Goal: Communication & Community: Ask a question

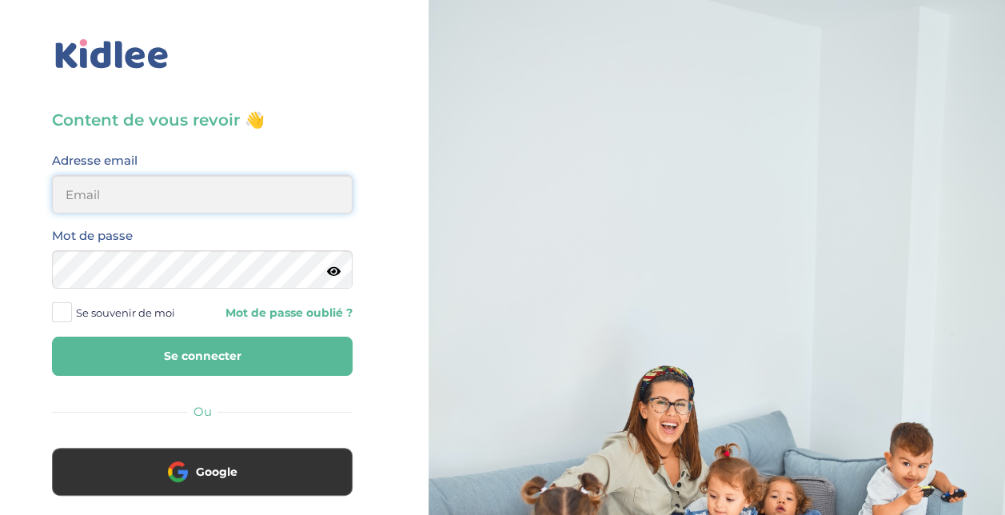
click at [204, 190] on input "email" at bounding box center [202, 194] width 301 height 38
type input "[PERSON_NAME][EMAIL_ADDRESS][PERSON_NAME][DOMAIN_NAME]"
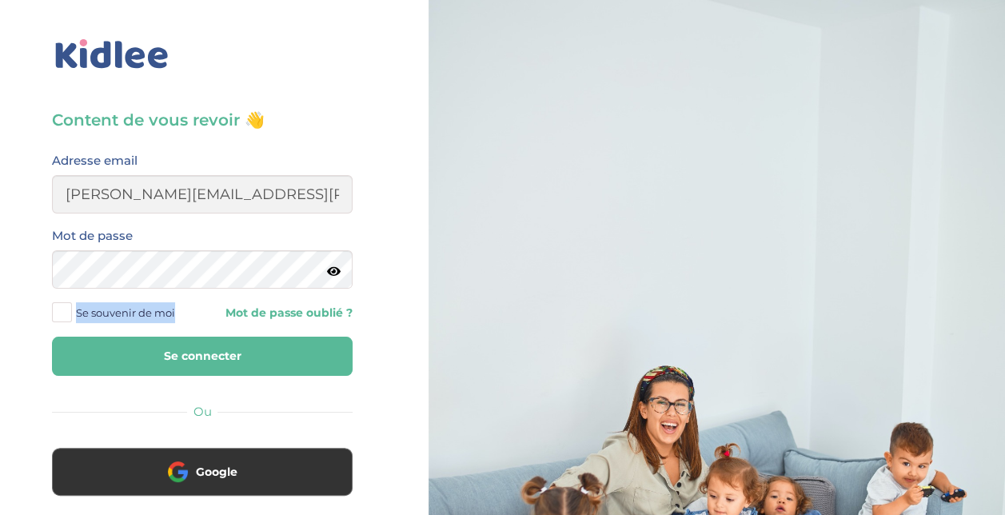
click at [71, 305] on label "Se souvenir de moi" at bounding box center [119, 313] width 135 height 24
drag, startPoint x: 71, startPoint y: 305, endPoint x: 66, endPoint y: 315, distance: 10.7
click at [66, 315] on span at bounding box center [62, 312] width 20 height 20
click at [0, 0] on input "Se souvenir de moi" at bounding box center [0, 0] width 0 height 0
click at [90, 351] on button "Se connecter" at bounding box center [202, 356] width 301 height 39
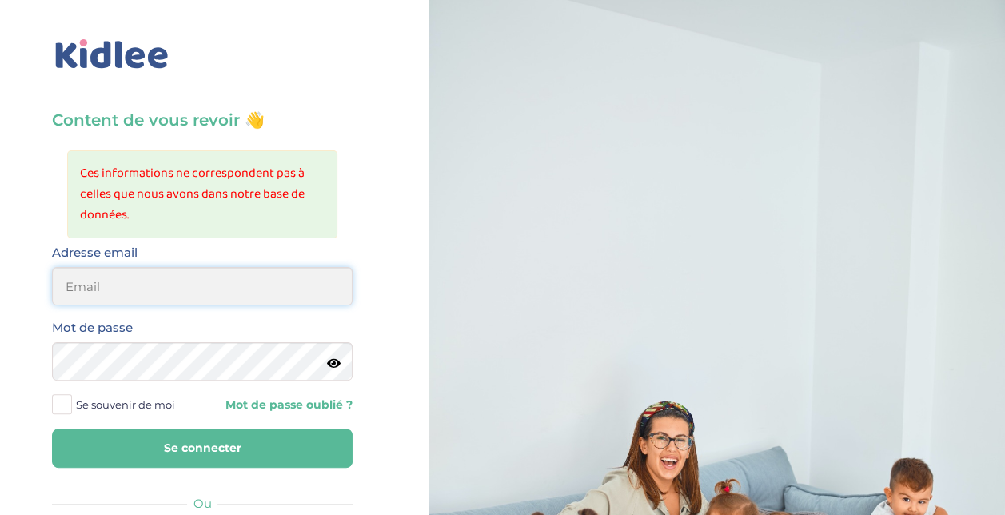
click at [181, 281] on input "email" at bounding box center [202, 286] width 301 height 38
type input "stasa.bolbol@gmail.com"
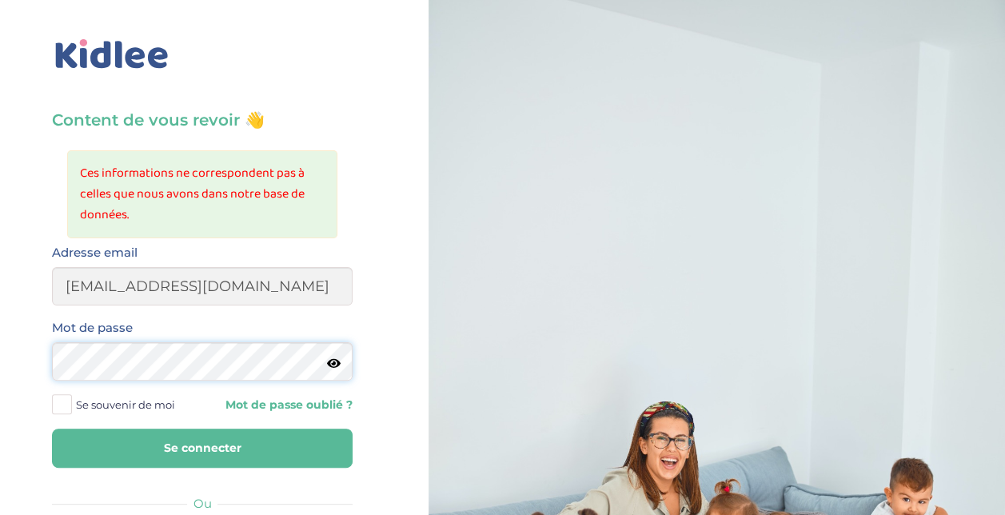
click at [52, 428] on button "Se connecter" at bounding box center [202, 447] width 301 height 39
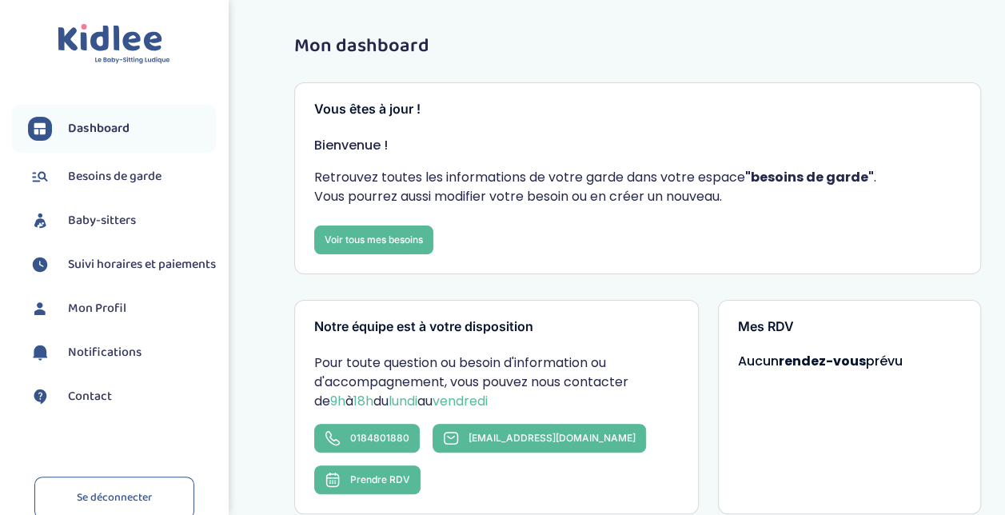
click at [123, 217] on span "Baby-sitters" at bounding box center [102, 220] width 68 height 19
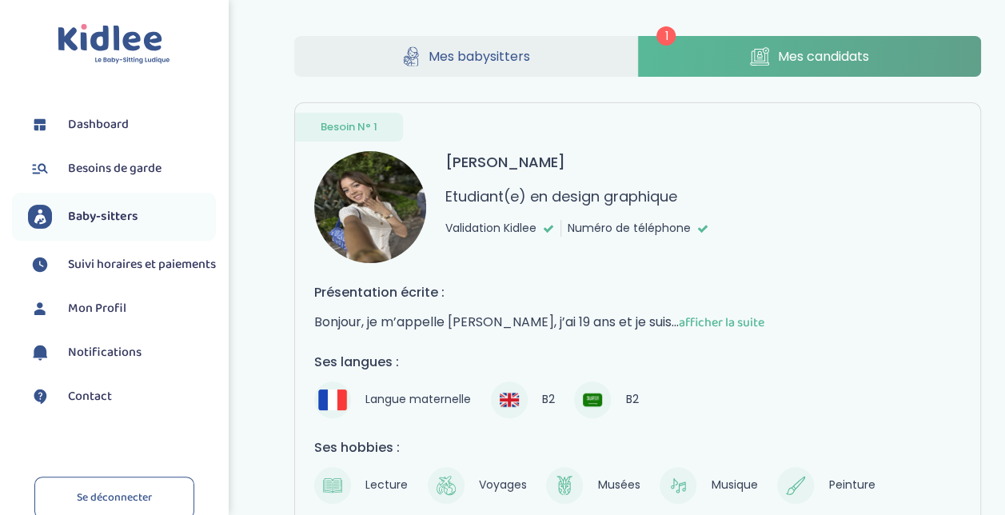
click at [679, 317] on span "afficher la suite" at bounding box center [722, 323] width 86 height 20
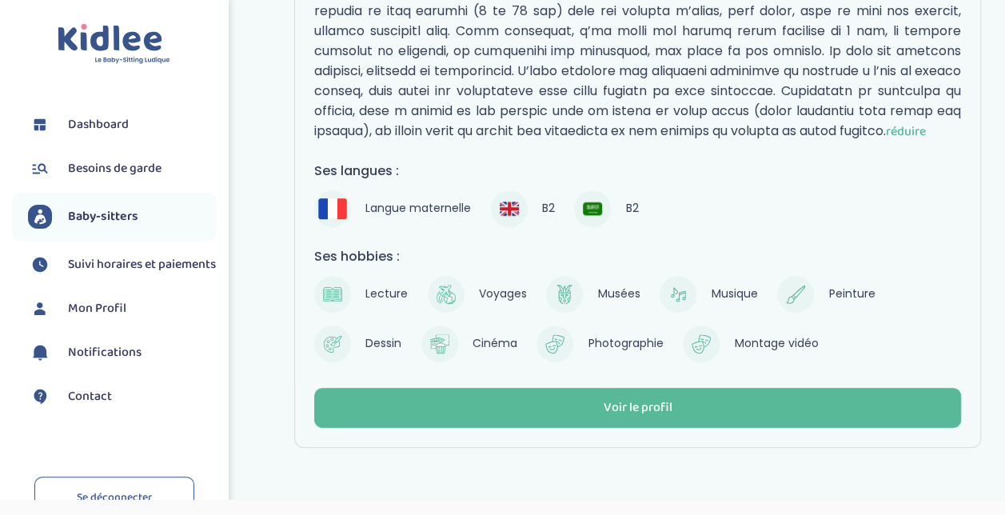
scroll to position [465, 0]
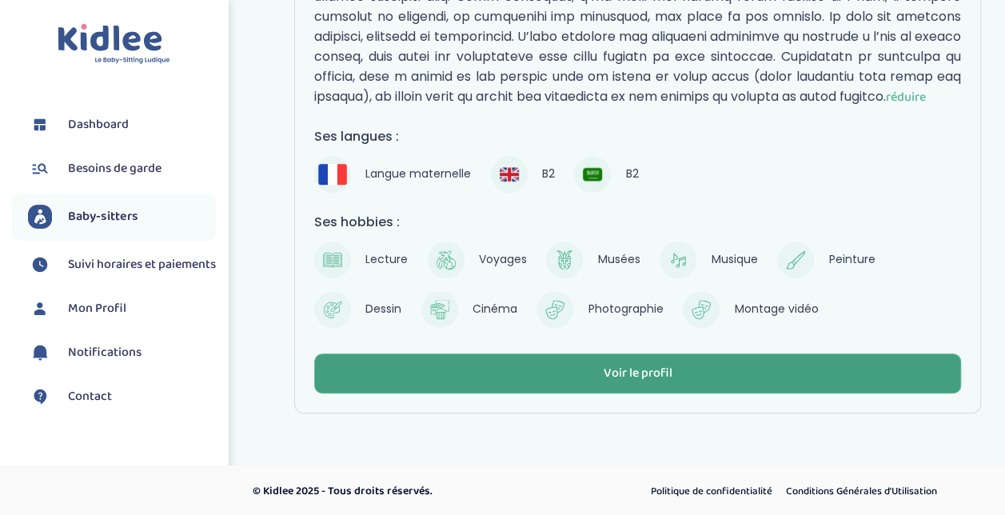
click at [627, 367] on div "Voir le profil" at bounding box center [637, 374] width 69 height 18
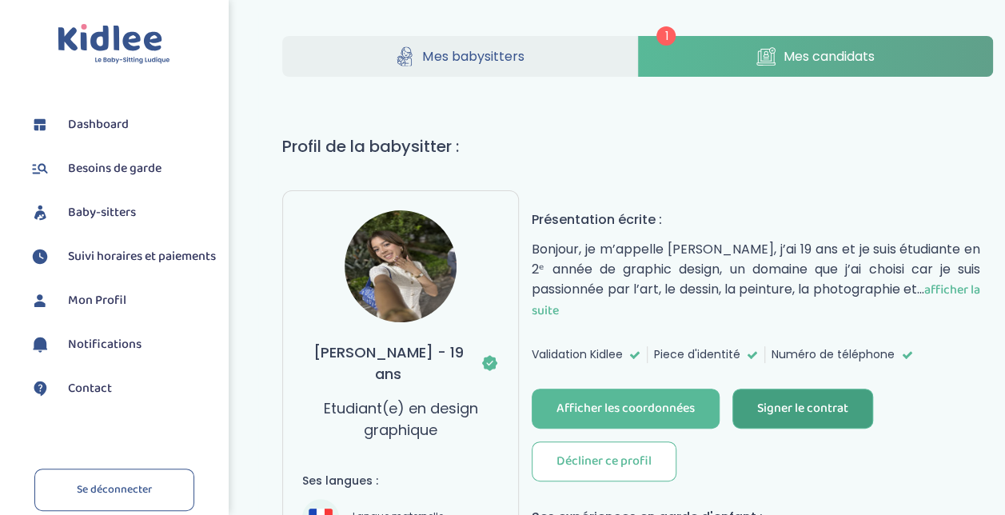
click at [790, 400] on div "Signer le contrat" at bounding box center [802, 409] width 91 height 18
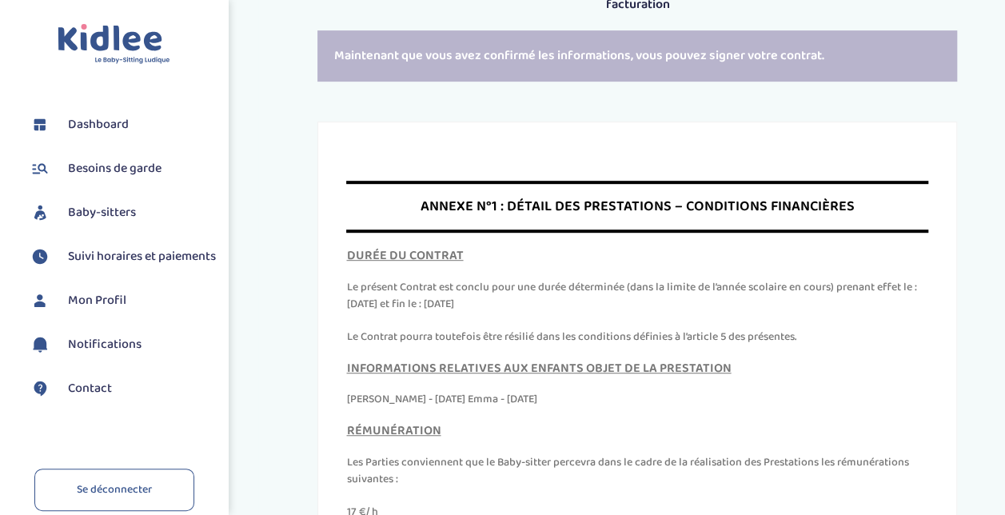
scroll to position [7080, 0]
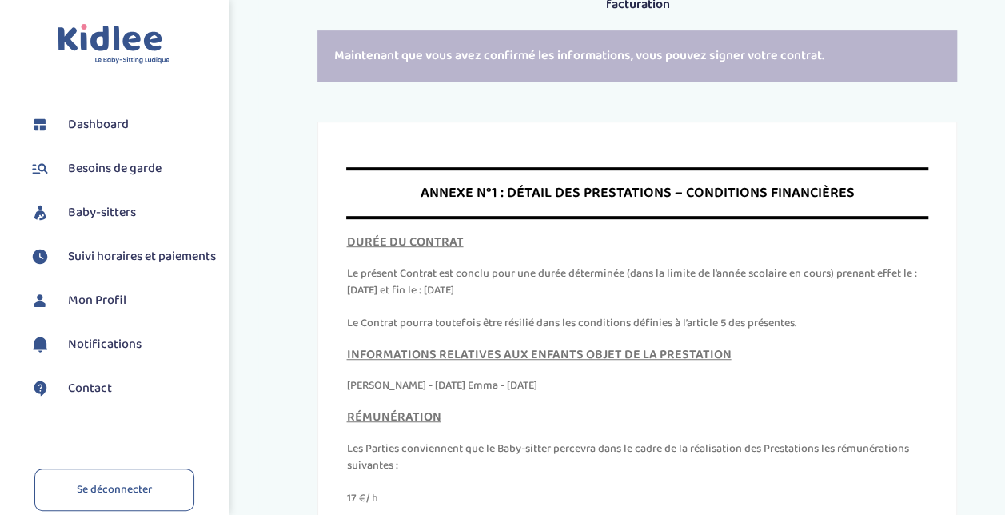
click at [791, 219] on div "ANNEXE N°1 : DÉTAIL DES PRESTATIONS – CONDITIONS FINANCIÈRES" at bounding box center [637, 193] width 582 height 52
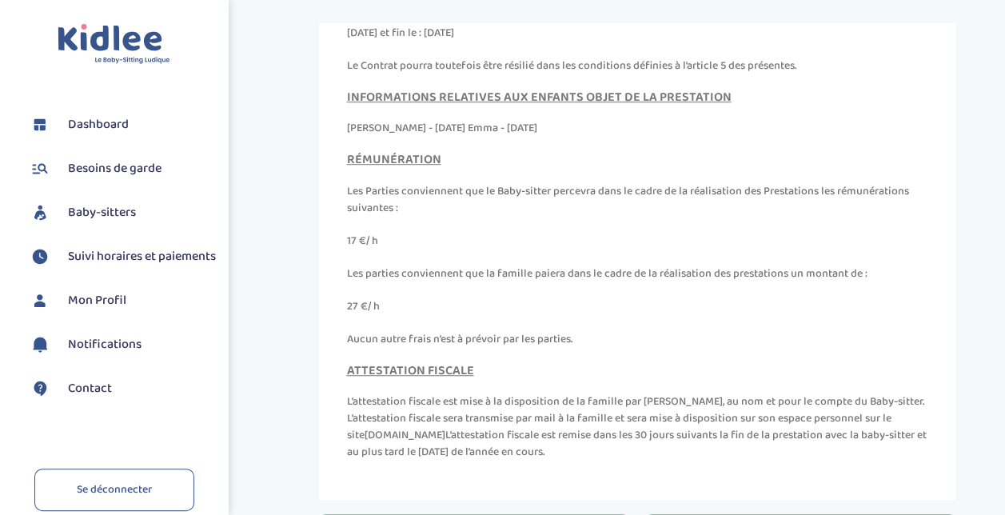
scroll to position [590, 0]
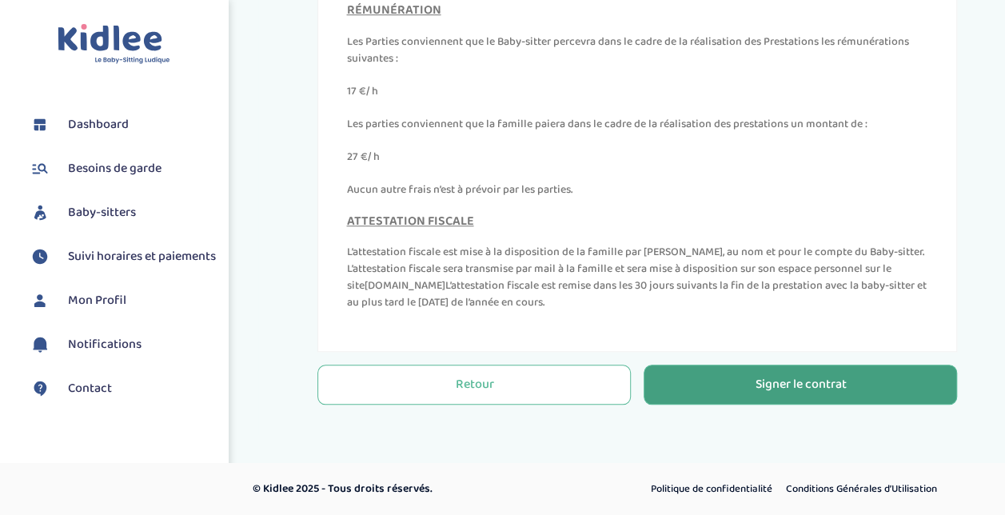
click at [799, 376] on div "Signer le contrat" at bounding box center [800, 385] width 91 height 18
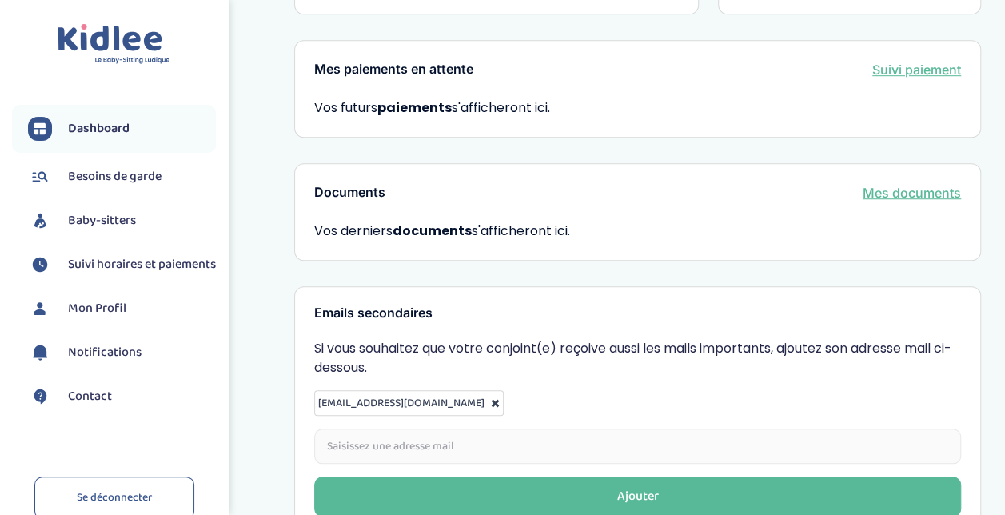
scroll to position [571, 0]
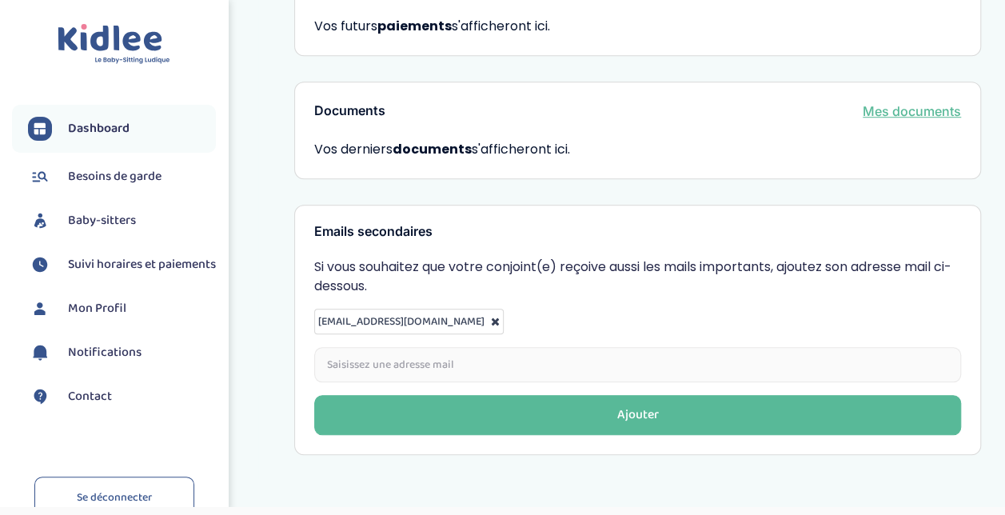
click at [113, 274] on span "Suivi horaires et paiements" at bounding box center [142, 264] width 148 height 19
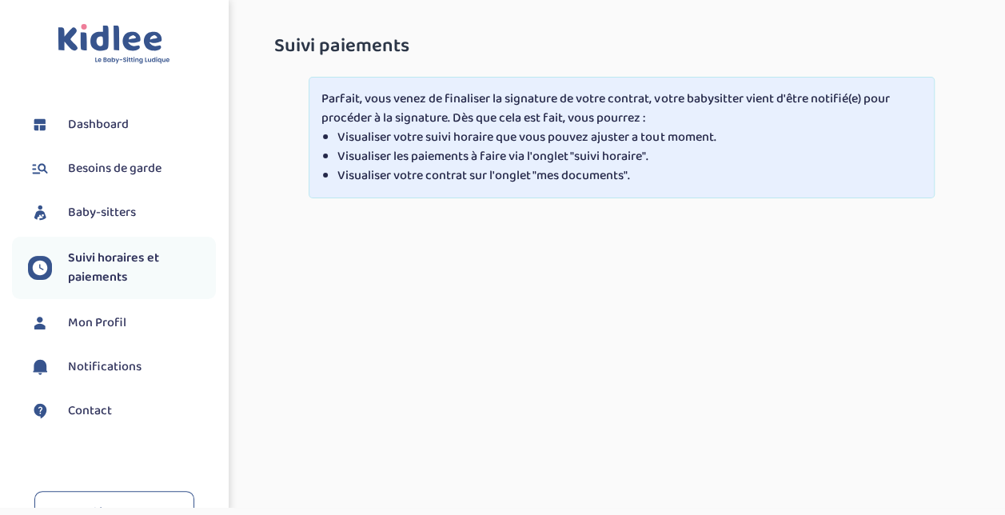
click at [113, 313] on span "Mon Profil" at bounding box center [97, 322] width 58 height 19
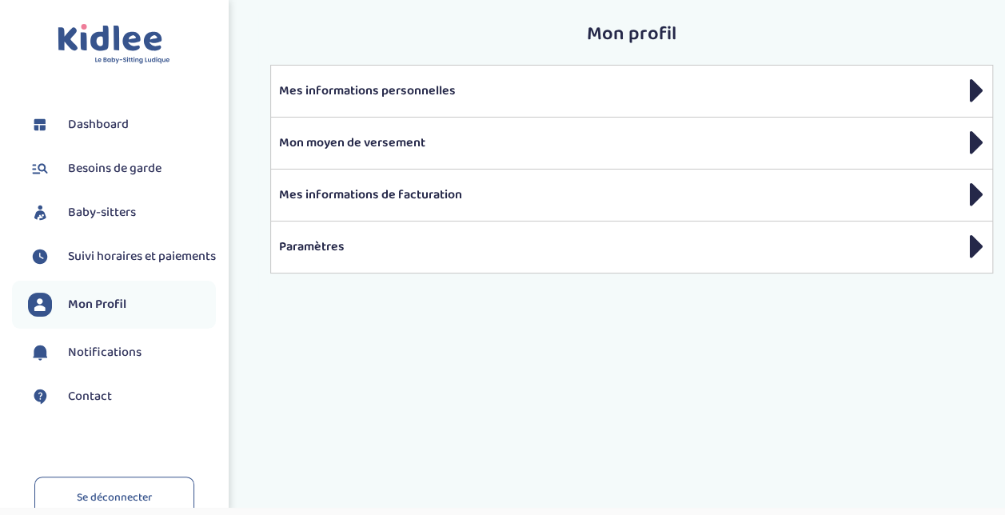
click at [126, 362] on span "Notifications" at bounding box center [105, 352] width 74 height 19
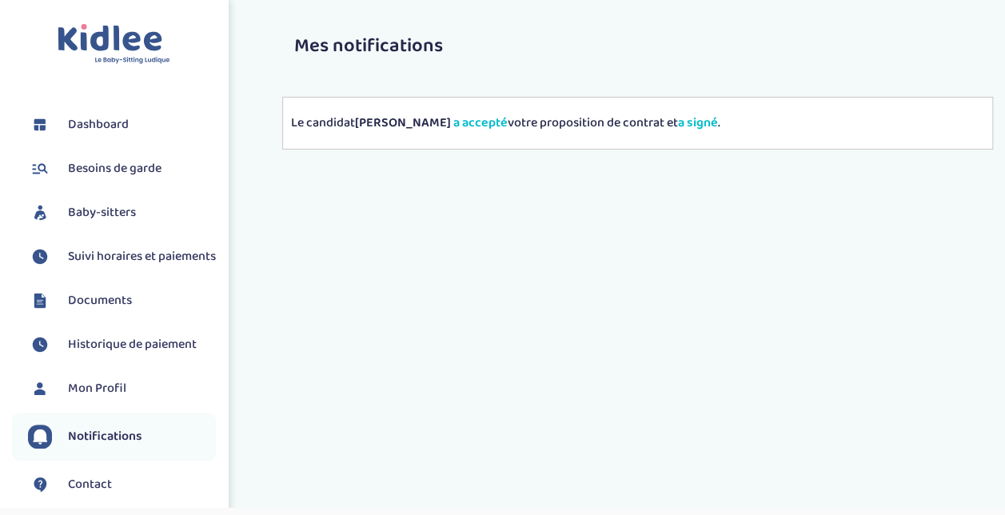
click at [128, 460] on li "Notifications" at bounding box center [114, 436] width 204 height 48
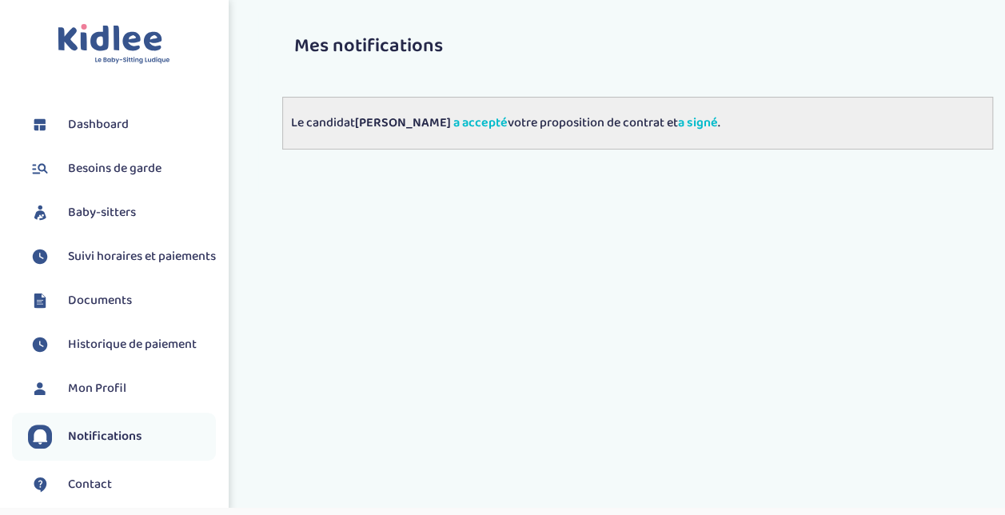
click at [629, 117] on p "Le candidat [PERSON_NAME] a accepté votre proposition de contrat et a signé ." at bounding box center [637, 123] width 693 height 19
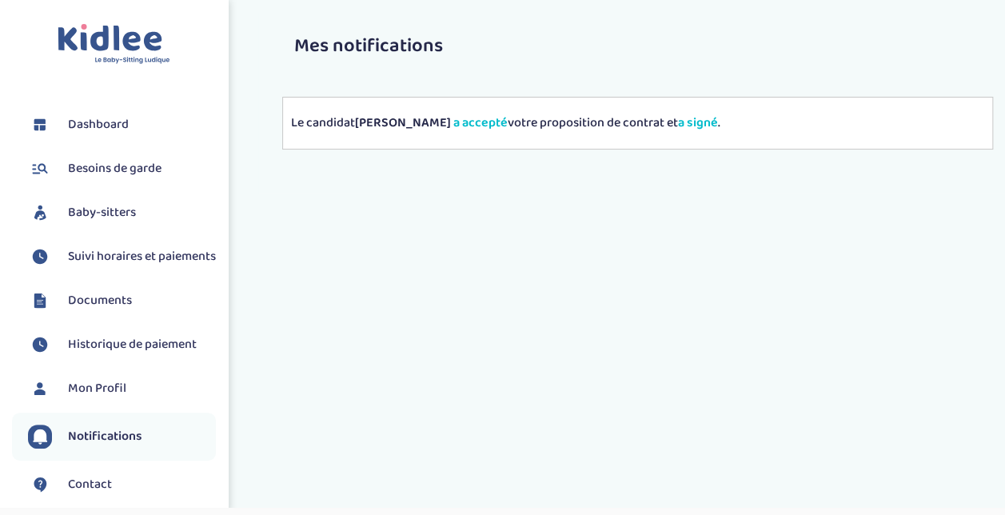
click at [144, 261] on span "Suivi horaires et paiements" at bounding box center [142, 256] width 148 height 19
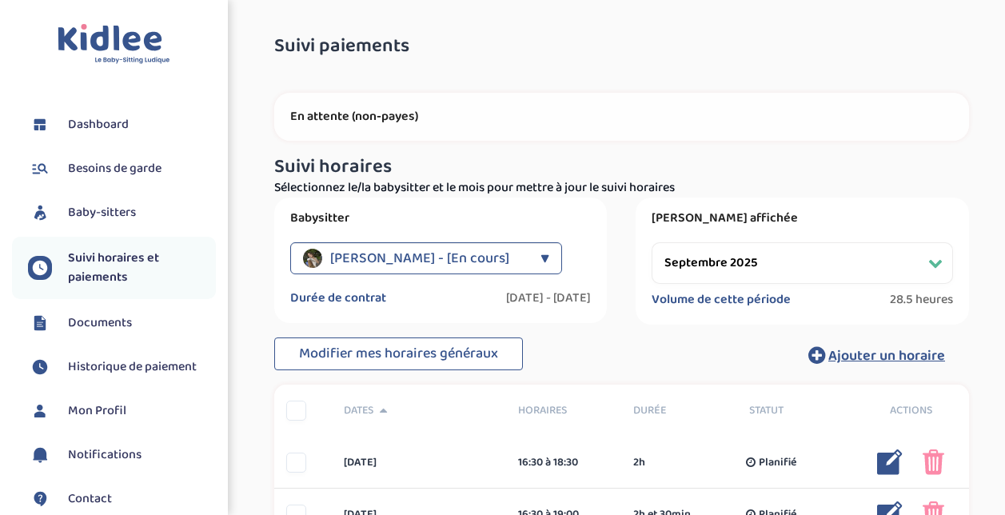
select select "septembre 2025"
click at [119, 117] on span "Dashboard" at bounding box center [98, 124] width 61 height 19
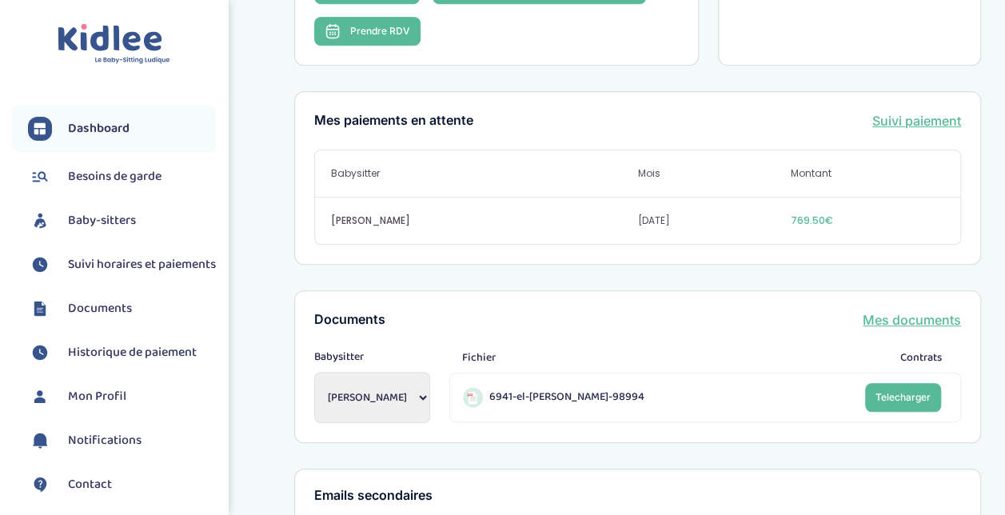
scroll to position [450, 0]
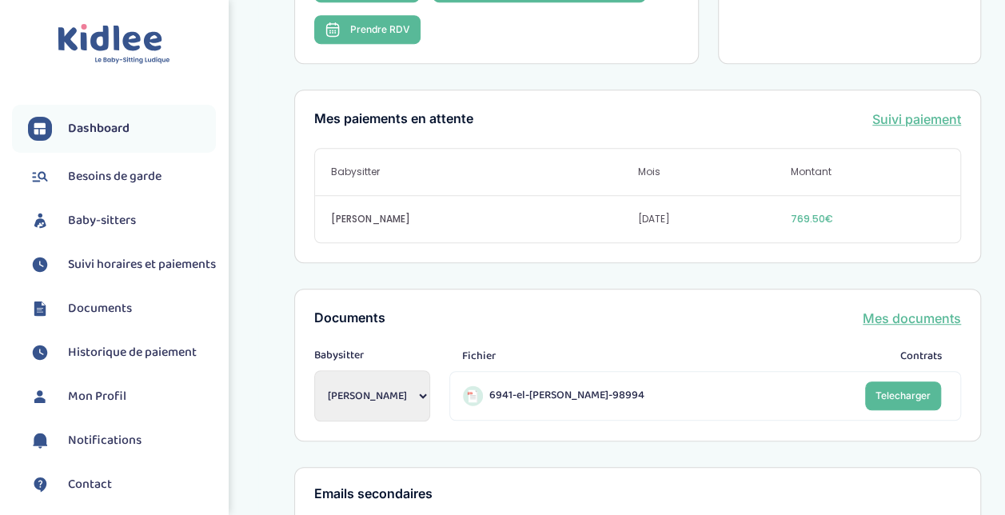
click at [903, 110] on link "Suivi paiement" at bounding box center [916, 119] width 89 height 19
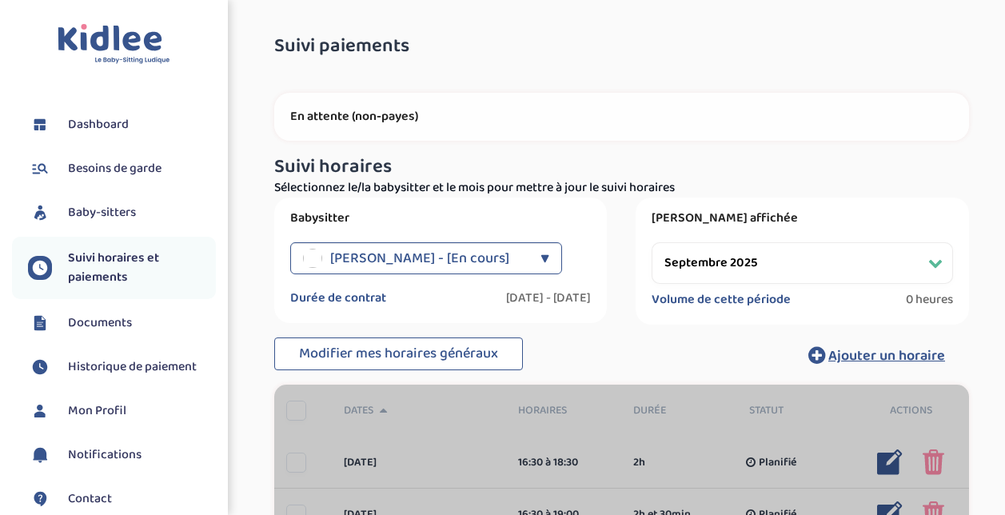
select select "septembre 2025"
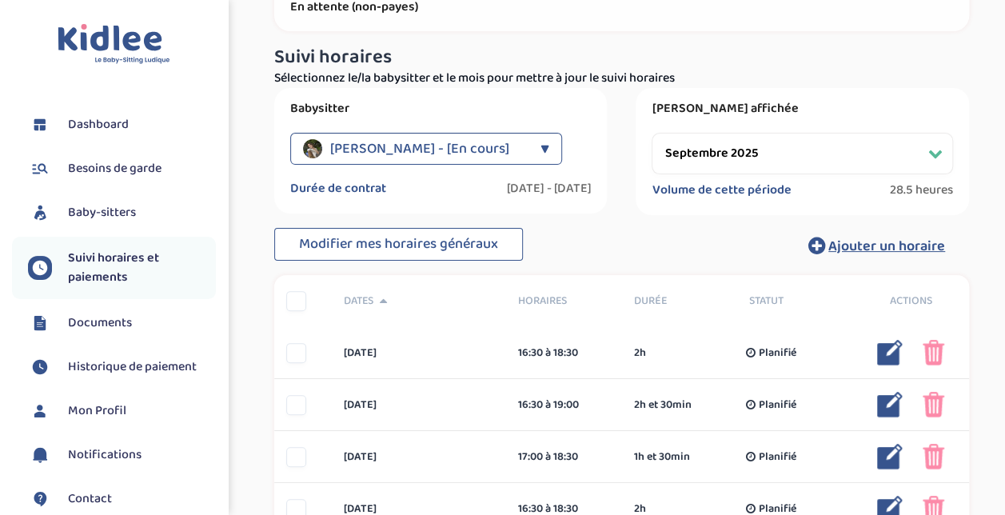
scroll to position [125, 0]
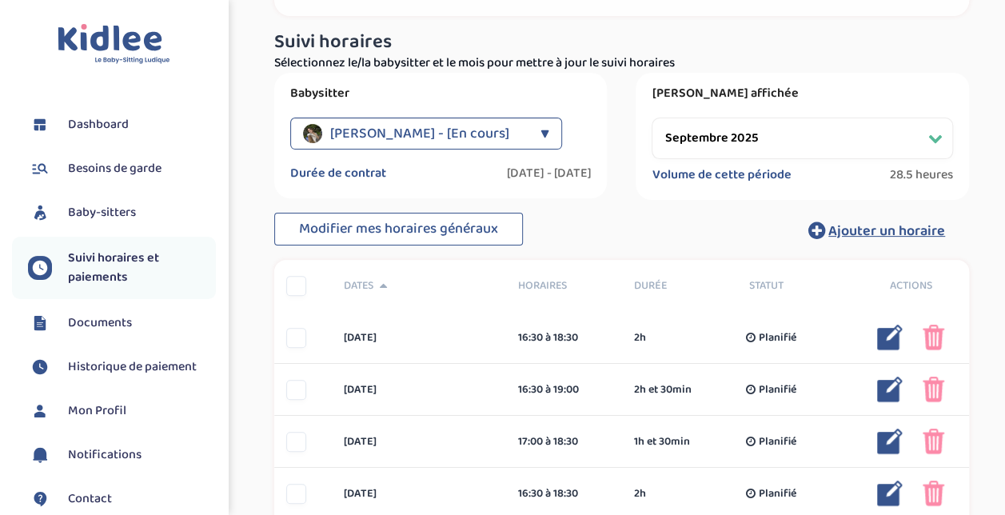
click at [544, 127] on div "▼" at bounding box center [544, 134] width 9 height 32
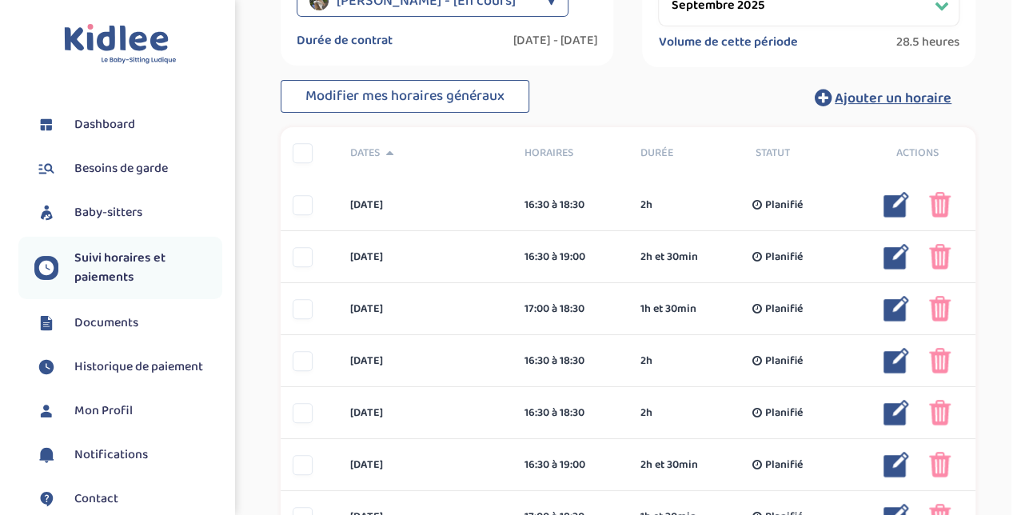
scroll to position [264, 0]
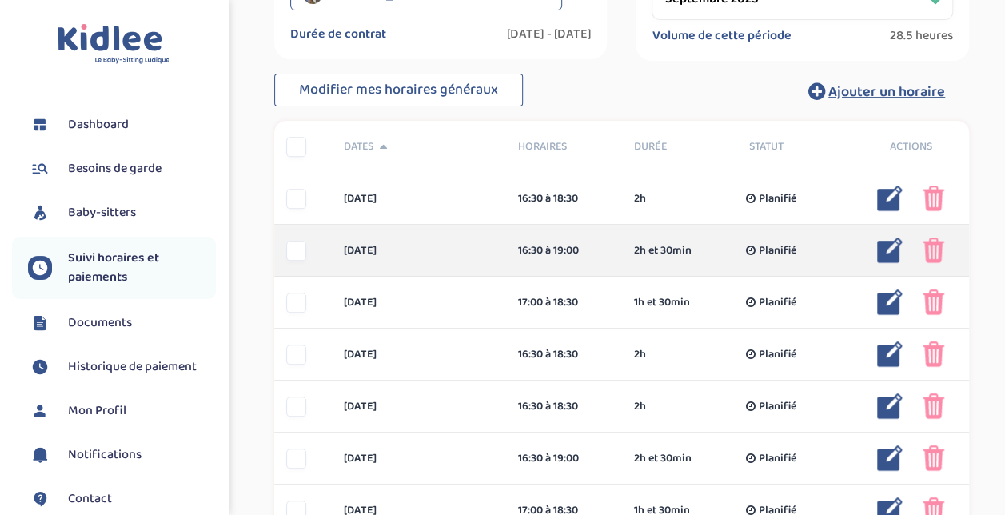
click at [891, 251] on img at bounding box center [890, 250] width 26 height 26
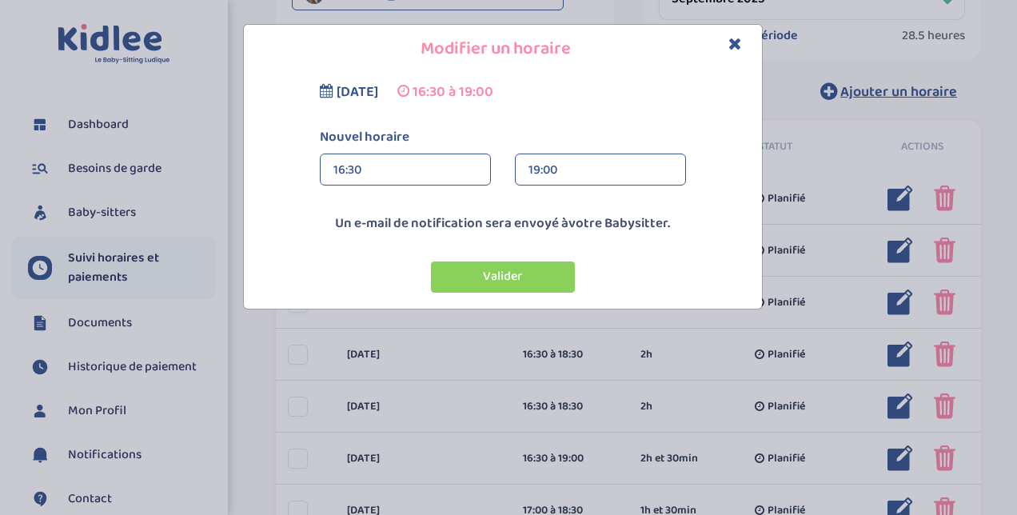
click at [590, 171] on div "19:00" at bounding box center [600, 170] width 144 height 32
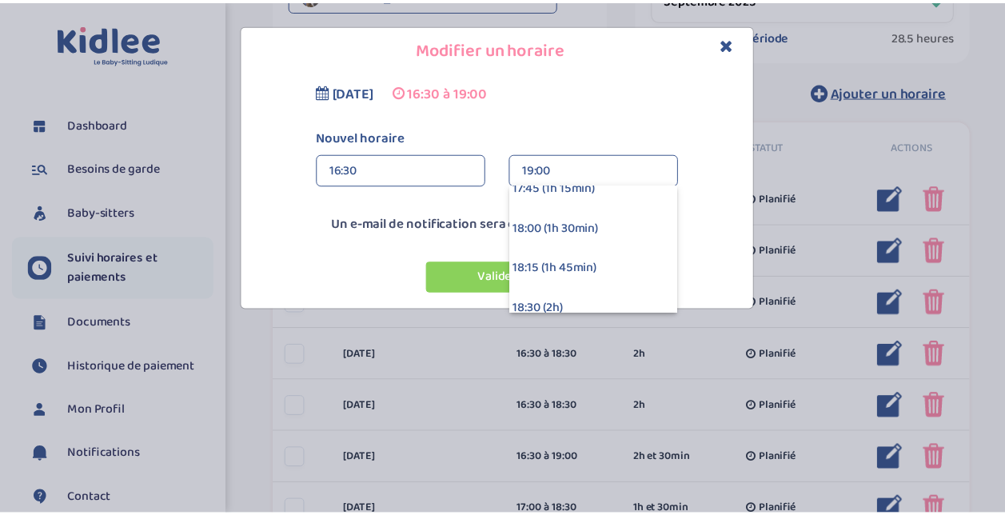
scroll to position [192, 0]
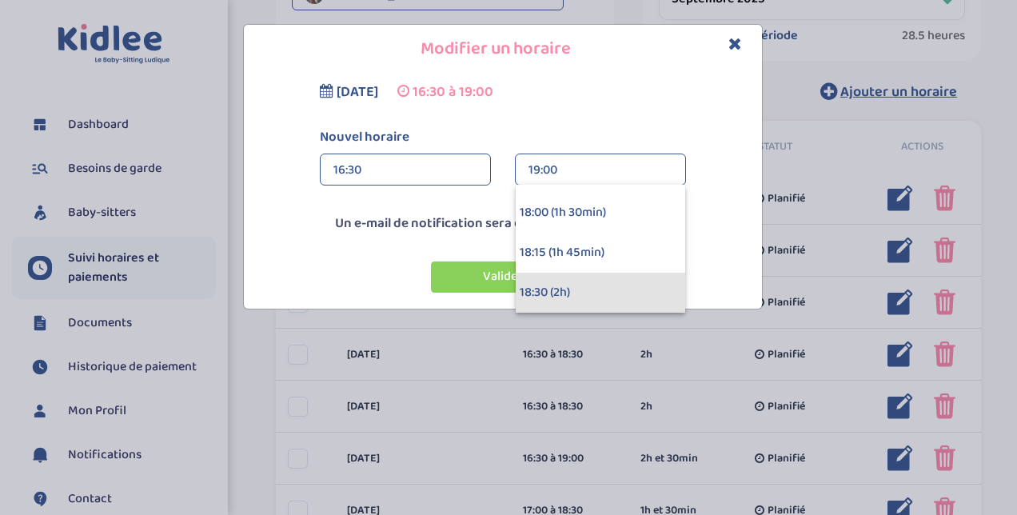
click at [634, 291] on div "18:30 (2h)" at bounding box center [600, 293] width 169 height 40
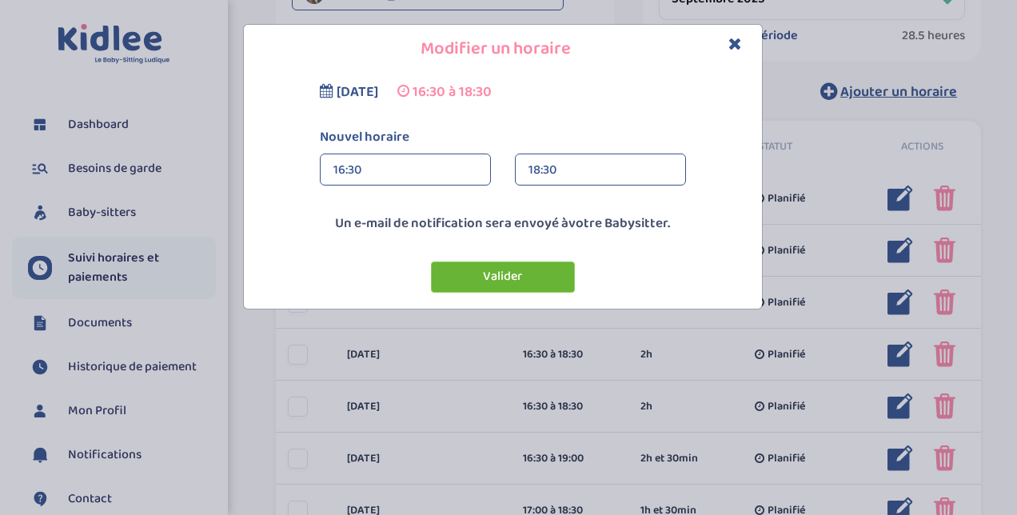
click at [508, 262] on button "Valider" at bounding box center [503, 276] width 144 height 31
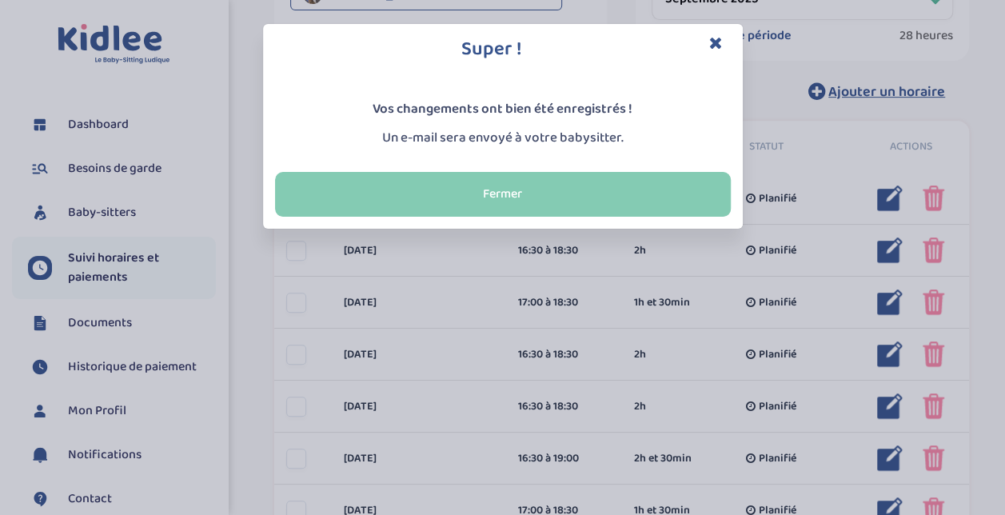
click at [574, 194] on button "Fermer" at bounding box center [503, 194] width 456 height 45
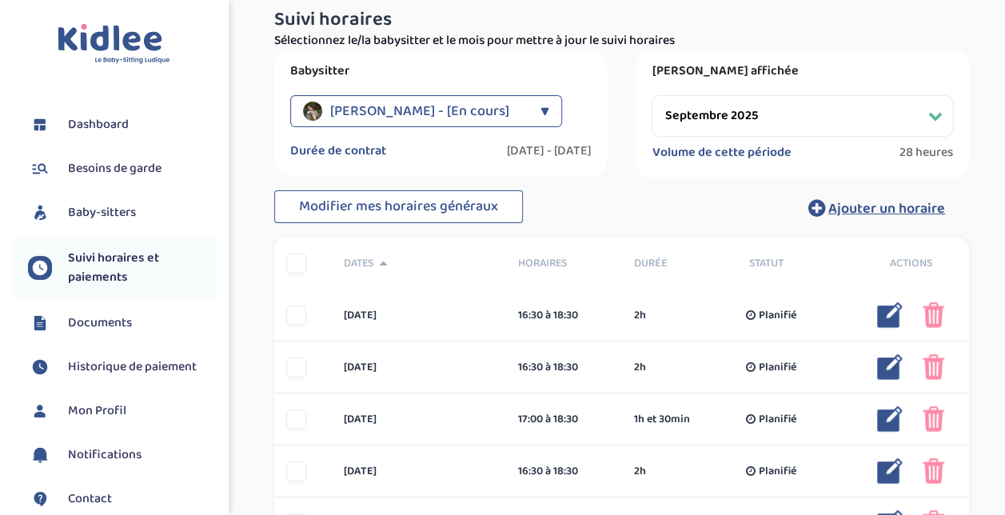
scroll to position [0, 0]
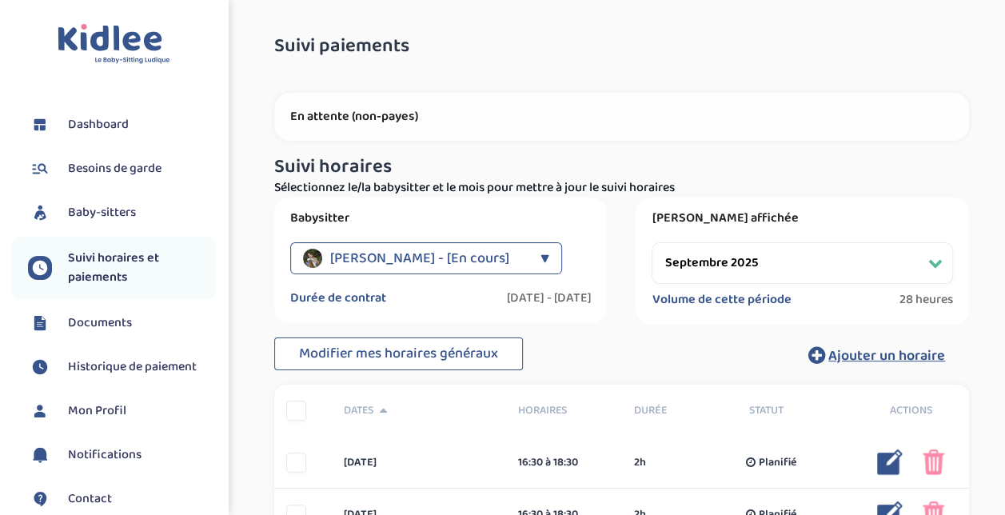
click at [130, 263] on span "Suivi horaires et paiements" at bounding box center [142, 268] width 148 height 38
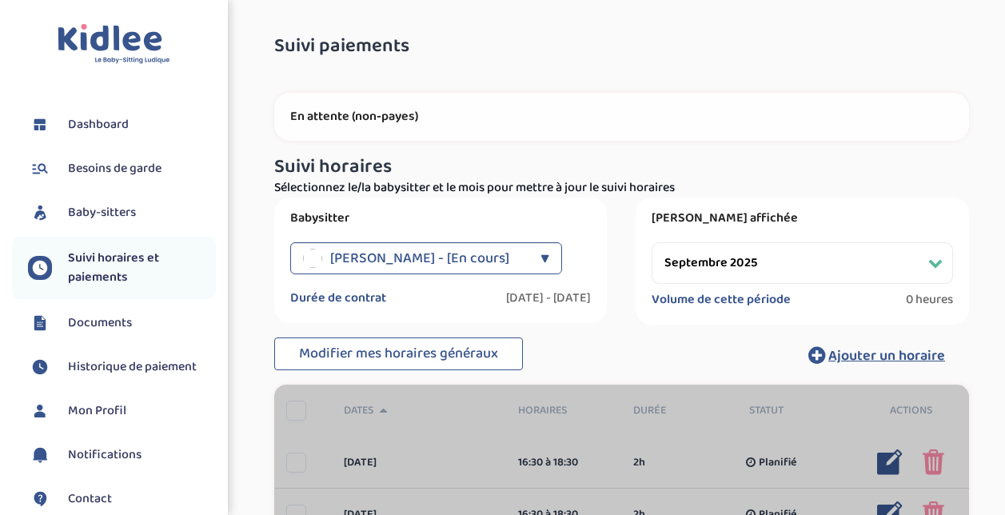
select select "septembre 2025"
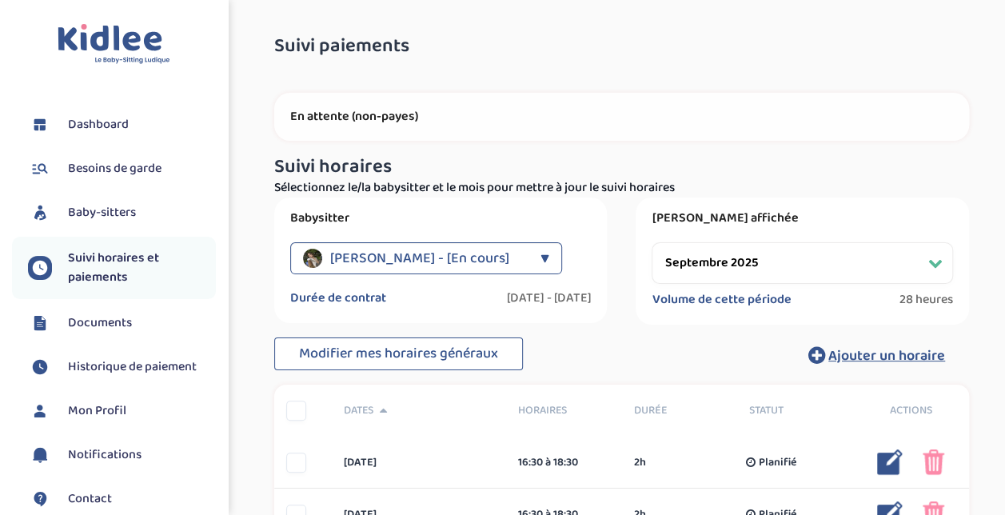
click at [436, 116] on p "En attente (non-payes)" at bounding box center [621, 117] width 663 height 16
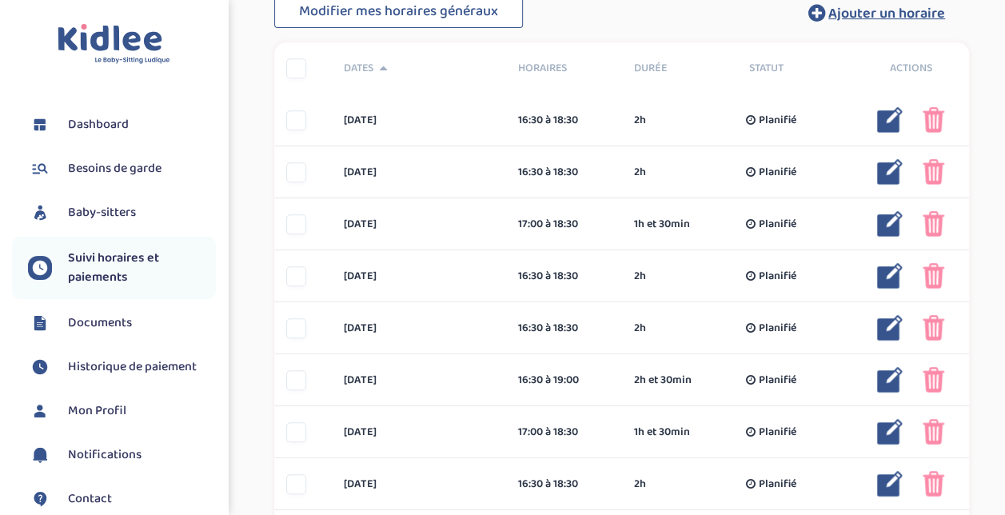
scroll to position [793, 0]
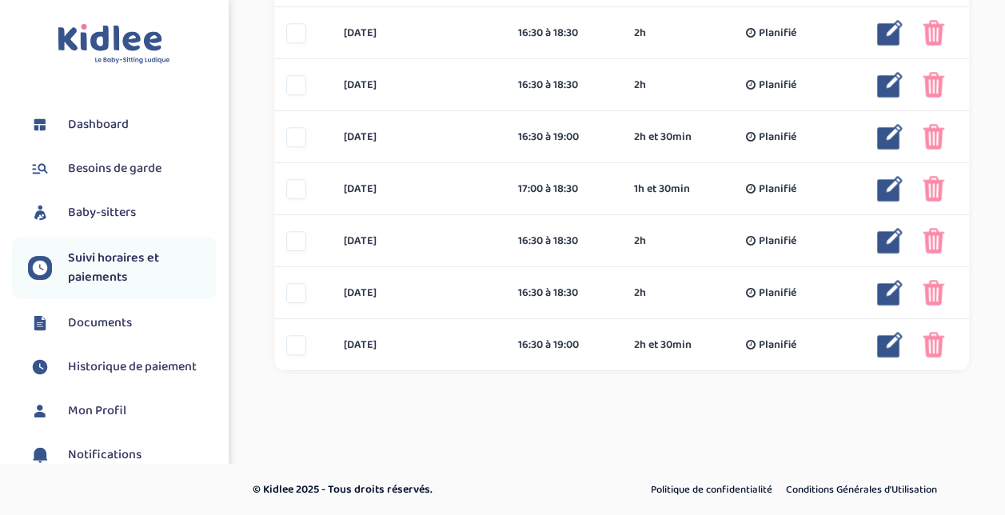
click at [139, 173] on span "Besoins de garde" at bounding box center [115, 168] width 94 height 19
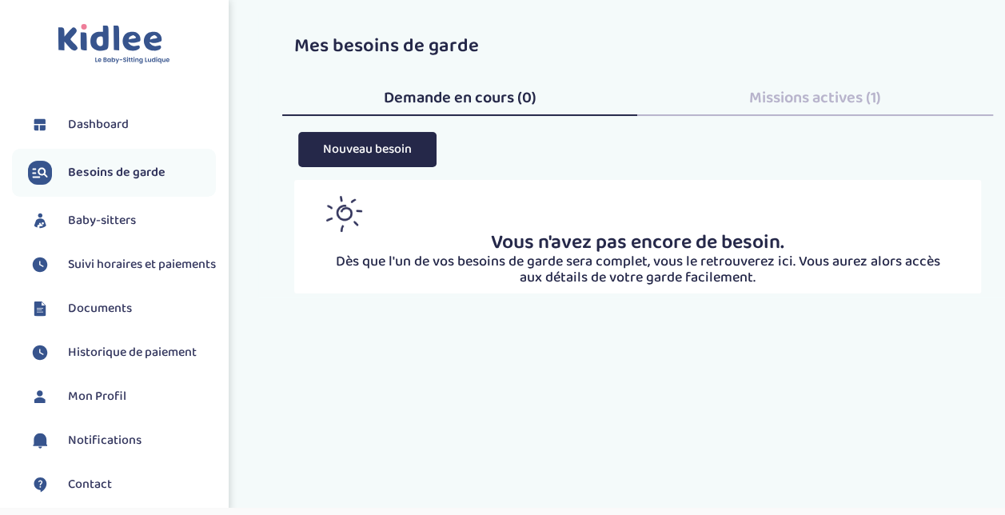
click at [109, 123] on span "Dashboard" at bounding box center [98, 124] width 61 height 19
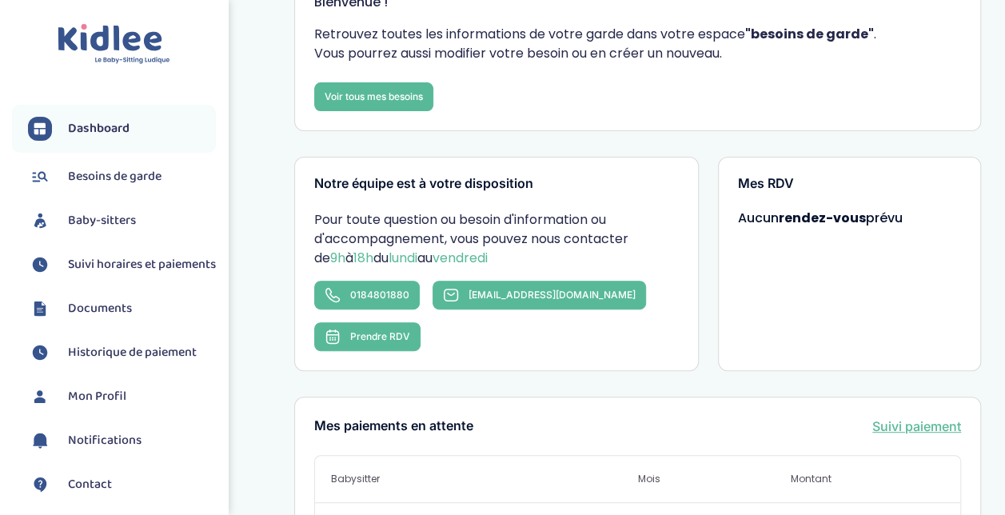
scroll to position [144, 0]
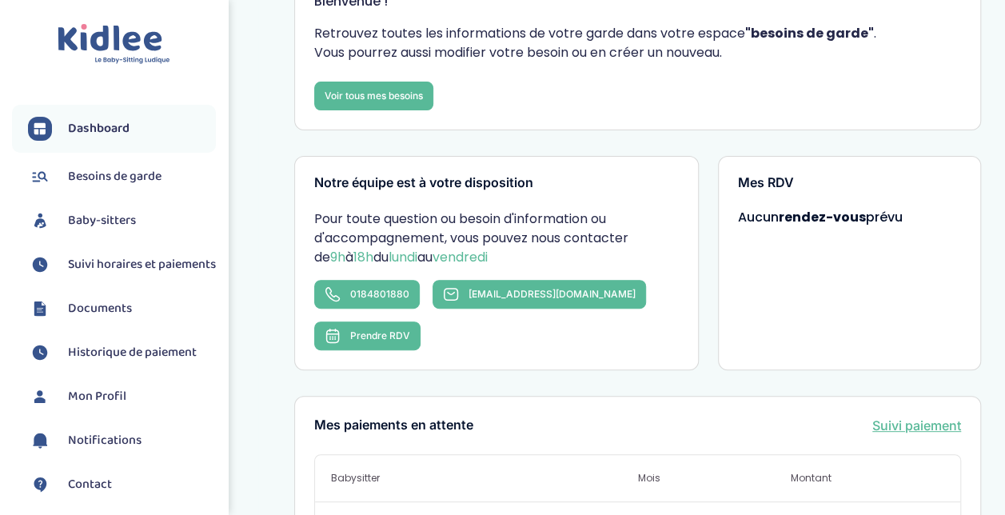
click at [938, 416] on link "Suivi paiement" at bounding box center [916, 425] width 89 height 19
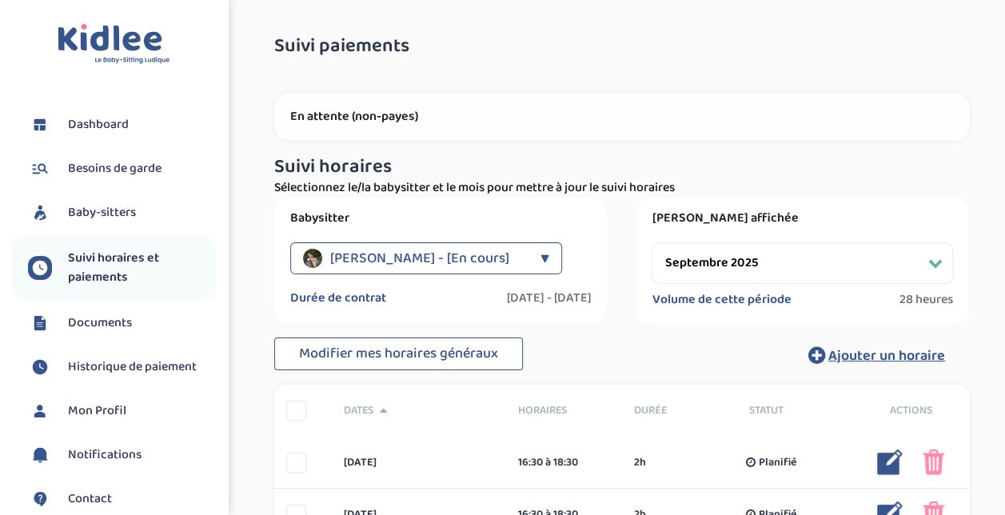
click at [747, 273] on select "Filtrer par mois septembre 2025 octobre 2025 novembre 2025 décembre 2025 janvie…" at bounding box center [802, 263] width 301 height 42
click at [652, 242] on select "Filtrer par mois septembre 2025 octobre 2025 novembre 2025 décembre 2025 janvie…" at bounding box center [802, 263] width 301 height 42
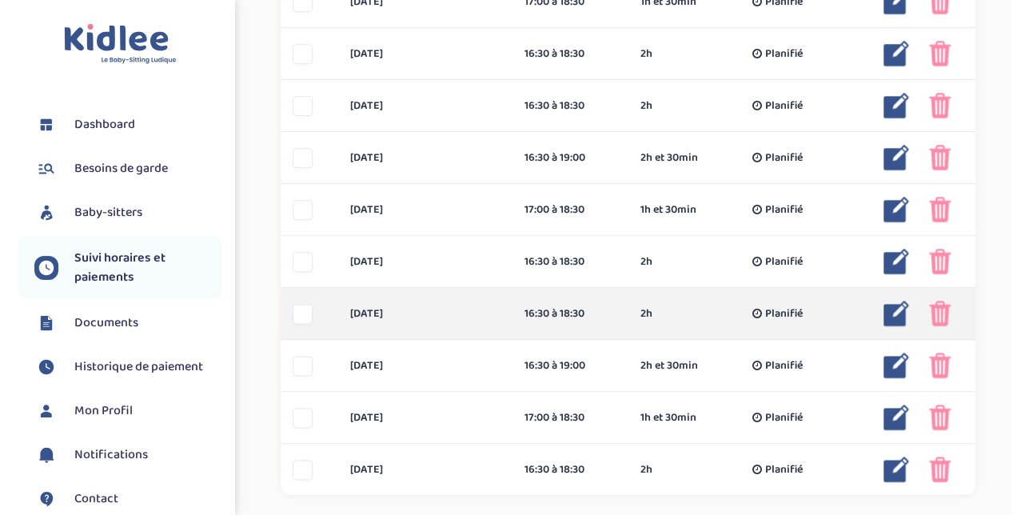
scroll to position [869, 0]
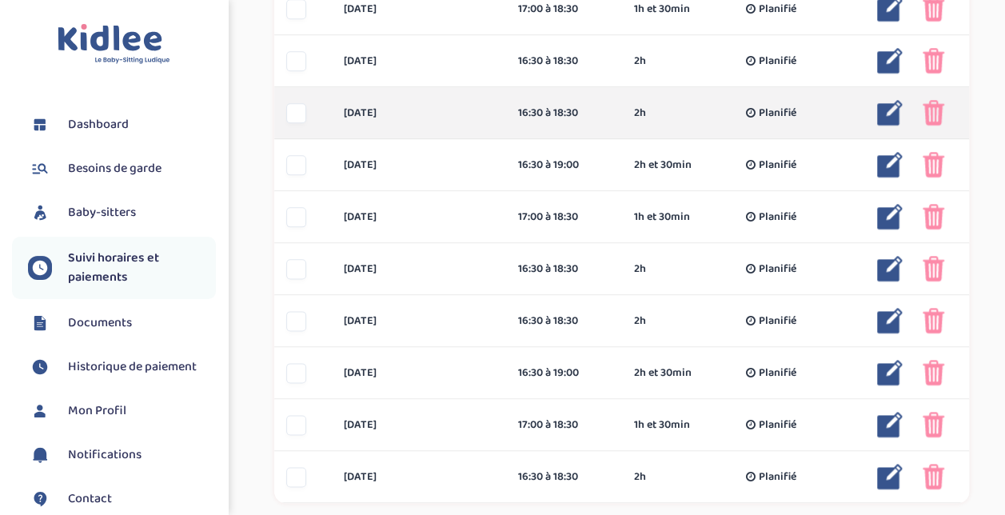
click at [884, 110] on img at bounding box center [890, 113] width 26 height 26
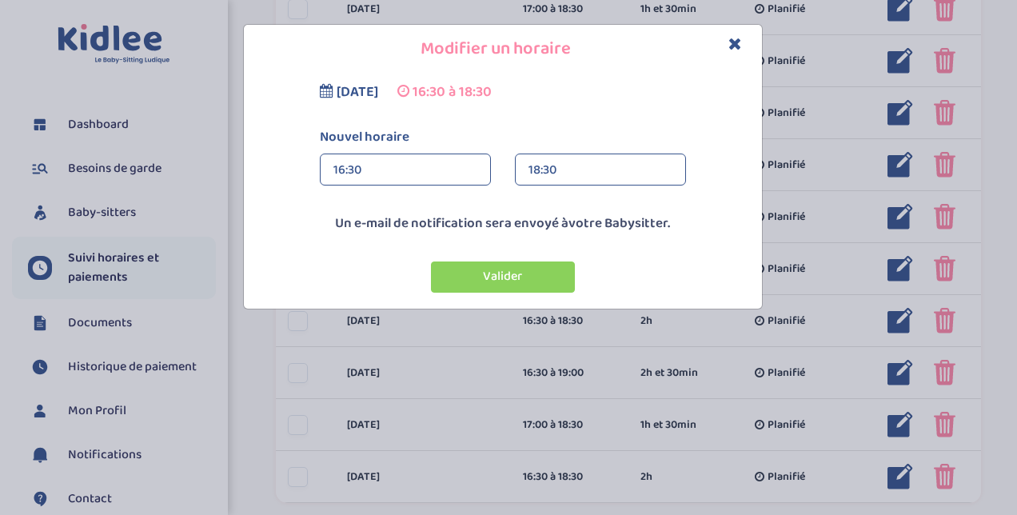
click at [424, 168] on div "16:30" at bounding box center [405, 170] width 144 height 32
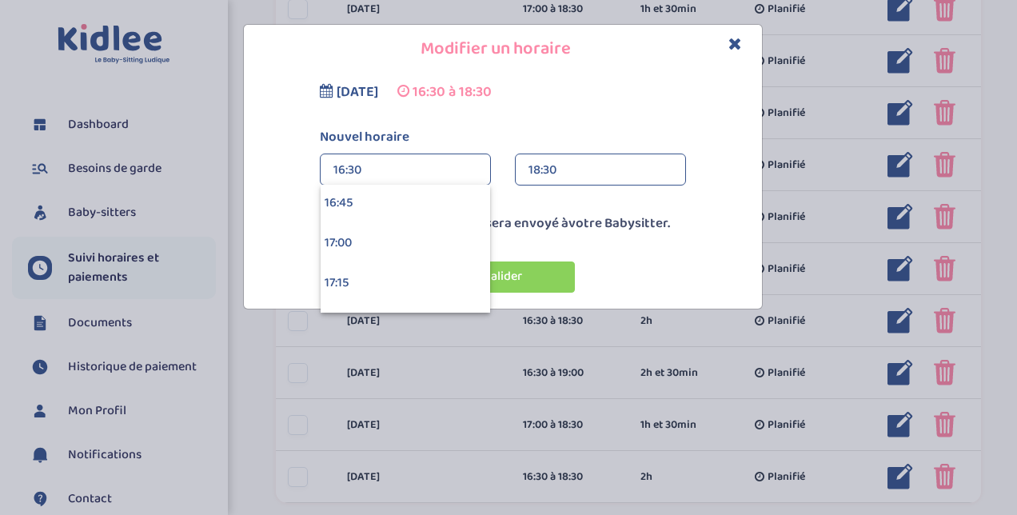
scroll to position [2647, 0]
click at [422, 265] on div "17:00" at bounding box center [405, 276] width 169 height 40
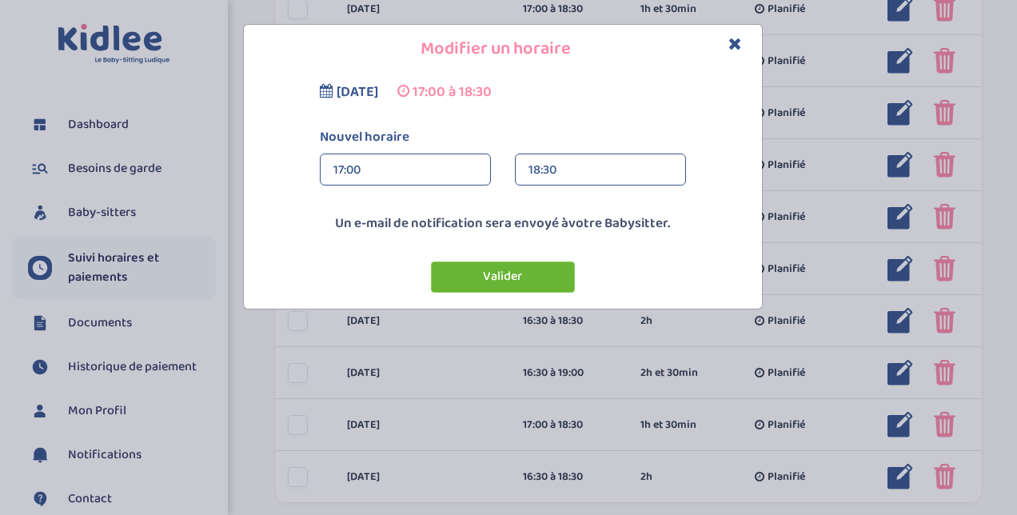
click at [494, 264] on button "Valider" at bounding box center [503, 276] width 144 height 31
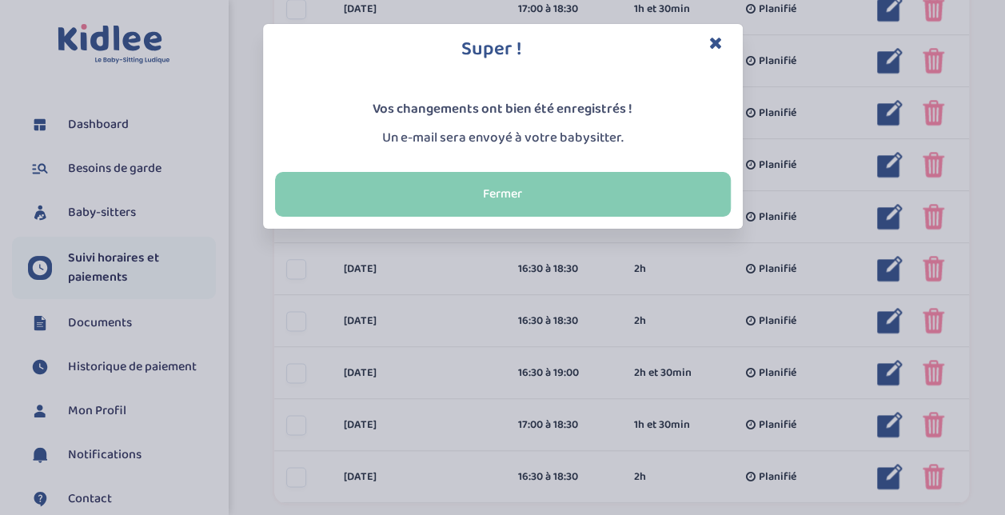
click at [510, 203] on button "Fermer" at bounding box center [503, 194] width 456 height 45
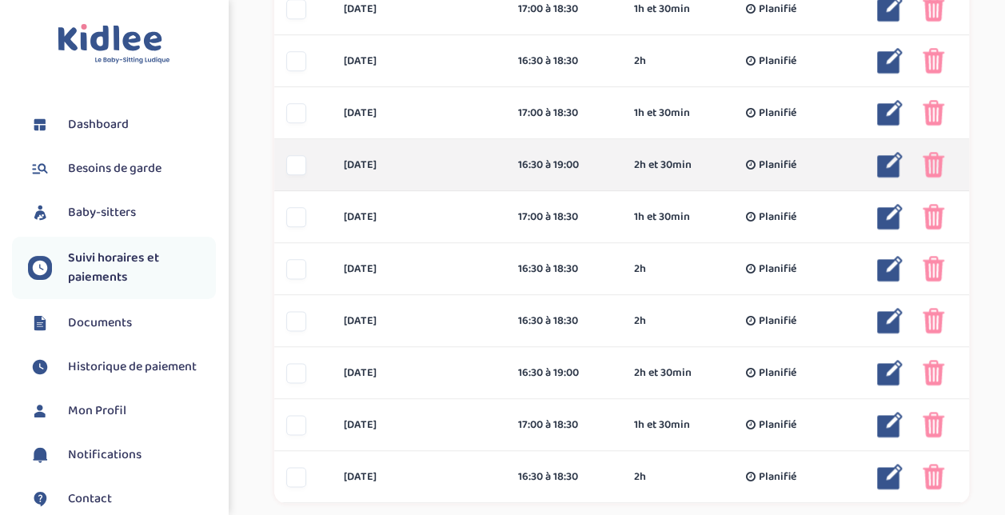
click at [885, 166] on img at bounding box center [890, 165] width 26 height 26
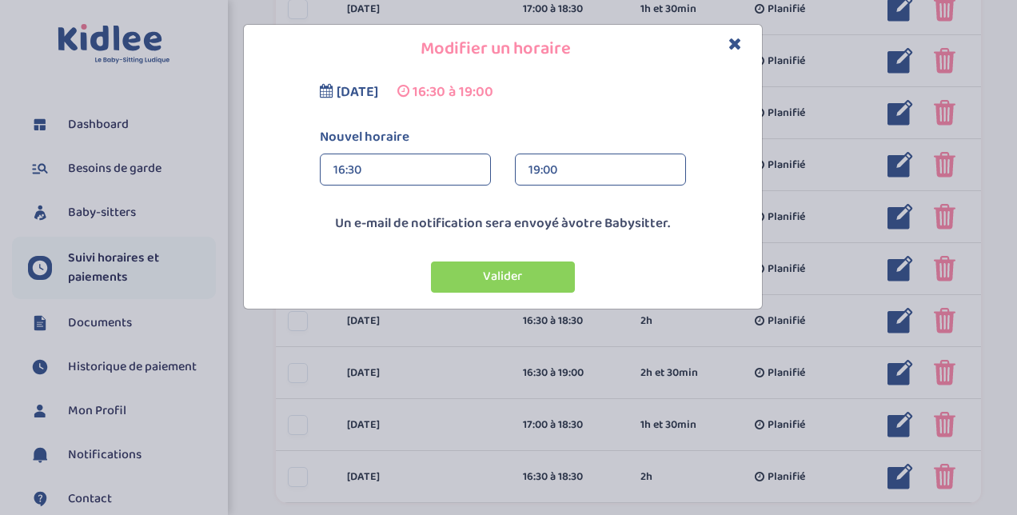
click at [459, 173] on div "16:30" at bounding box center [405, 170] width 144 height 32
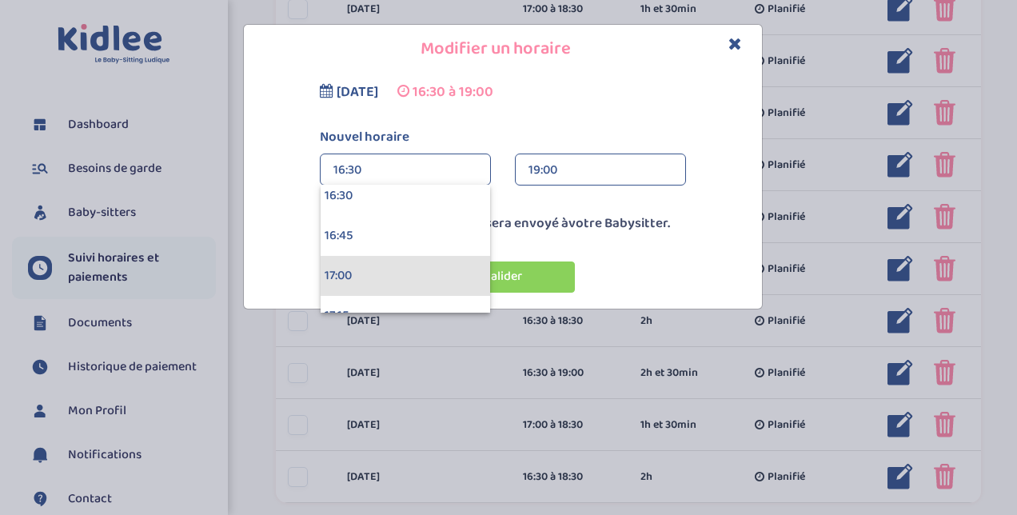
click at [443, 270] on div "17:00" at bounding box center [405, 276] width 169 height 40
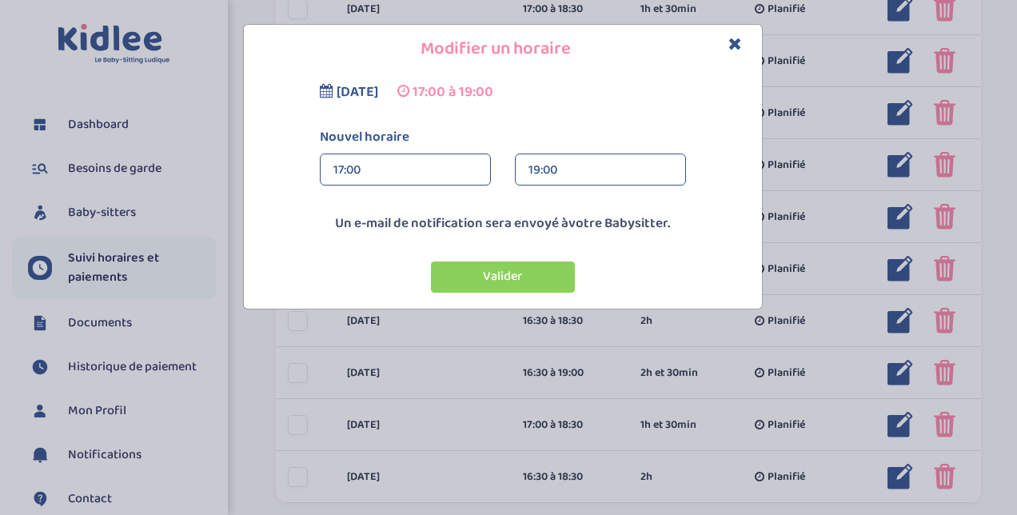
click at [564, 158] on div "19:00" at bounding box center [600, 170] width 144 height 32
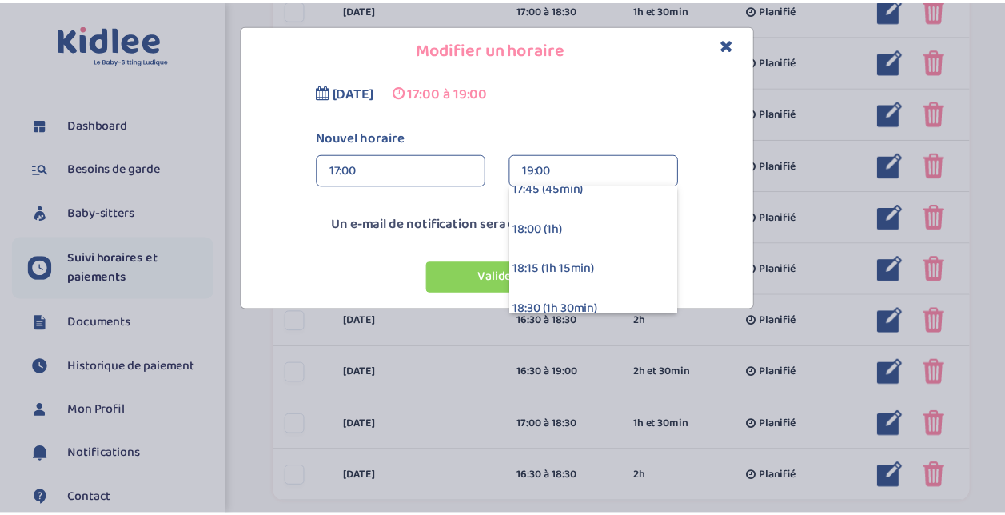
scroll to position [128, 0]
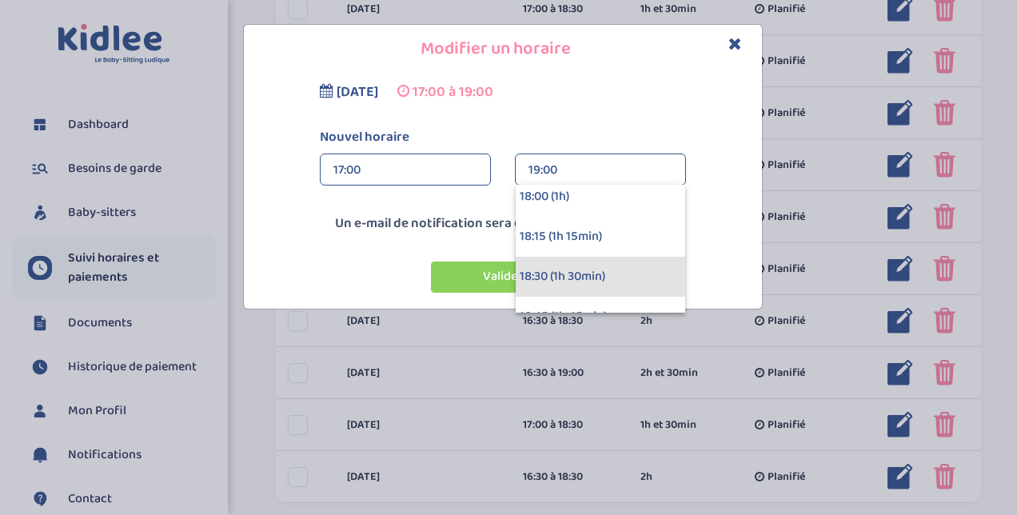
click at [641, 280] on div "18:30 (1h 30min)" at bounding box center [600, 277] width 169 height 40
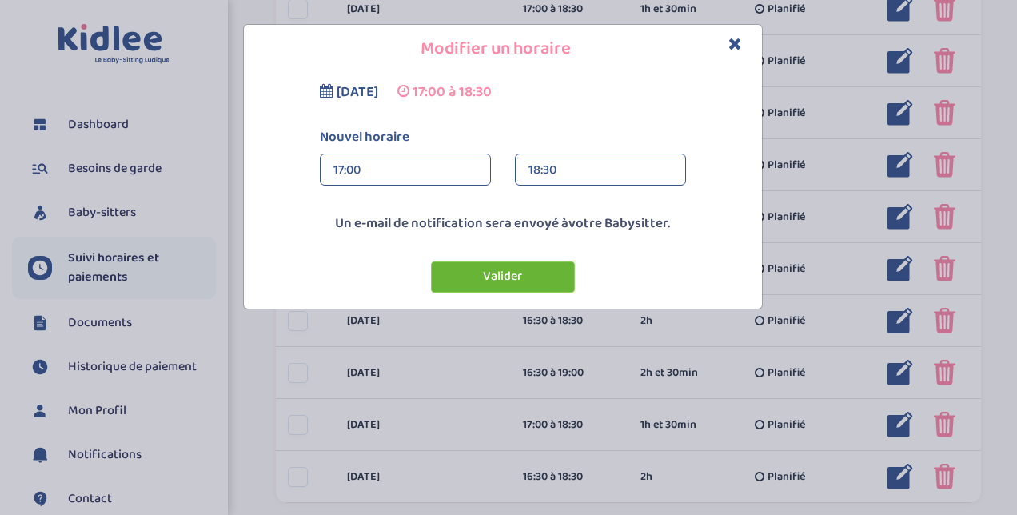
click at [485, 272] on button "Valider" at bounding box center [503, 276] width 144 height 31
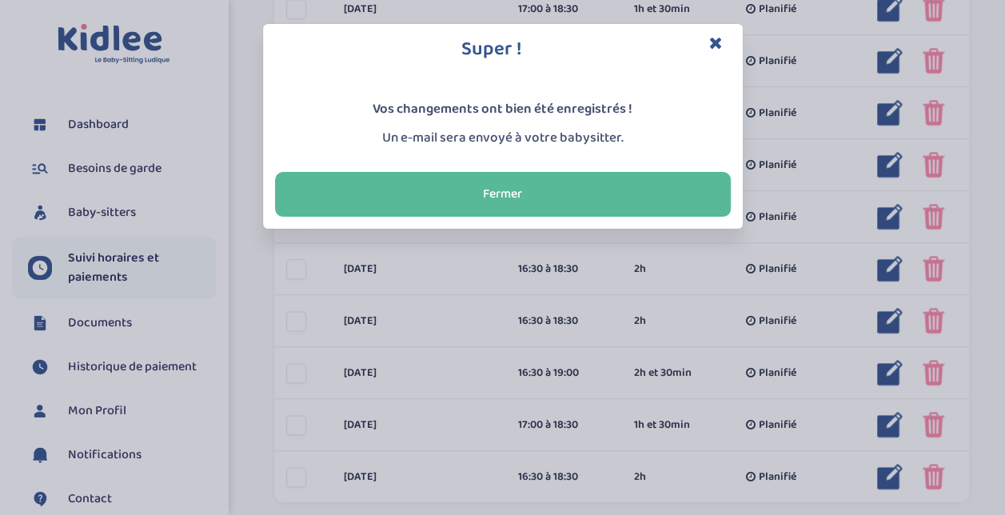
click at [724, 48] on h3 "Super !" at bounding box center [503, 49] width 456 height 27
click at [719, 45] on icon "Close" at bounding box center [716, 42] width 14 height 17
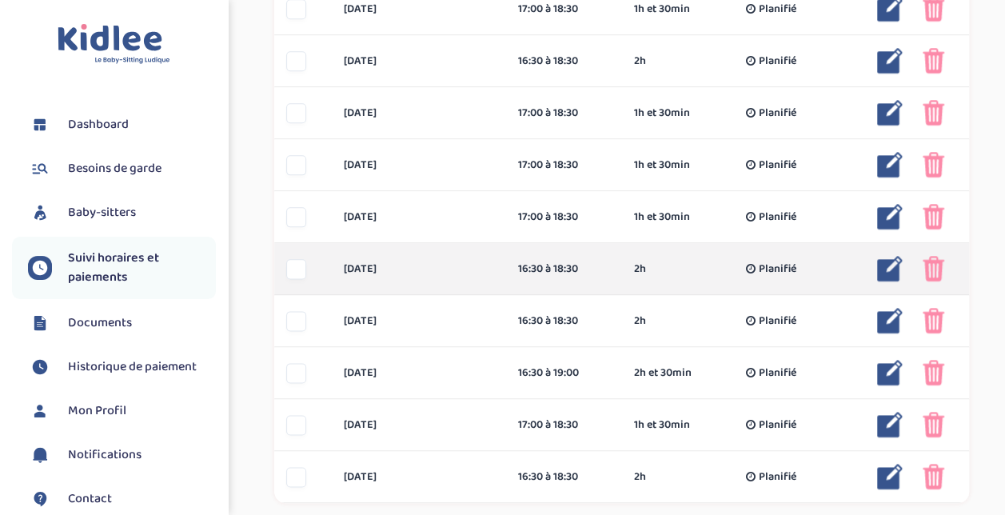
click at [882, 272] on img at bounding box center [890, 269] width 26 height 26
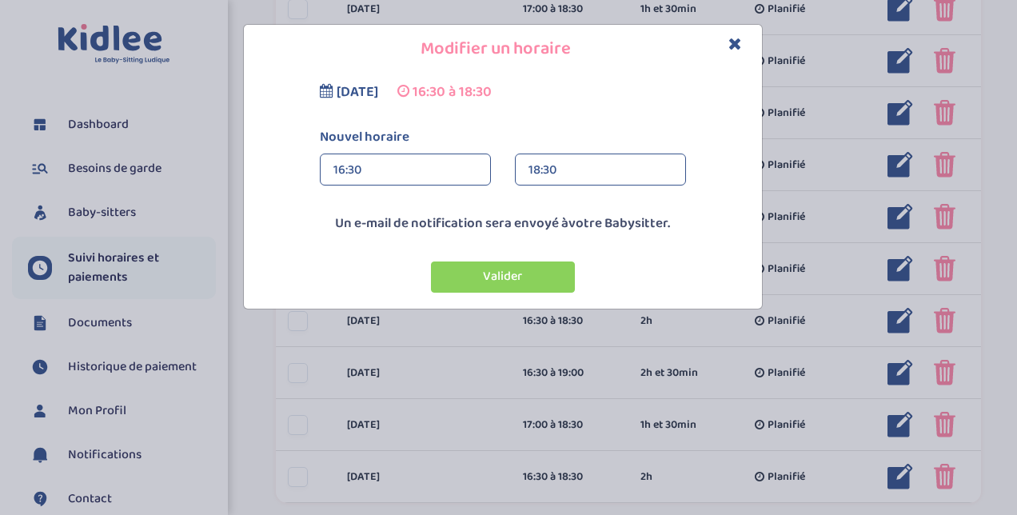
click at [433, 170] on div "16:30" at bounding box center [405, 170] width 144 height 32
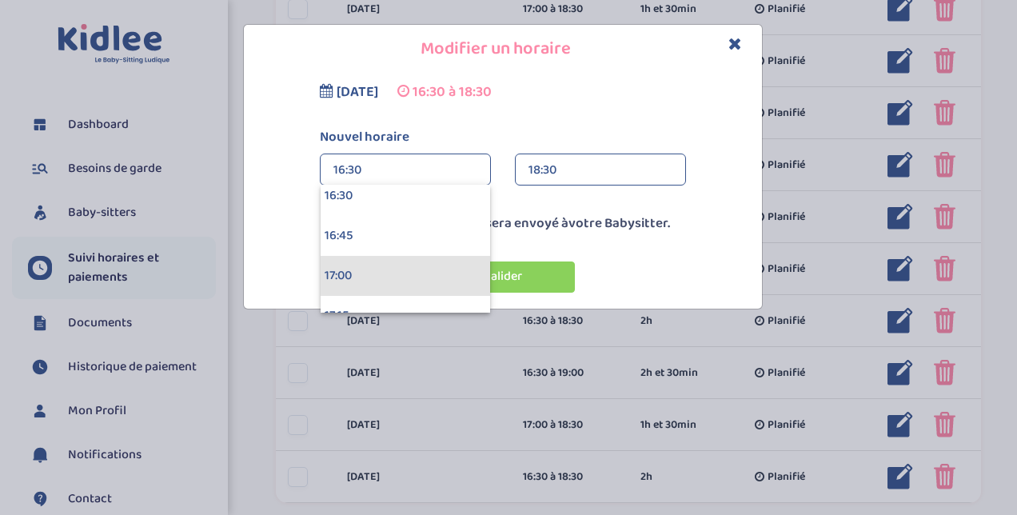
click at [445, 262] on div "17:00" at bounding box center [405, 276] width 169 height 40
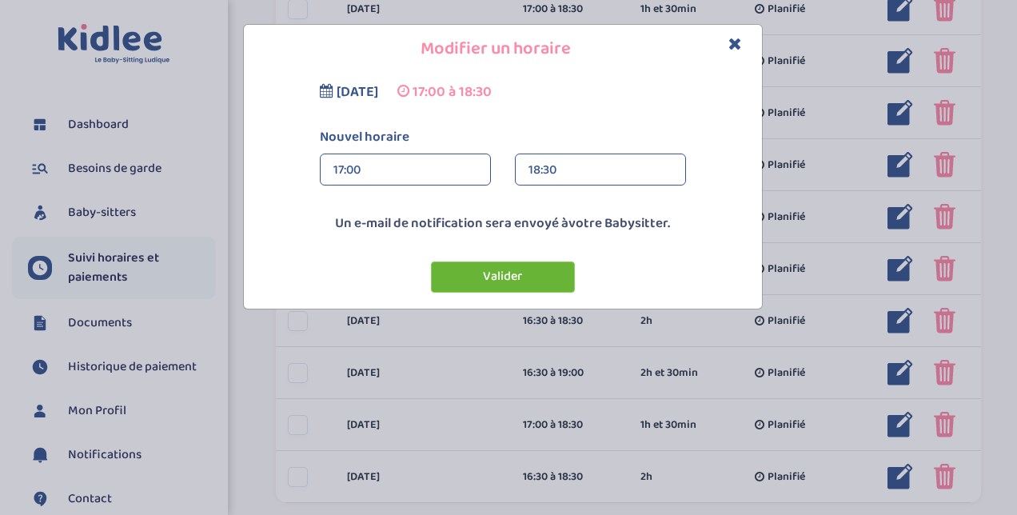
click at [504, 271] on button "Valider" at bounding box center [503, 276] width 144 height 31
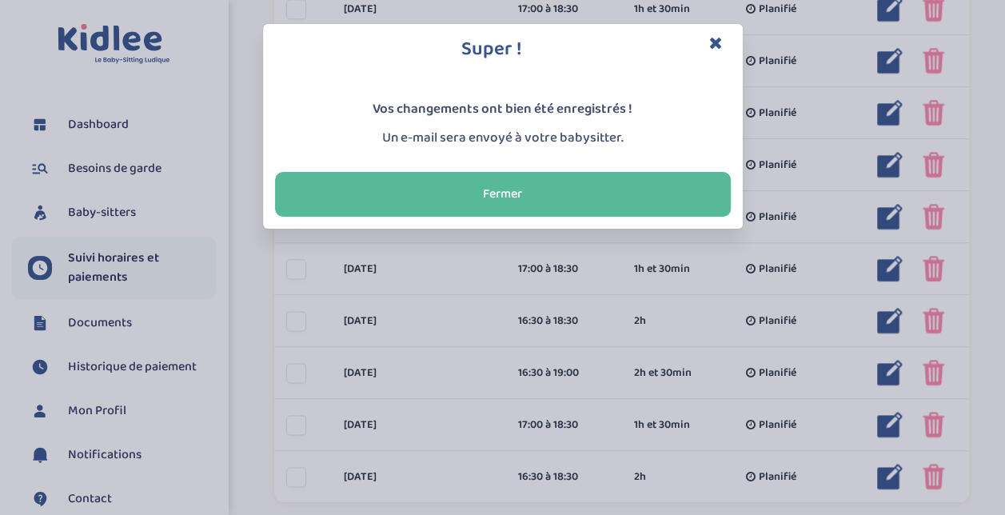
click at [716, 38] on icon "Close" at bounding box center [716, 42] width 14 height 17
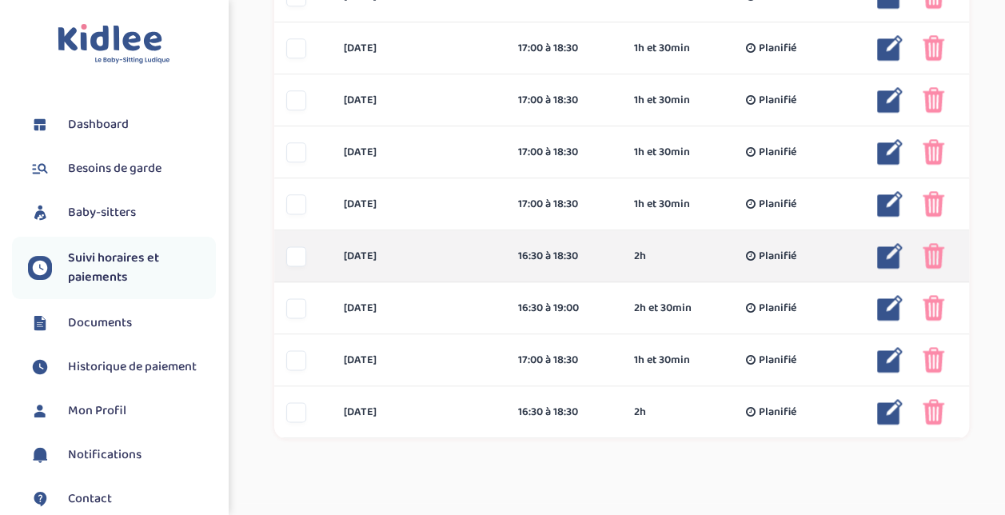
scroll to position [934, 0]
click at [940, 251] on img at bounding box center [934, 255] width 22 height 26
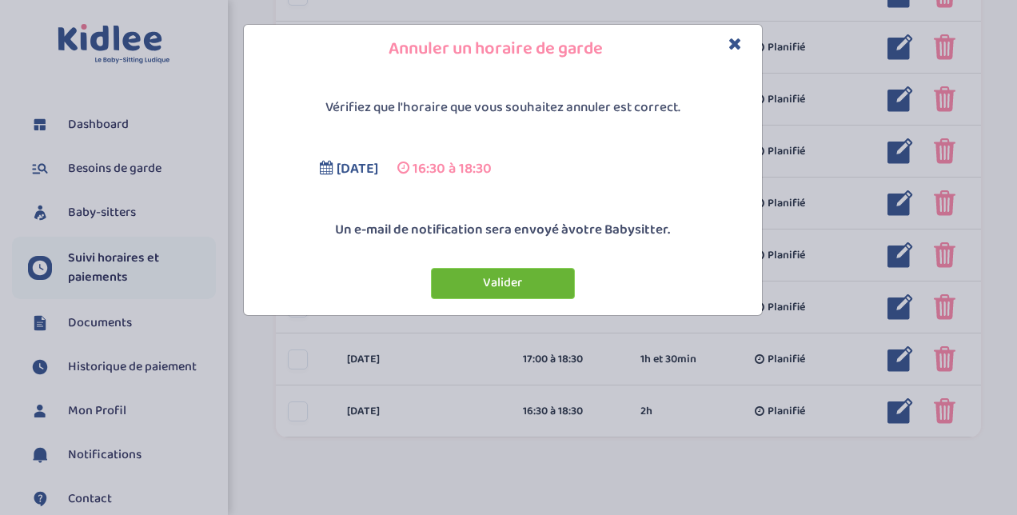
click at [529, 274] on button "Valider" at bounding box center [503, 283] width 144 height 31
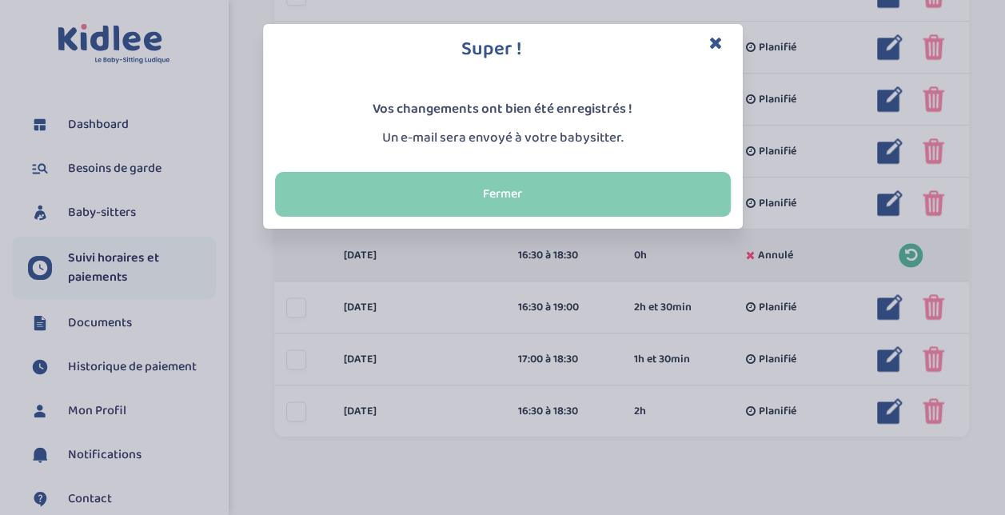
click at [655, 189] on button "Fermer" at bounding box center [503, 194] width 456 height 45
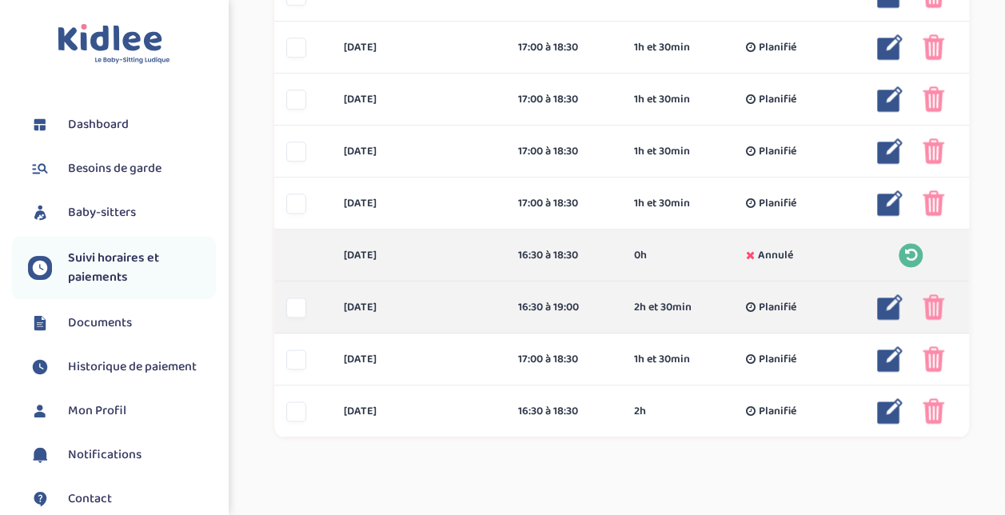
click at [940, 305] on img at bounding box center [934, 307] width 22 height 26
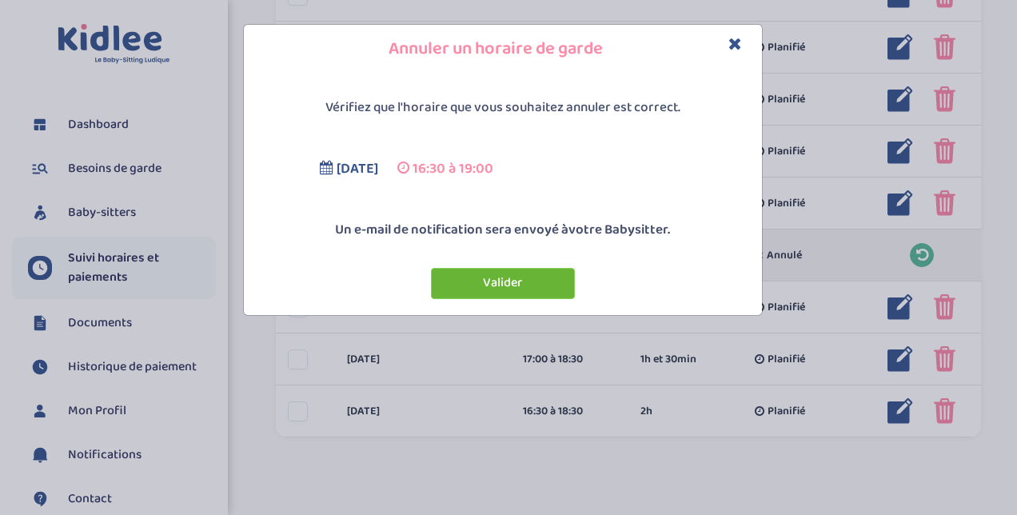
click at [539, 271] on button "Valider" at bounding box center [503, 283] width 144 height 31
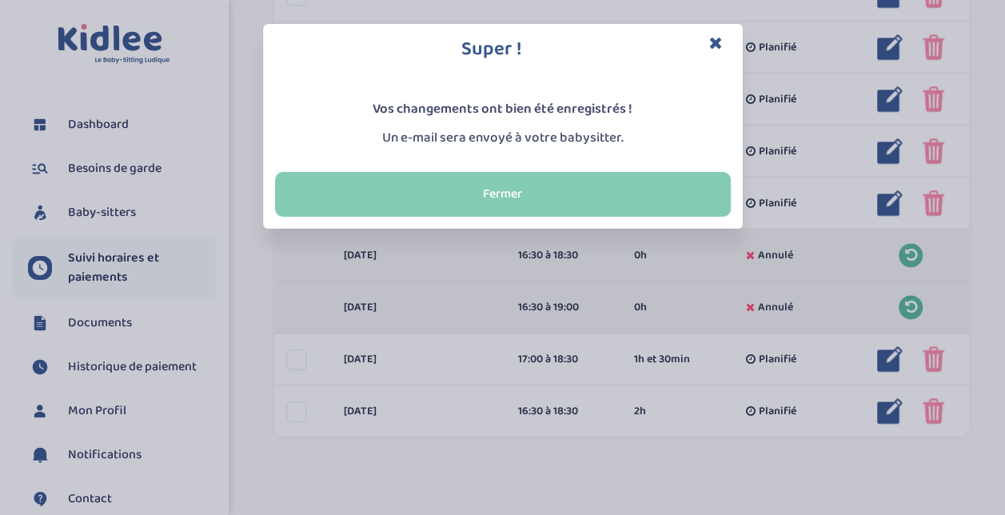
click at [571, 193] on button "Fermer" at bounding box center [503, 194] width 456 height 45
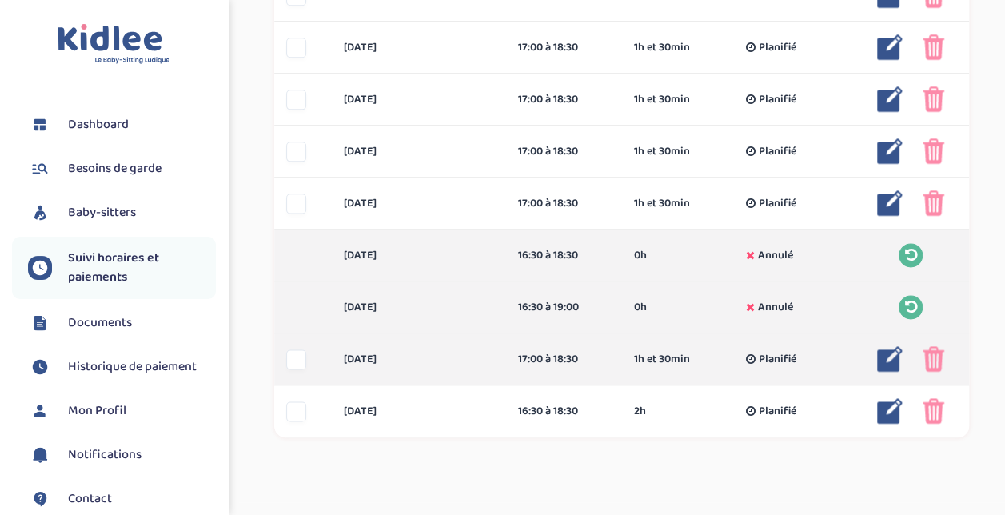
click at [932, 358] on img at bounding box center [934, 359] width 22 height 26
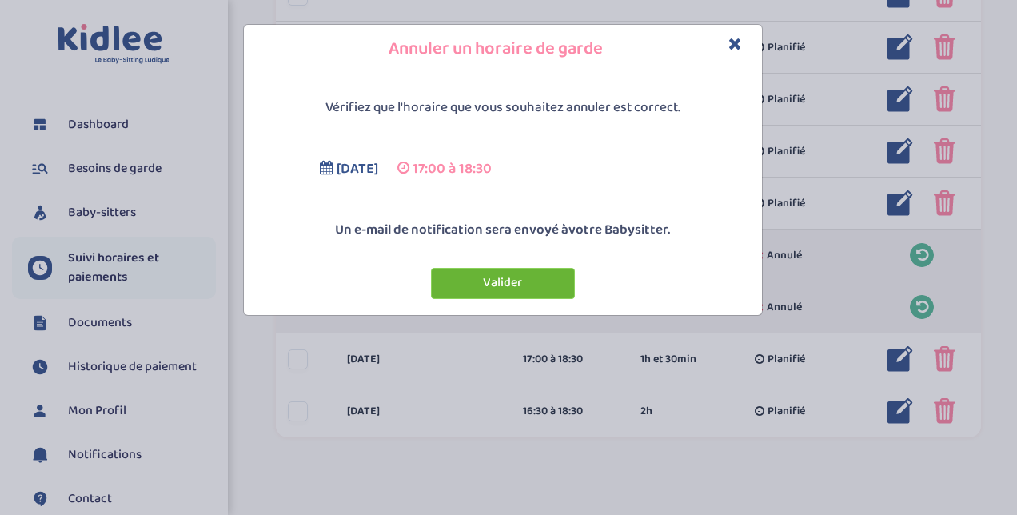
click at [539, 272] on button "Valider" at bounding box center [503, 283] width 144 height 31
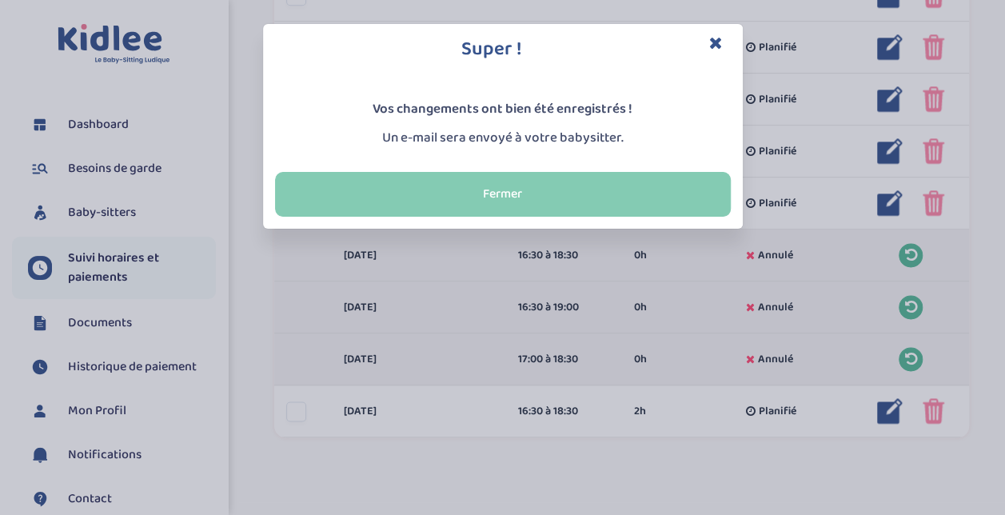
click at [561, 204] on button "Fermer" at bounding box center [503, 194] width 456 height 45
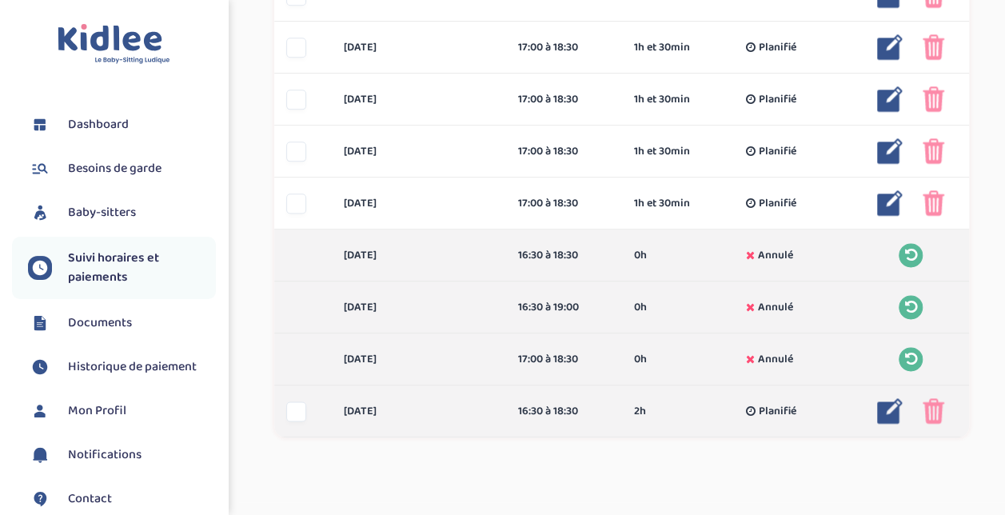
click at [932, 412] on img at bounding box center [934, 411] width 22 height 26
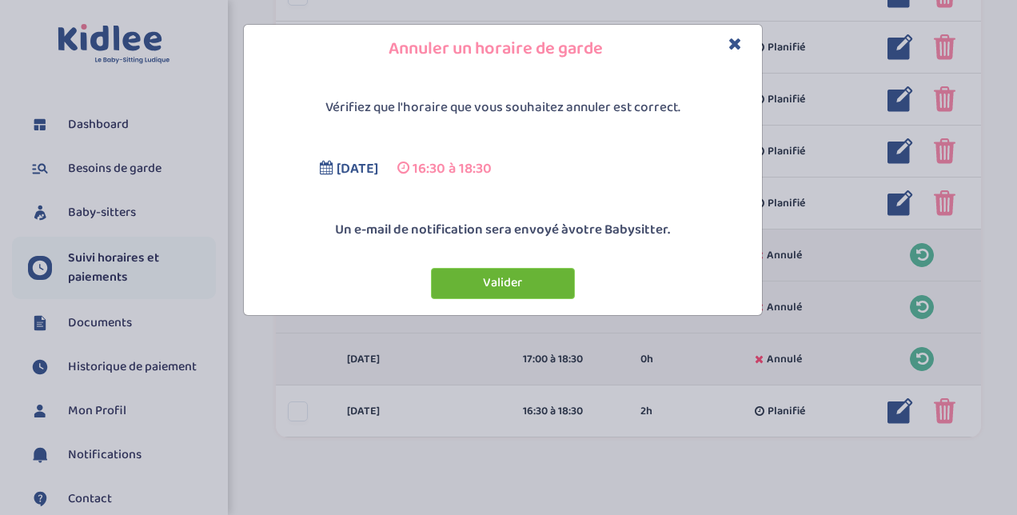
click at [558, 286] on button "Valider" at bounding box center [503, 283] width 144 height 31
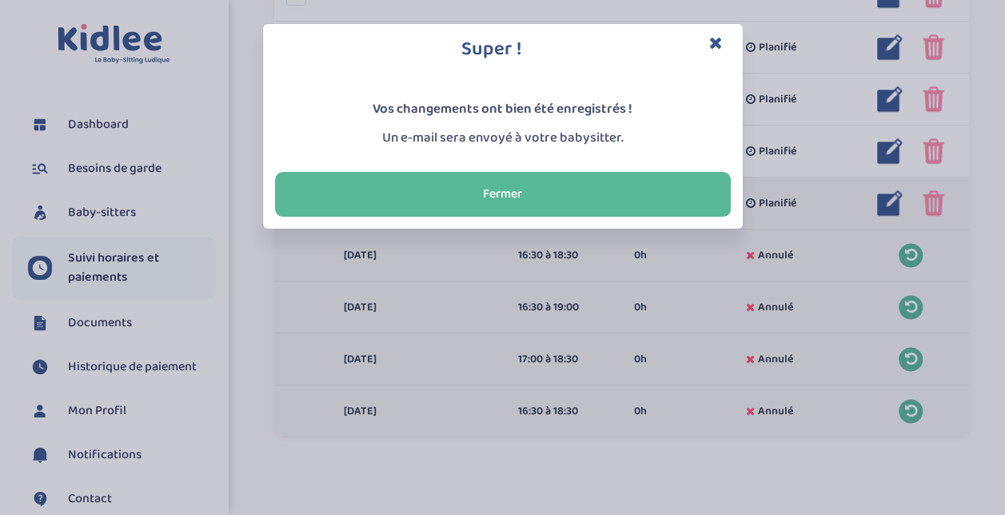
click at [633, 199] on button "Fermer" at bounding box center [503, 194] width 456 height 45
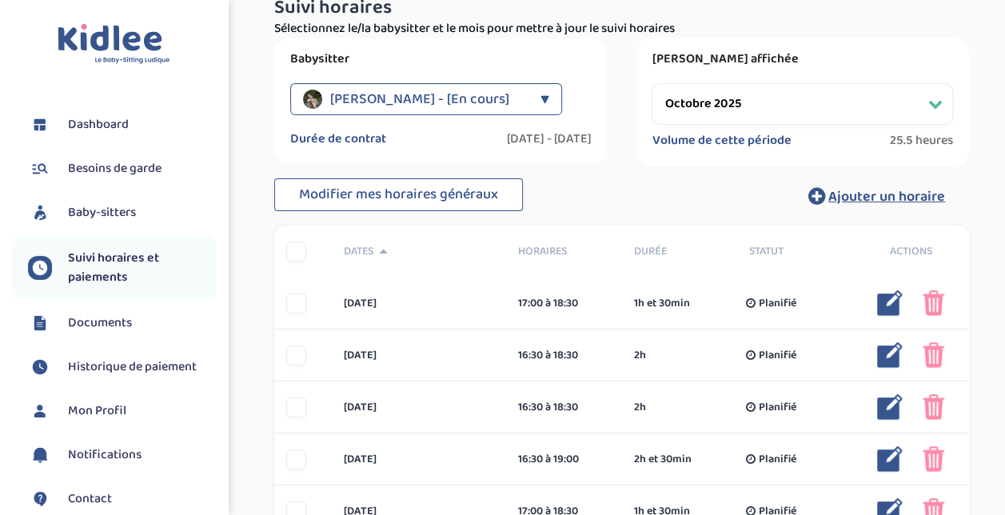
scroll to position [156, 0]
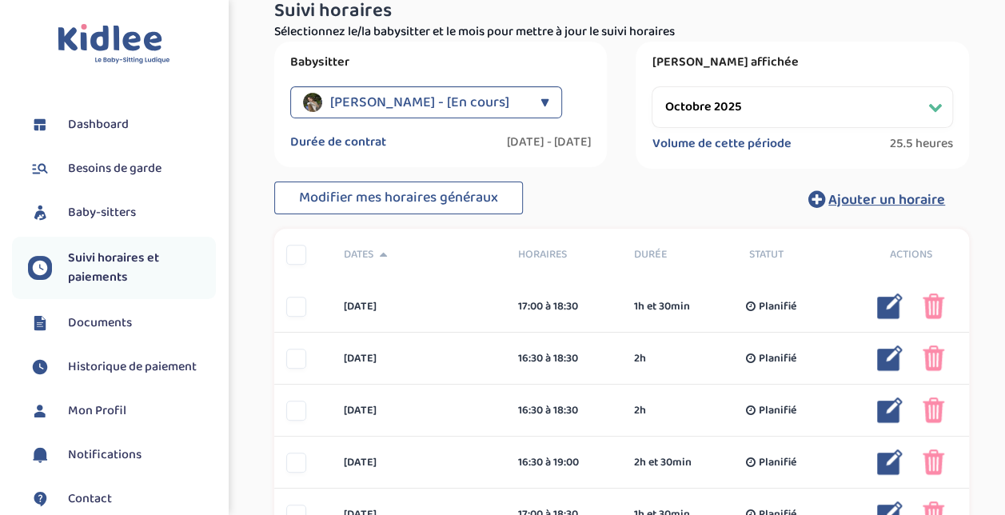
click at [931, 97] on select "Filtrer par mois septembre 2025 octobre 2025 novembre 2025 décembre 2025 janvie…" at bounding box center [802, 107] width 301 height 42
select select "novembre 2025"
click at [652, 86] on select "Filtrer par mois septembre 2025 octobre 2025 novembre 2025 décembre 2025 janvie…" at bounding box center [802, 107] width 301 height 42
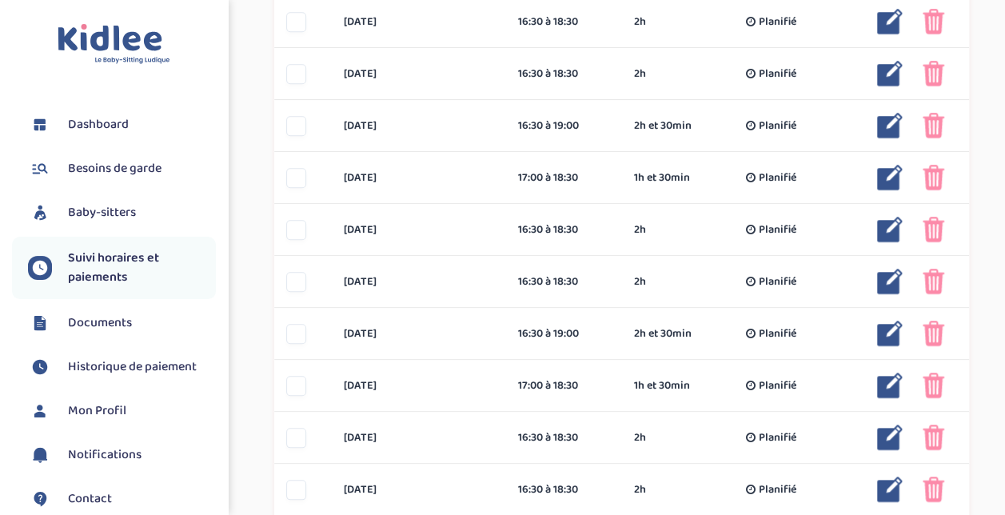
scroll to position [593, 0]
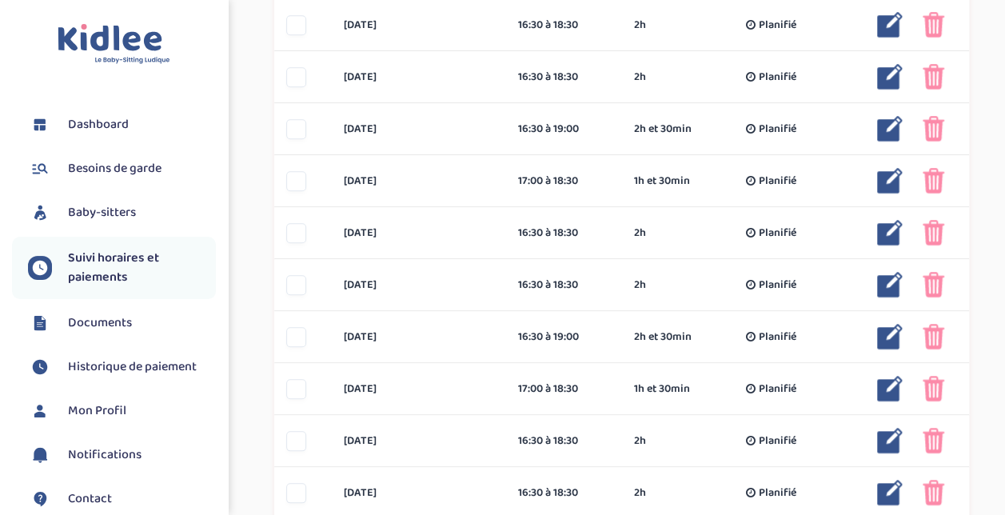
click at [114, 175] on span "Besoins de garde" at bounding box center [115, 168] width 94 height 19
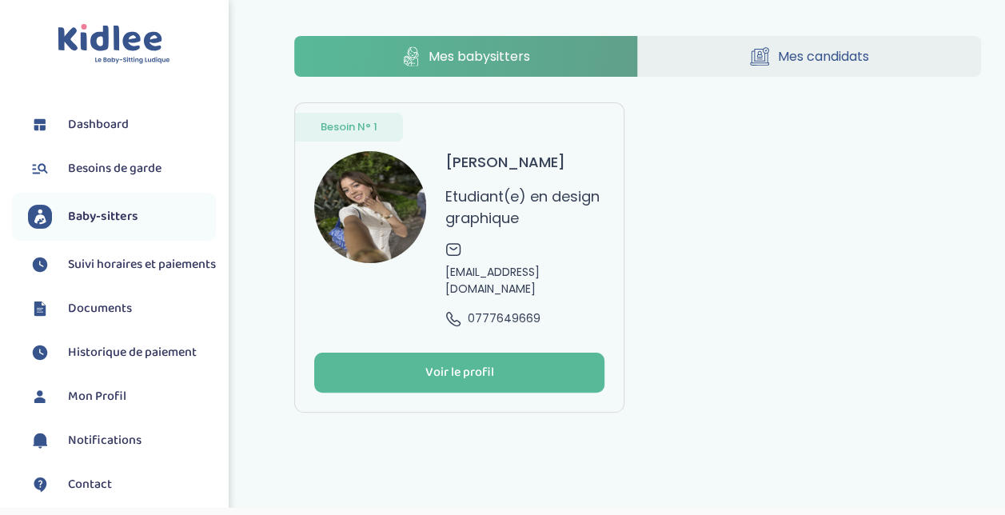
click at [126, 269] on span "Suivi horaires et paiements" at bounding box center [142, 264] width 148 height 19
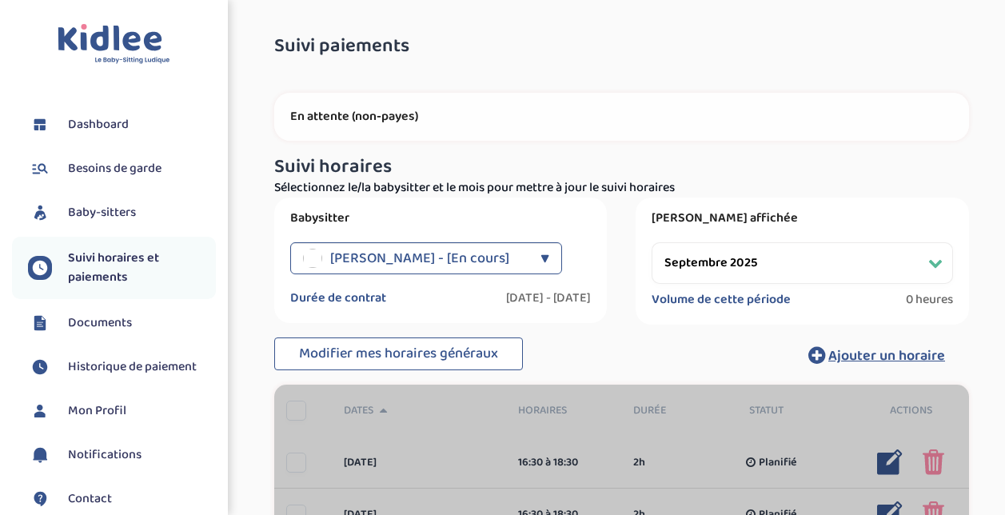
select select "septembre 2025"
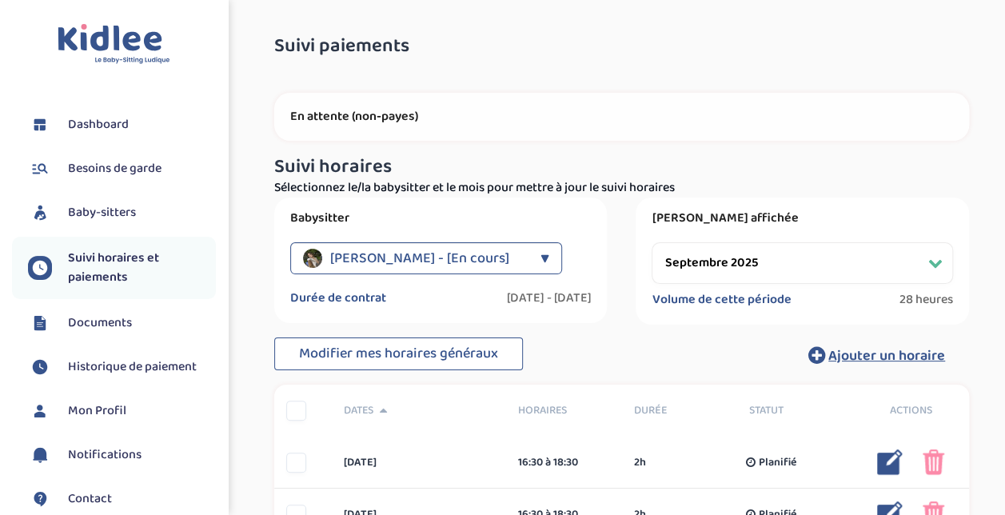
click at [133, 323] on link "Documents" at bounding box center [122, 323] width 188 height 24
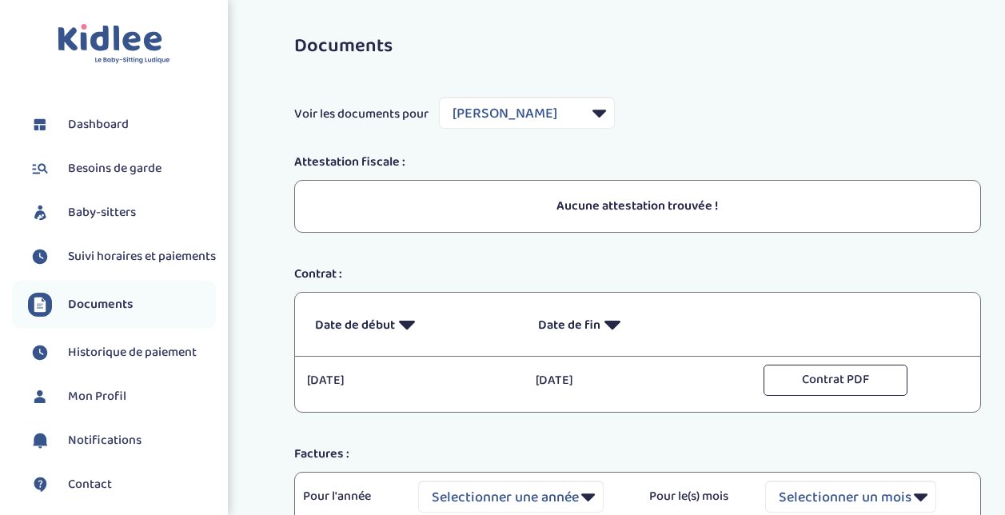
select select "44189"
click at [127, 362] on span "Historique de paiement" at bounding box center [132, 352] width 129 height 19
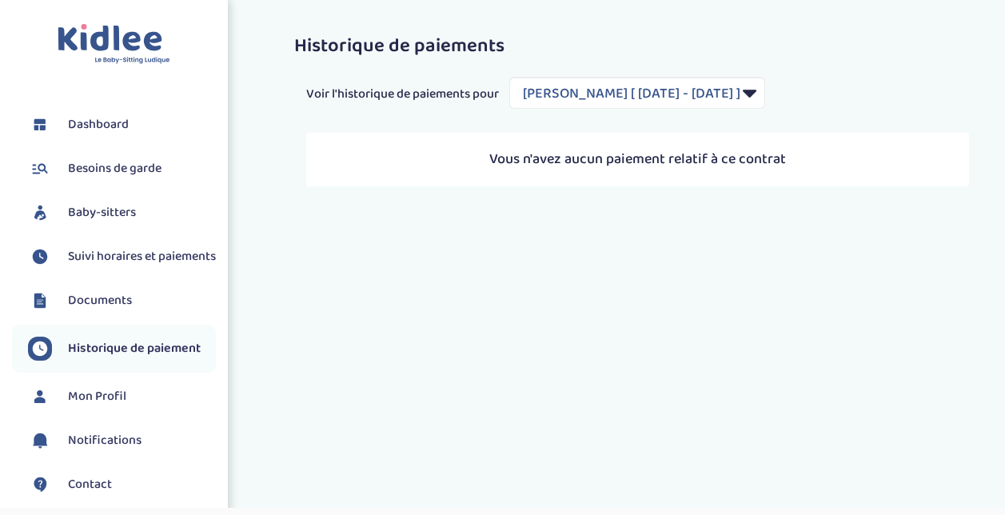
select select "2139"
click at [128, 395] on li "Mon Profil" at bounding box center [114, 397] width 204 height 40
click at [130, 408] on link "Mon Profil" at bounding box center [122, 397] width 188 height 24
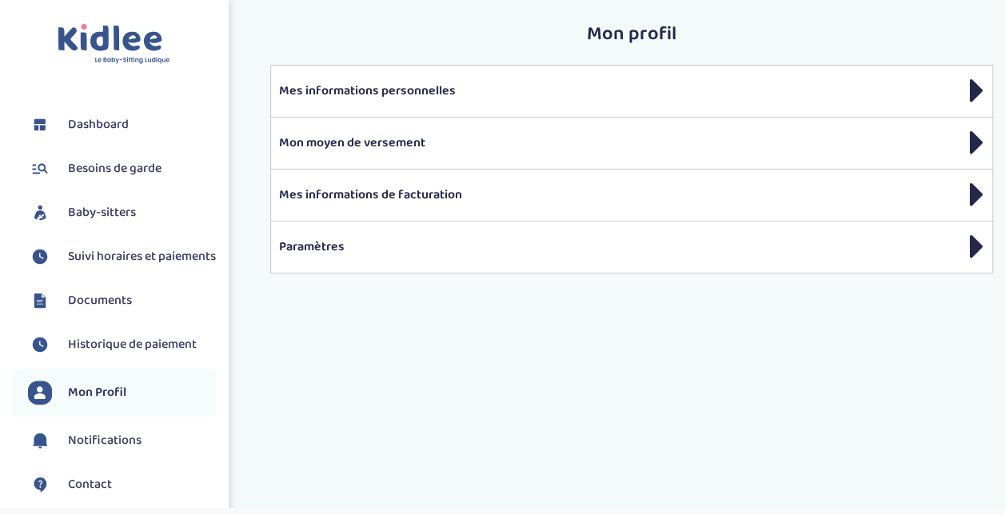
click at [115, 117] on span "Dashboard" at bounding box center [98, 124] width 61 height 19
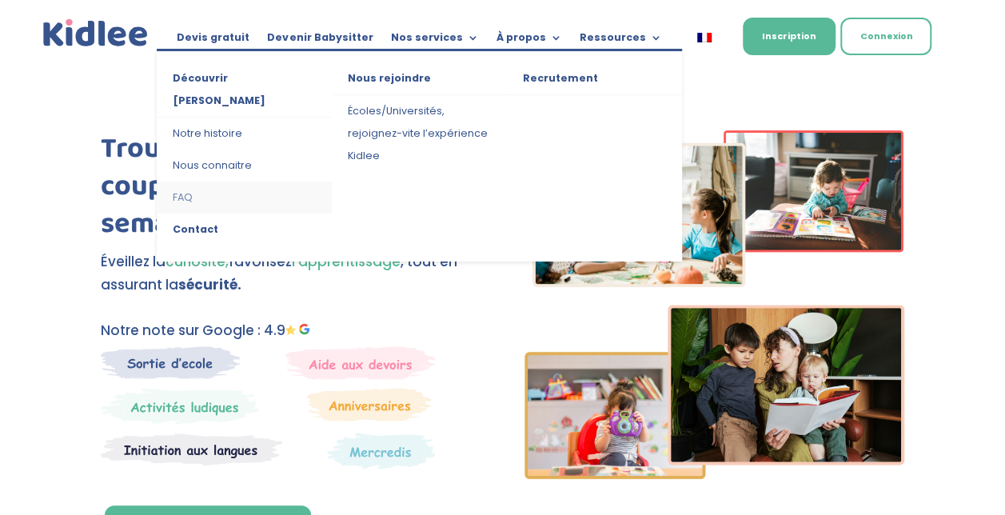
click at [182, 181] on link "FAQ" at bounding box center [244, 197] width 175 height 32
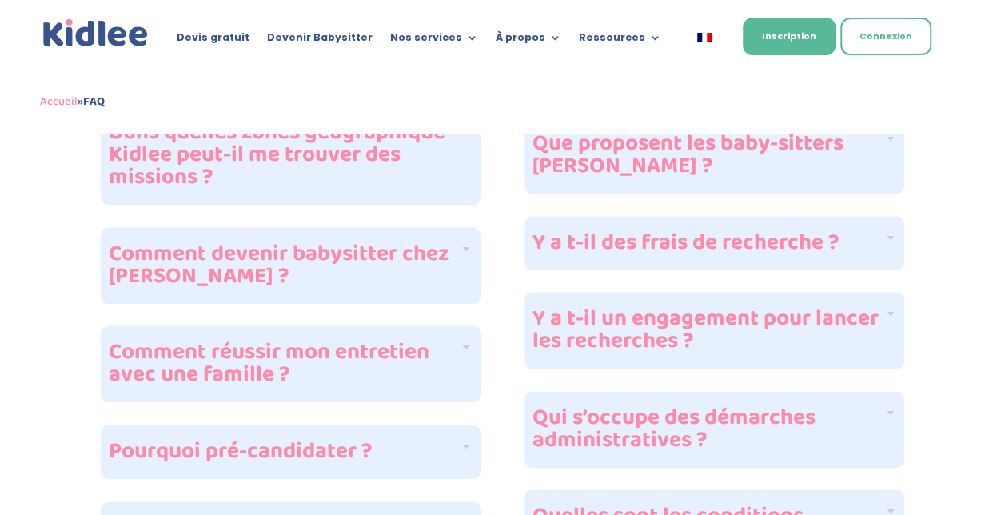
scroll to position [781, 0]
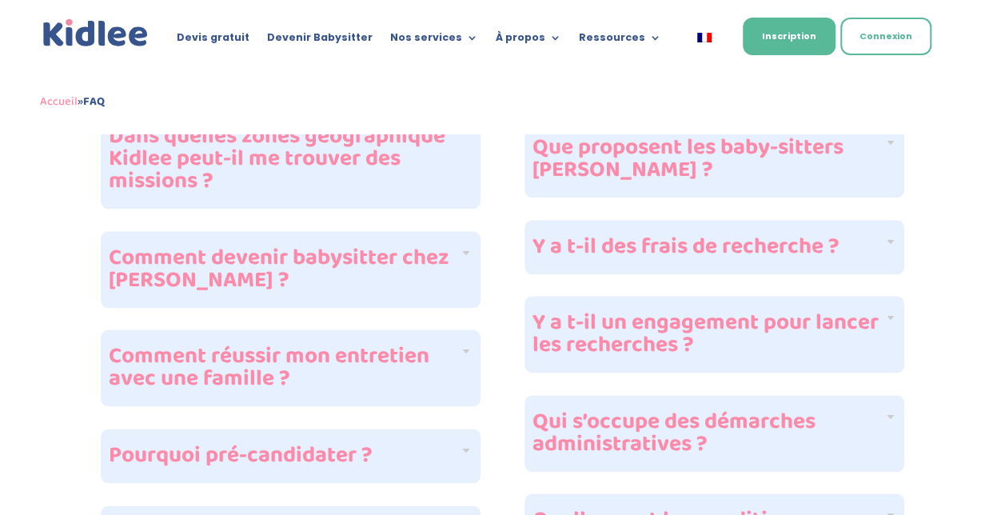
click at [669, 241] on div "Y a t-il des frais de recherche ?" at bounding box center [714, 247] width 380 height 54
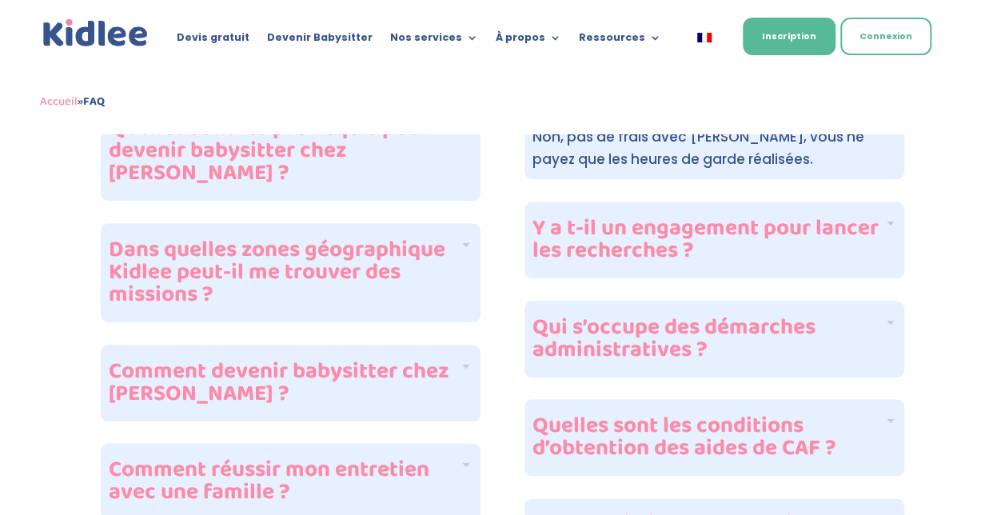
scroll to position [668, 0]
click at [782, 415] on h4 "Quelles sont les conditions d’obtention des aides de CAF ?" at bounding box center [707, 436] width 351 height 45
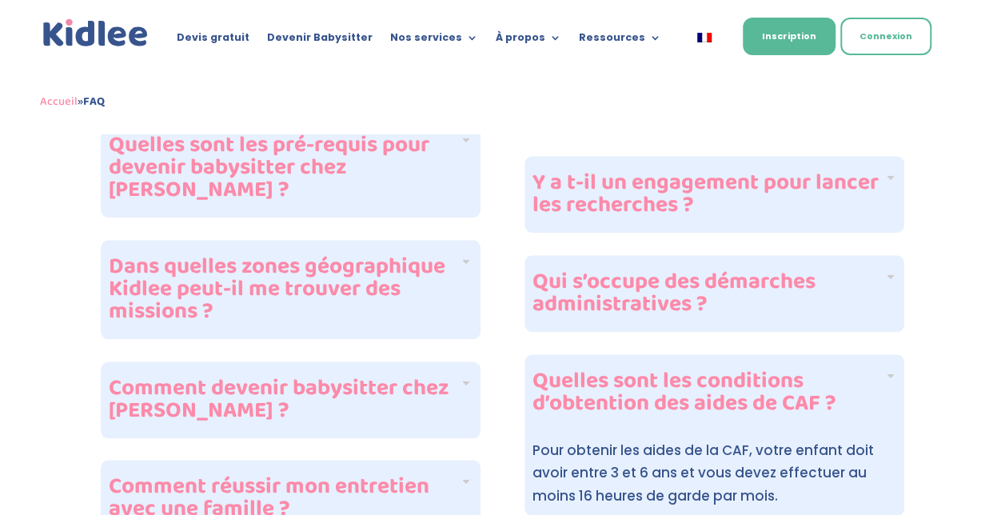
scroll to position [652, 0]
click at [849, 270] on h4 "Qui s’occupe des démarches administratives ?" at bounding box center [707, 292] width 351 height 45
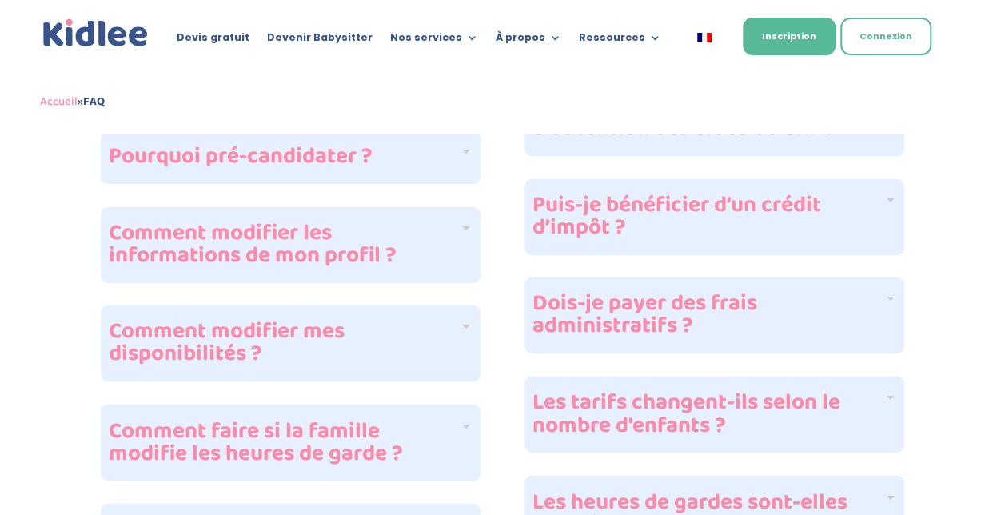
scroll to position [1082, 0]
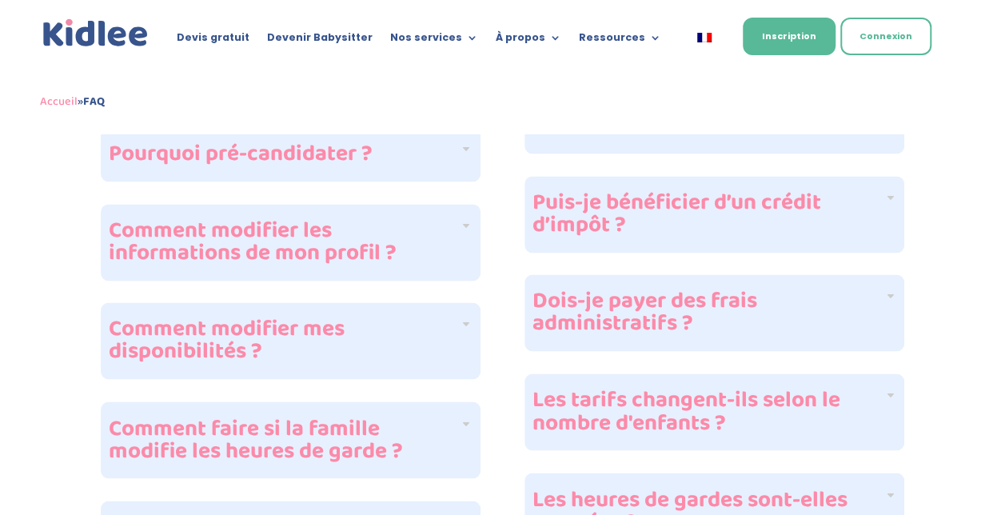
click at [831, 389] on h4 "Les tarifs changent-ils selon le nombre d'enfants ?" at bounding box center [707, 411] width 351 height 45
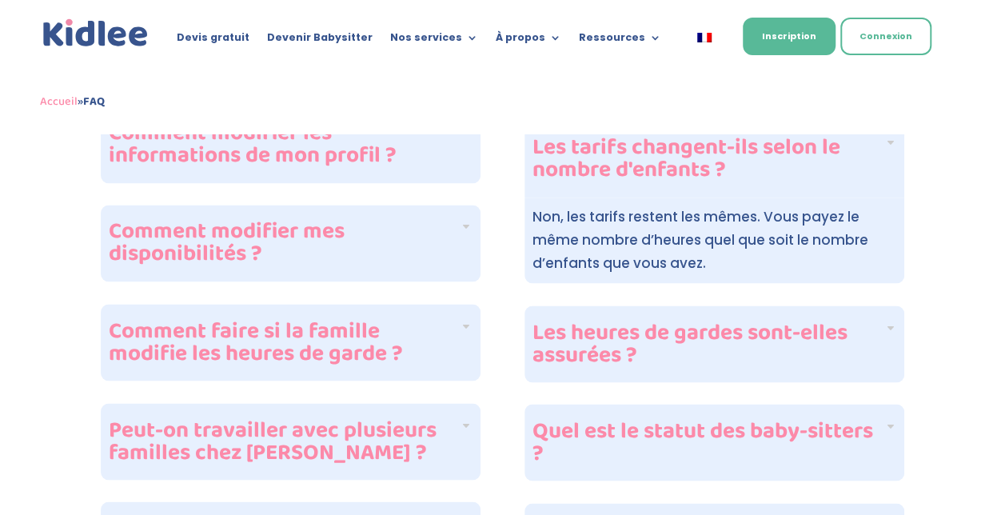
scroll to position [1181, 0]
click at [847, 321] on h4 "Les heures de gardes sont-elles assurées ?" at bounding box center [707, 343] width 351 height 45
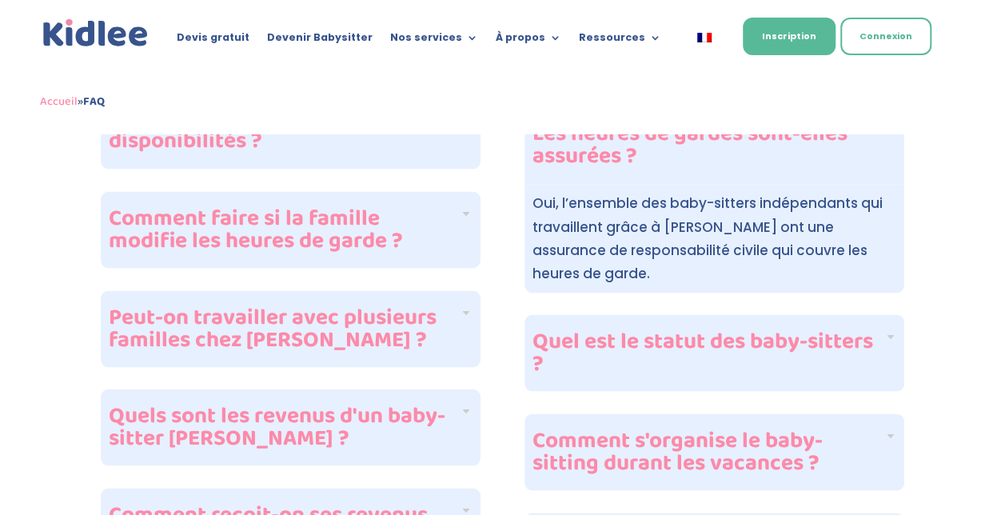
scroll to position [1294, 0]
click at [851, 329] on h4 "Quel est le statut des baby-sitters ?" at bounding box center [707, 351] width 351 height 45
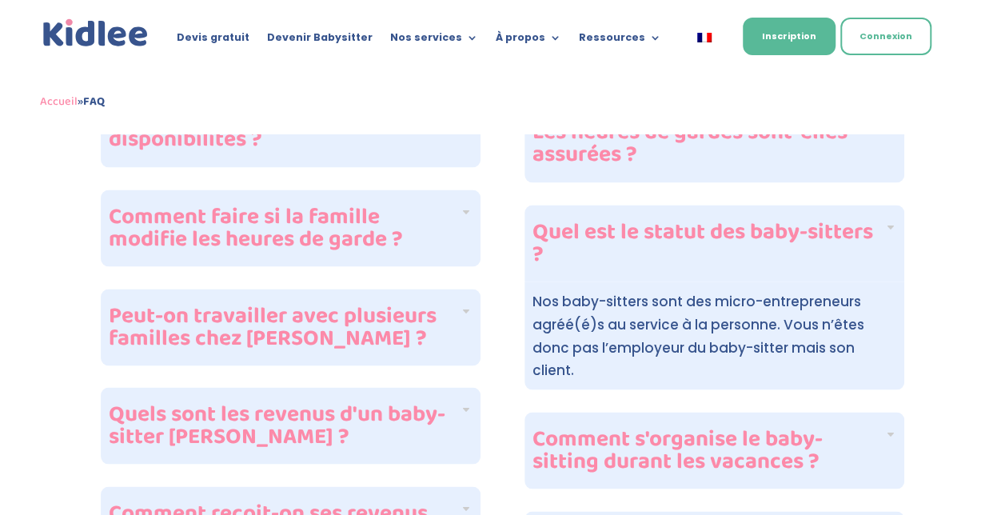
click at [949, 301] on div "FAQ : Foire aux questions Devenir baby-sitter Kidlee : Cliquez sur les question…" at bounding box center [502, 44] width 1005 height 2411
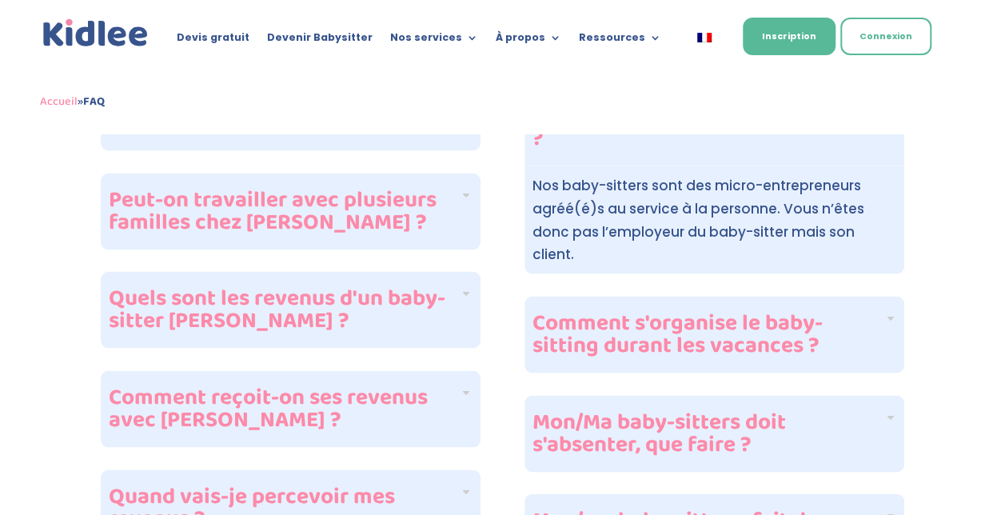
scroll to position [1411, 0]
click at [859, 311] on h4 "Comment s'organise le baby-sitting durant les vacances ?" at bounding box center [707, 333] width 351 height 45
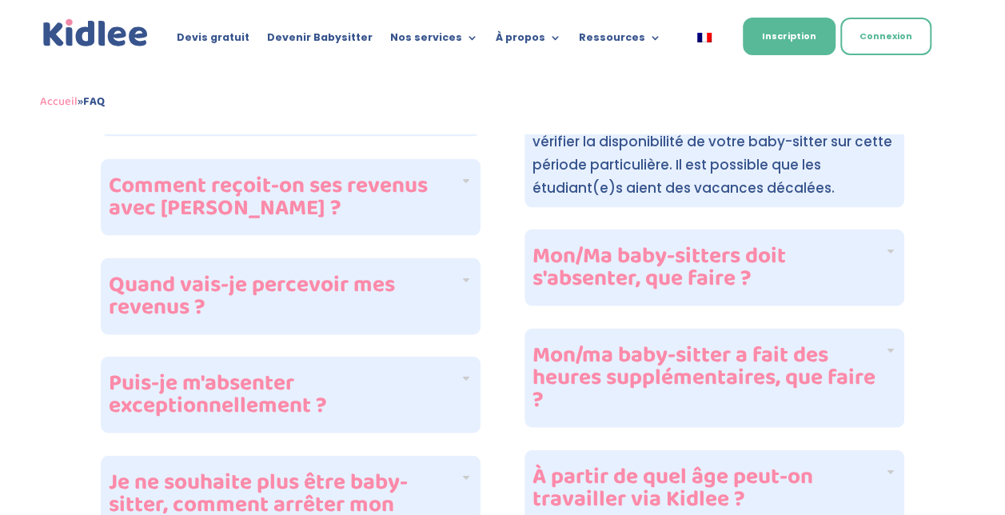
scroll to position [1622, 0]
click at [850, 245] on h4 "Mon/Ma baby-sitters doit s'absenter, que faire ?" at bounding box center [707, 267] width 351 height 45
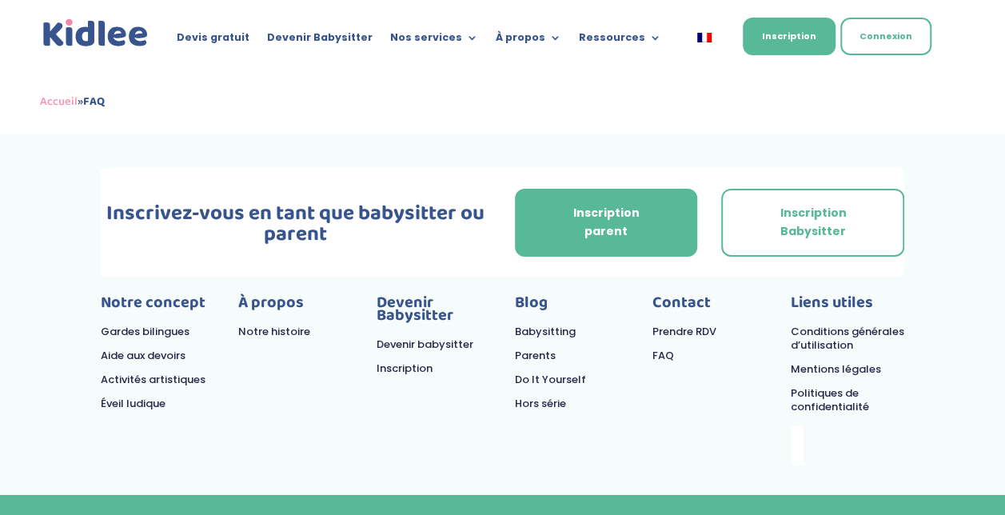
scroll to position [2486, 0]
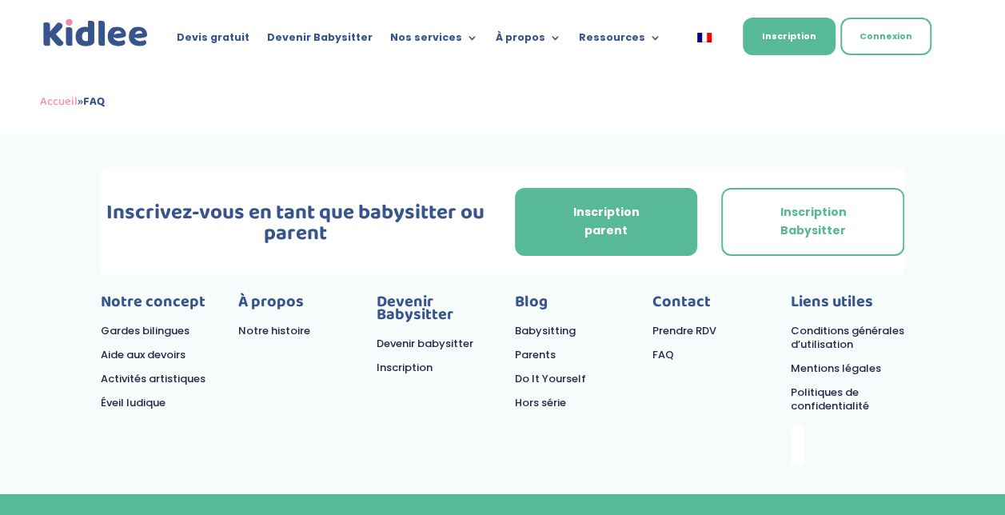
drag, startPoint x: 277, startPoint y: 274, endPoint x: 265, endPoint y: 287, distance: 17.5
click at [539, 347] on link "Parents" at bounding box center [535, 354] width 41 height 15
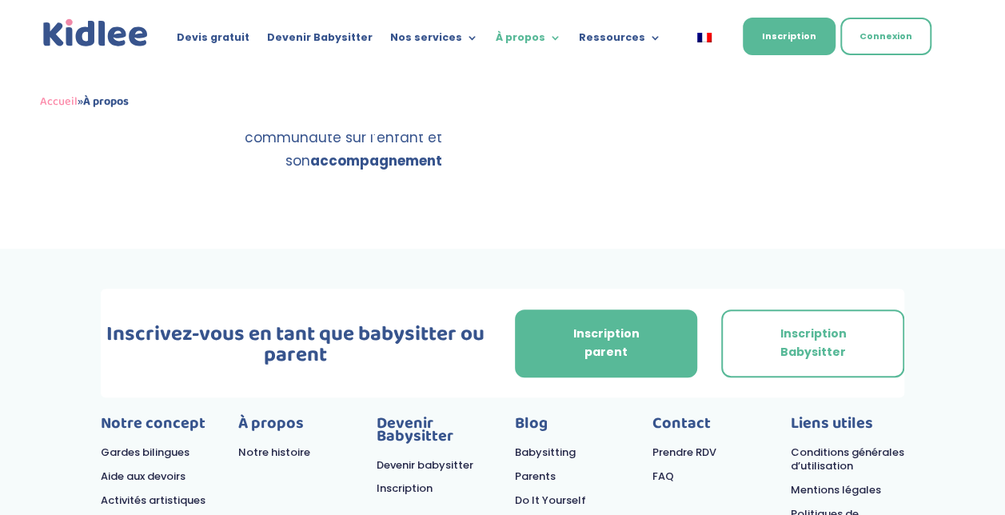
scroll to position [3151, 0]
click at [887, 36] on link "Connexion" at bounding box center [885, 37] width 91 height 38
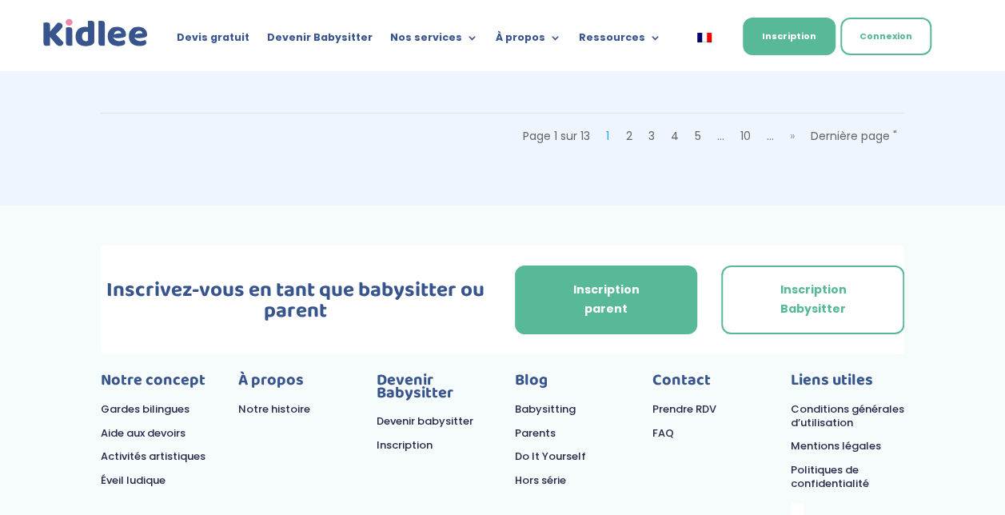
scroll to position [2881, 0]
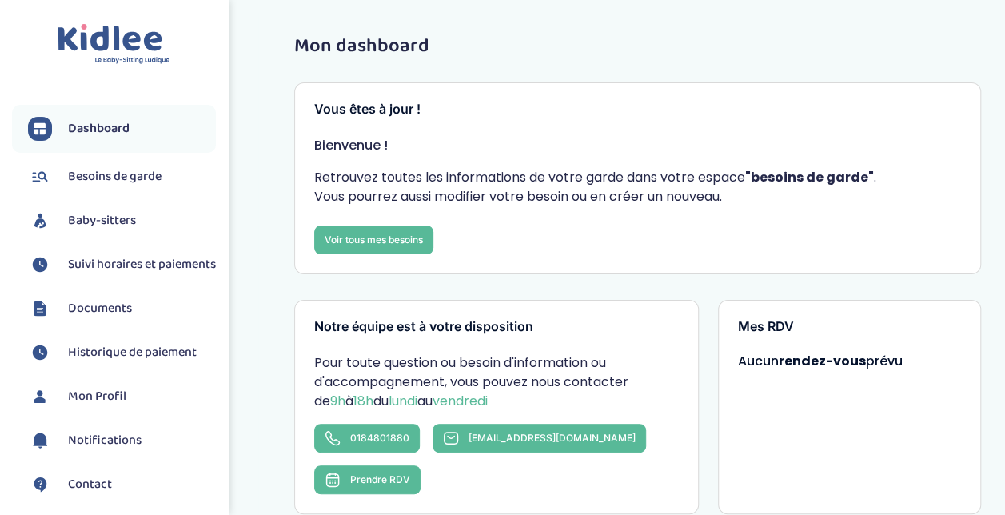
click at [120, 318] on span "Documents" at bounding box center [100, 308] width 64 height 19
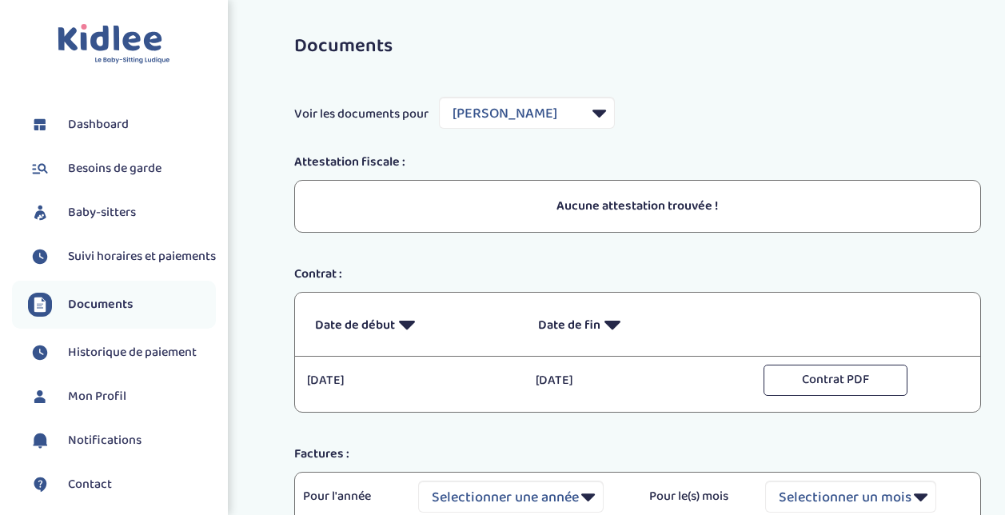
select select "44189"
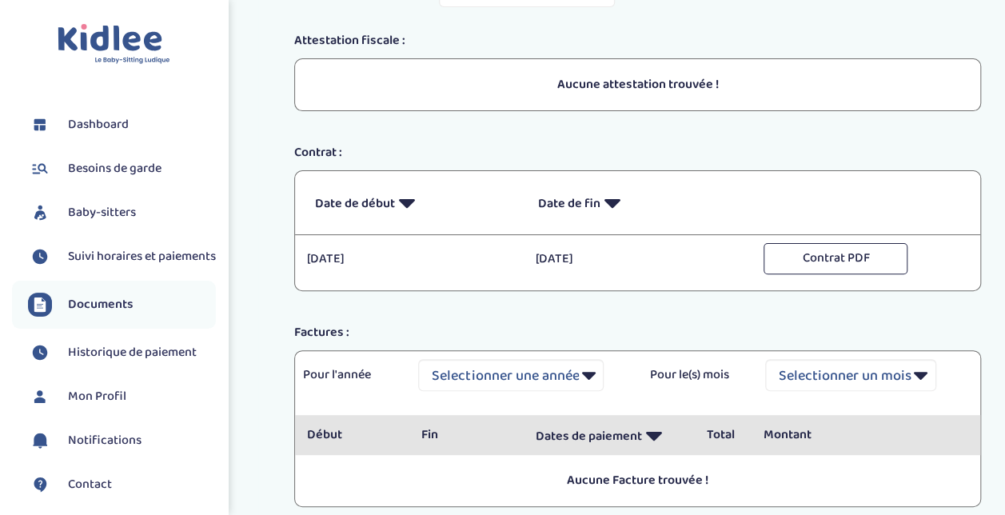
scroll to position [118, 0]
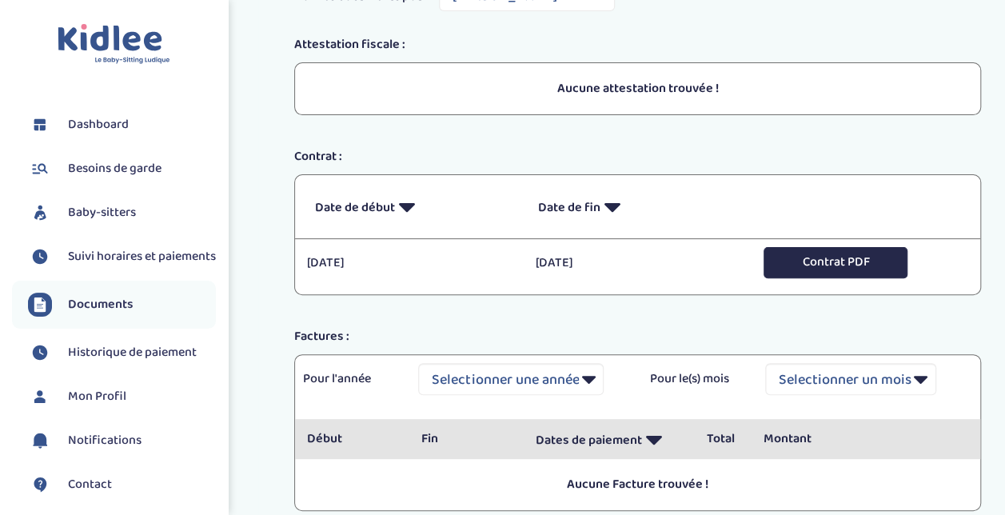
click at [814, 263] on button "Contrat PDF" at bounding box center [835, 262] width 144 height 31
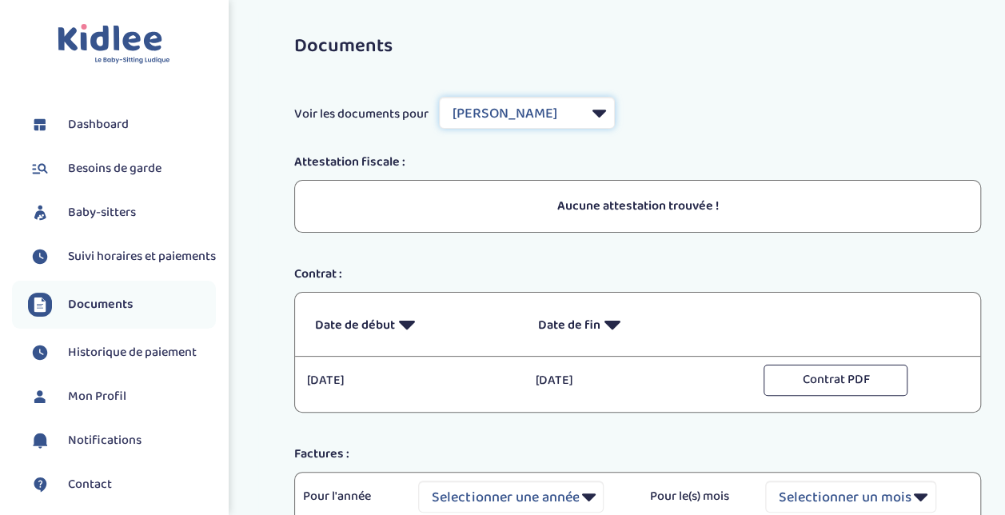
click at [600, 114] on select "Filtrer par Baby-sitter Latamna Ryma" at bounding box center [527, 113] width 176 height 32
click at [600, 113] on select "Filtrer par Baby-sitter Latamna Ryma" at bounding box center [527, 113] width 176 height 32
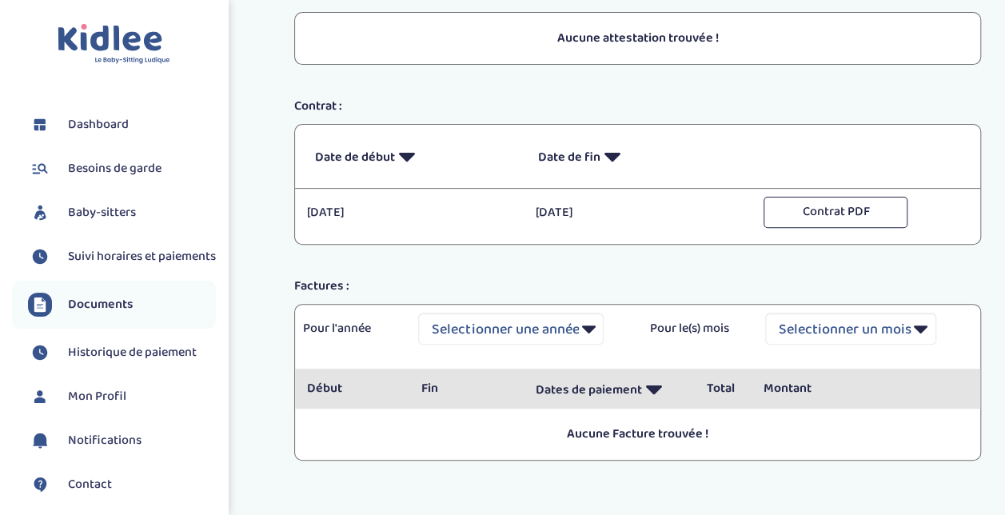
scroll to position [247, 0]
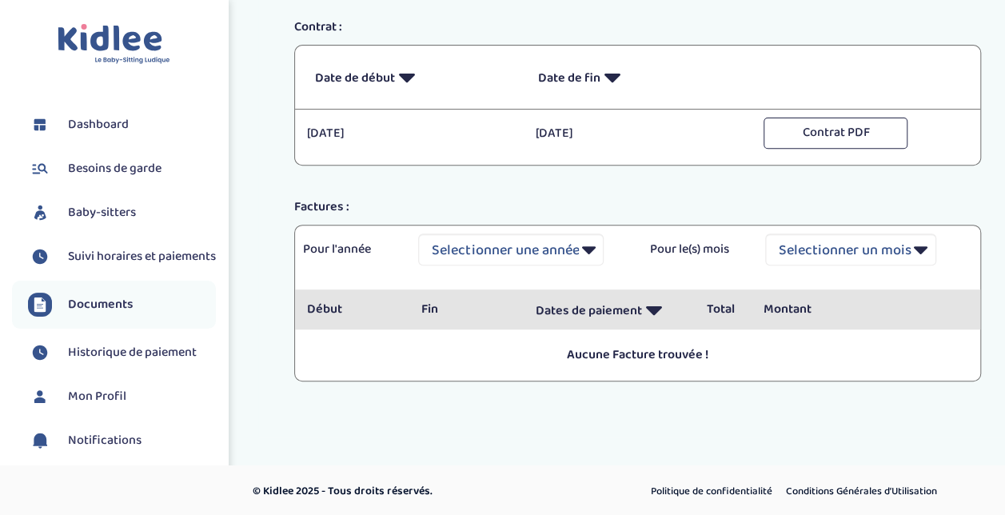
click at [118, 124] on span "Dashboard" at bounding box center [98, 124] width 61 height 19
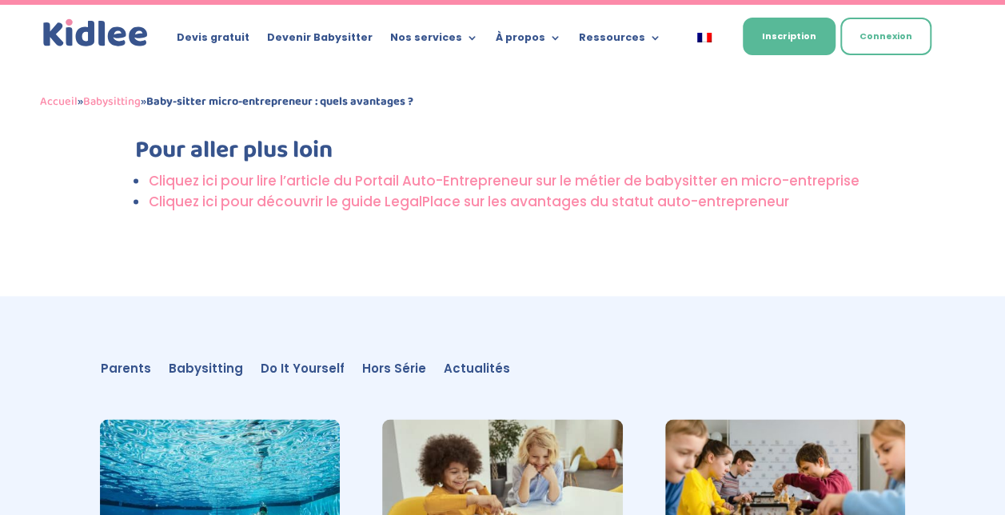
scroll to position [4528, 0]
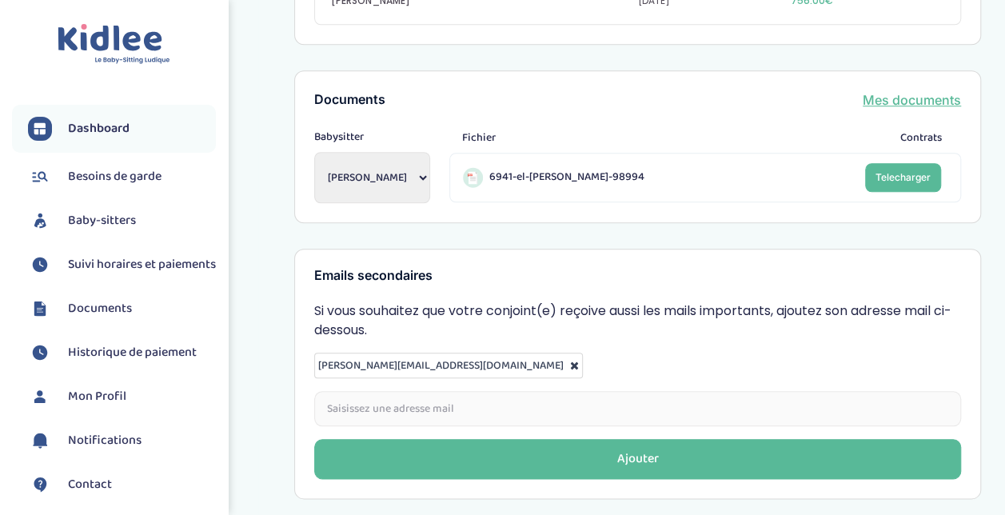
scroll to position [711, 0]
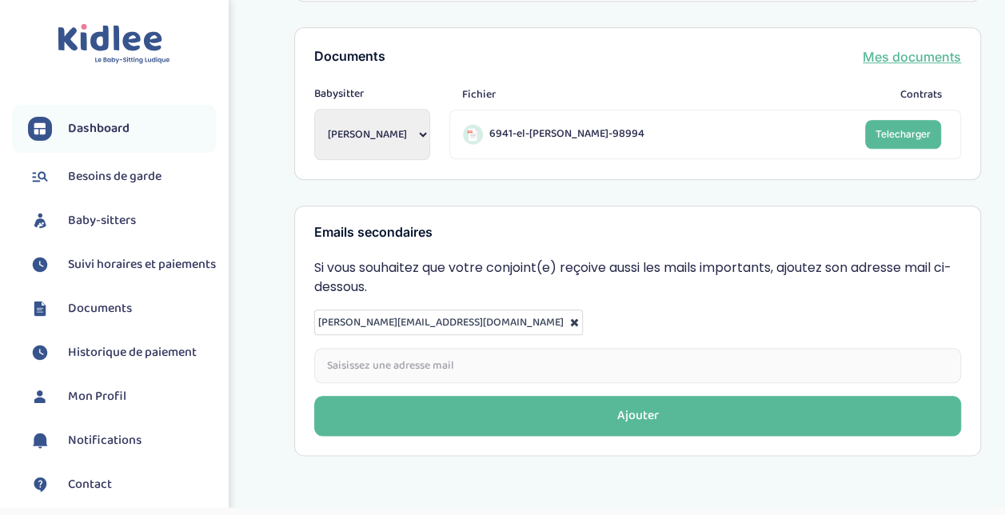
click at [147, 176] on span "Besoins de garde" at bounding box center [115, 176] width 94 height 19
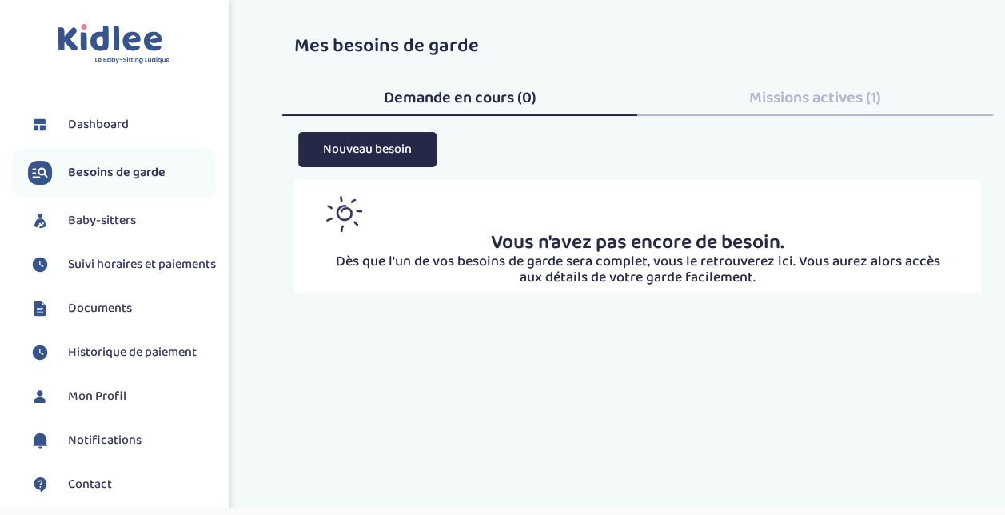
click at [150, 215] on link "Baby-sitters" at bounding box center [122, 221] width 188 height 24
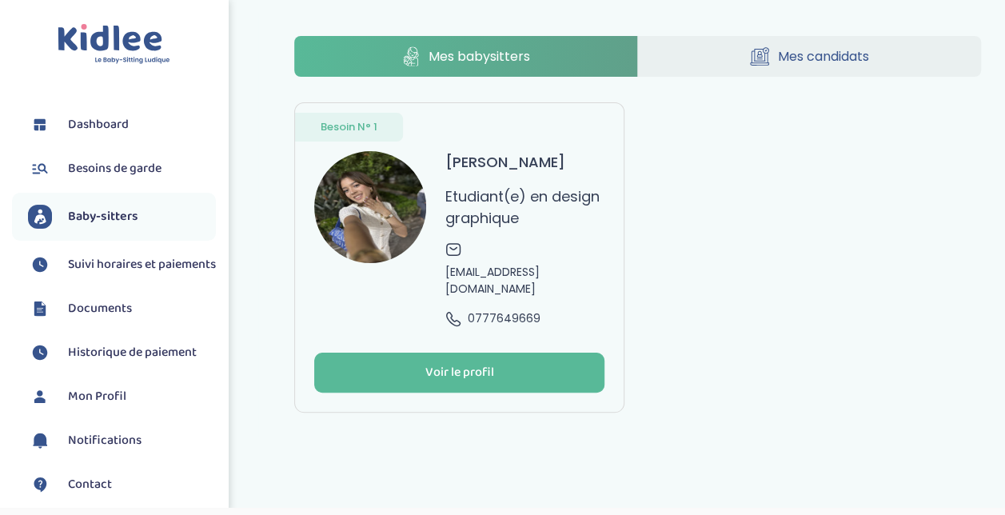
click at [133, 271] on span "Suivi horaires et paiements" at bounding box center [142, 264] width 148 height 19
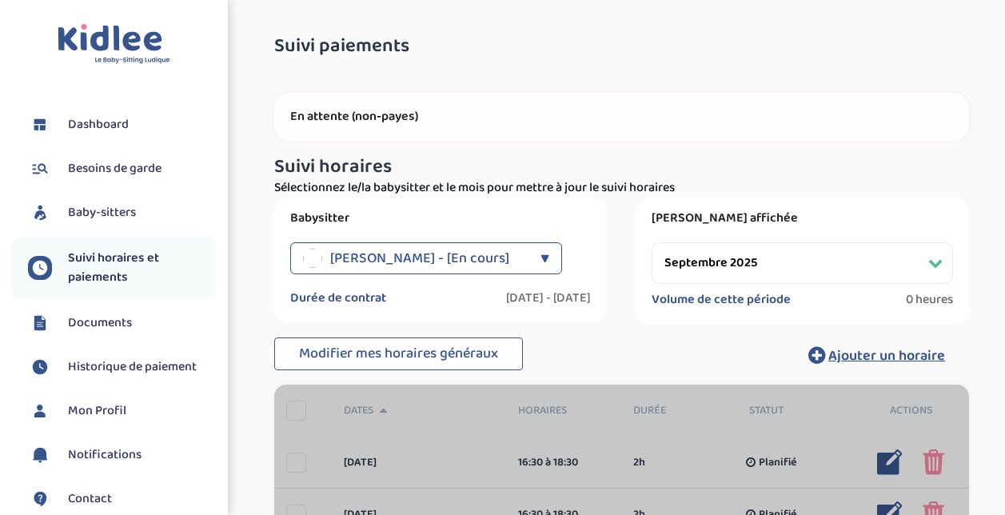
select select "septembre 2025"
click at [134, 325] on link "Documents" at bounding box center [122, 323] width 188 height 24
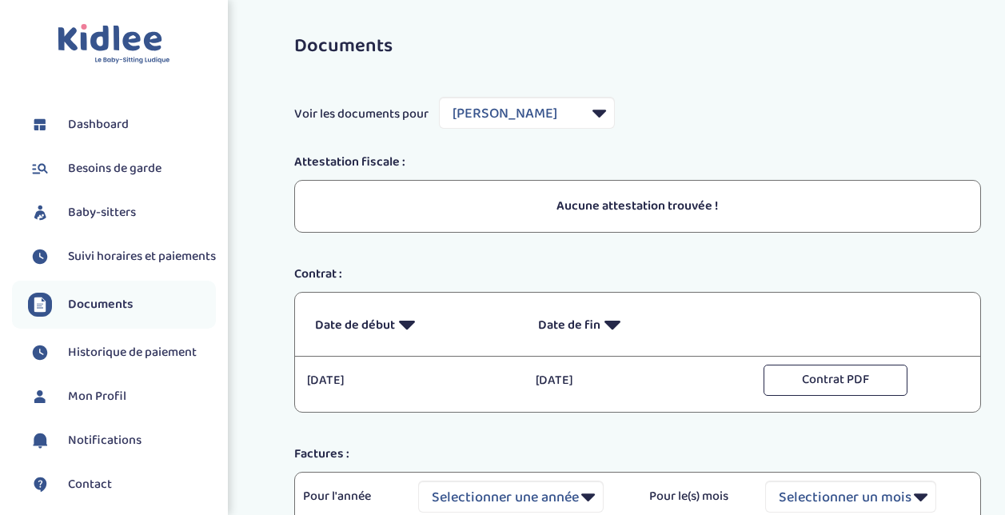
select select "44189"
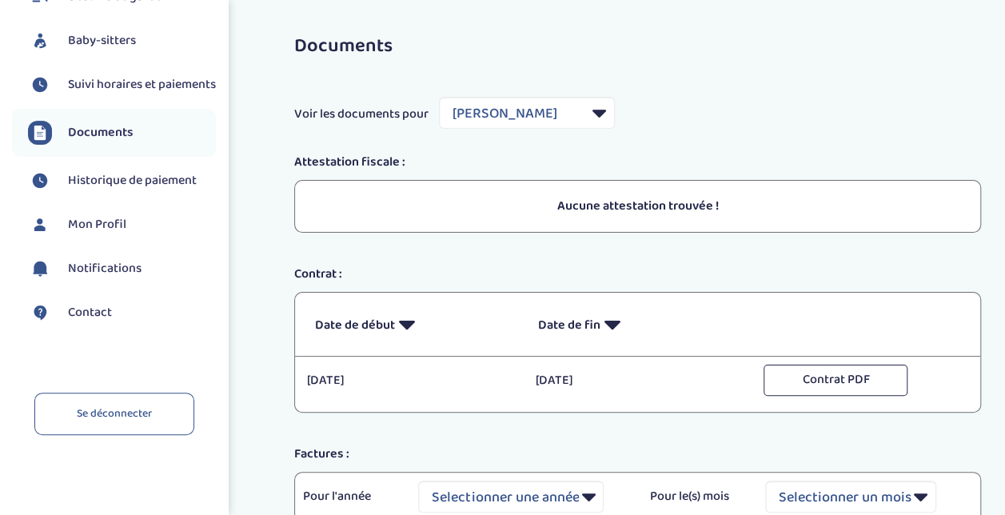
click at [112, 184] on span "Historique de paiement" at bounding box center [132, 180] width 129 height 19
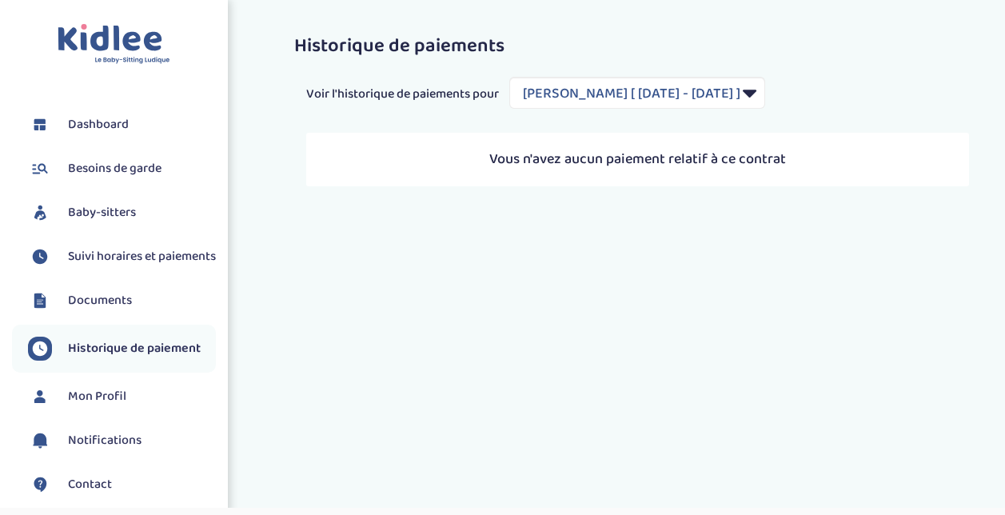
select select "2139"
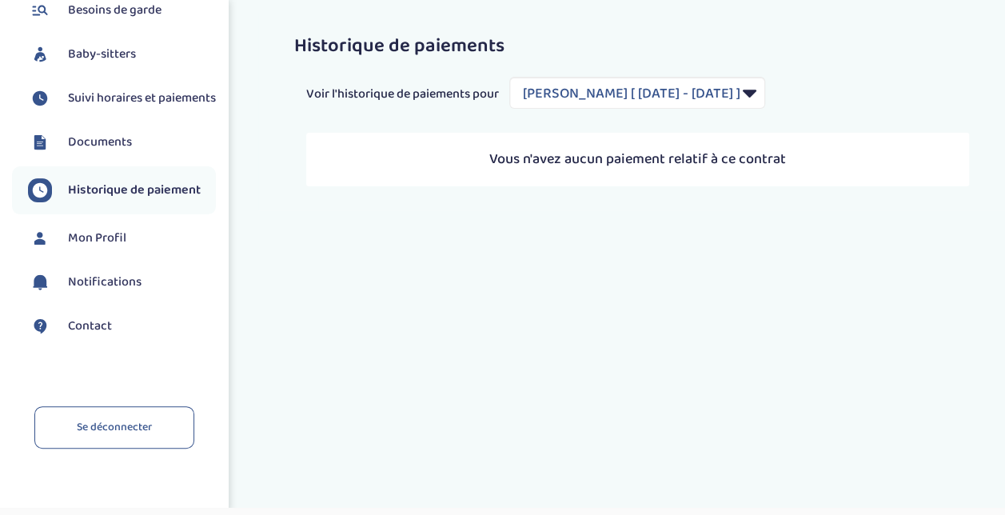
scroll to position [161, 0]
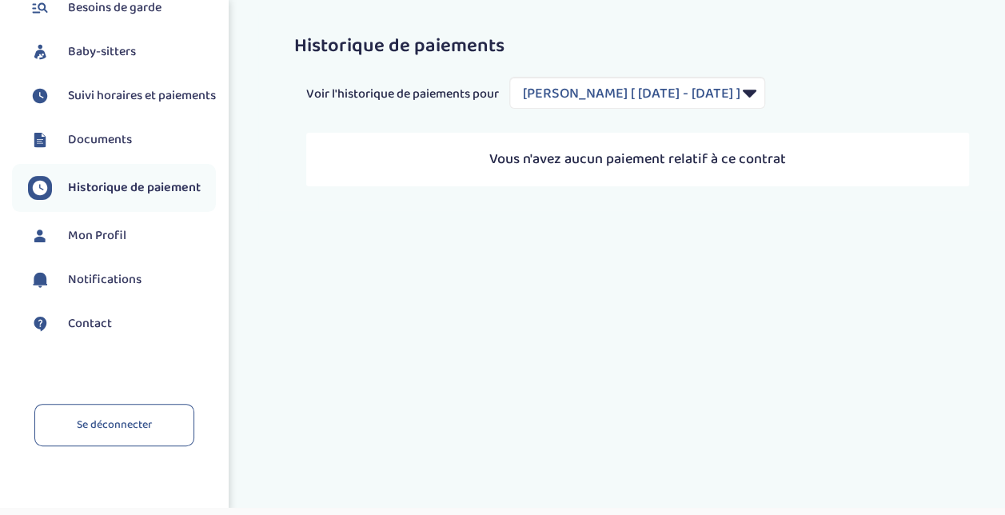
click at [103, 333] on span "Contact" at bounding box center [90, 323] width 44 height 19
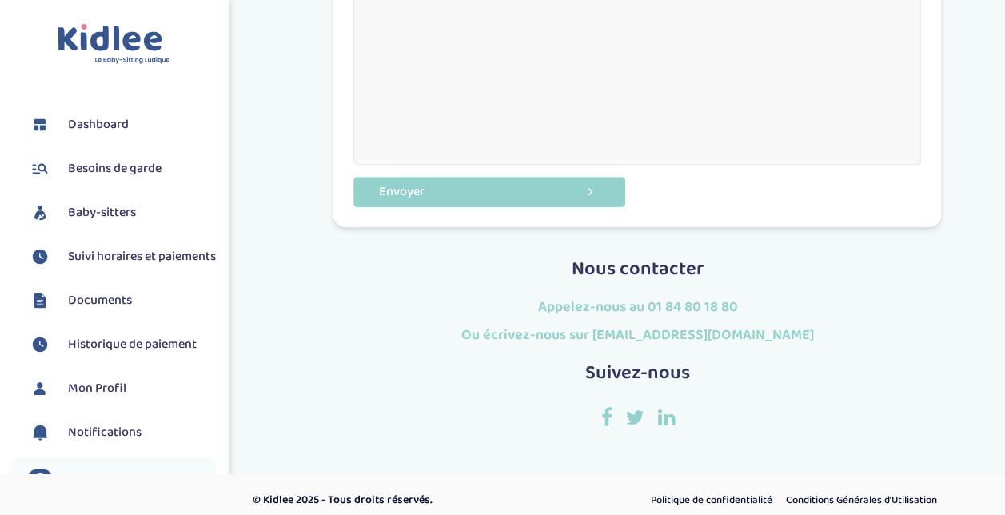
scroll to position [464, 0]
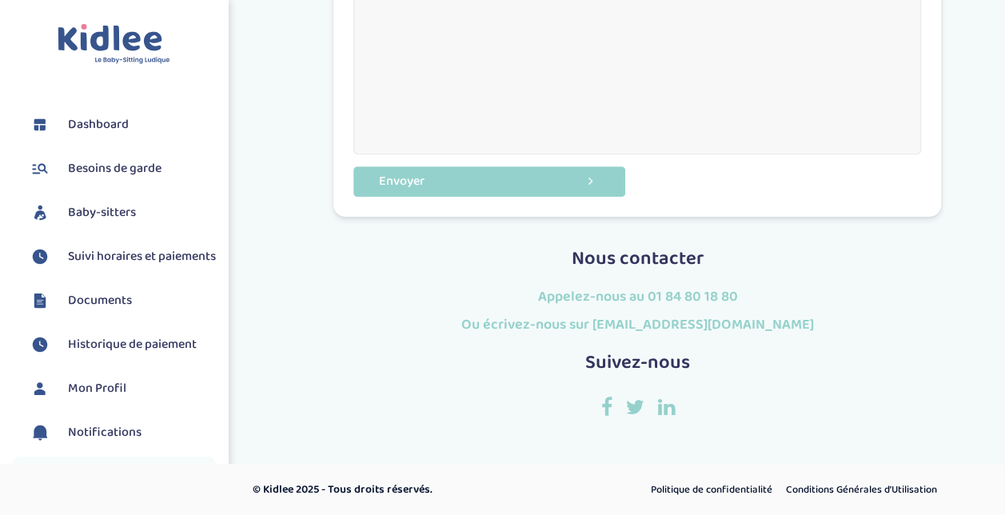
click at [603, 401] on icon at bounding box center [605, 407] width 11 height 20
click at [664, 410] on icon at bounding box center [665, 407] width 17 height 20
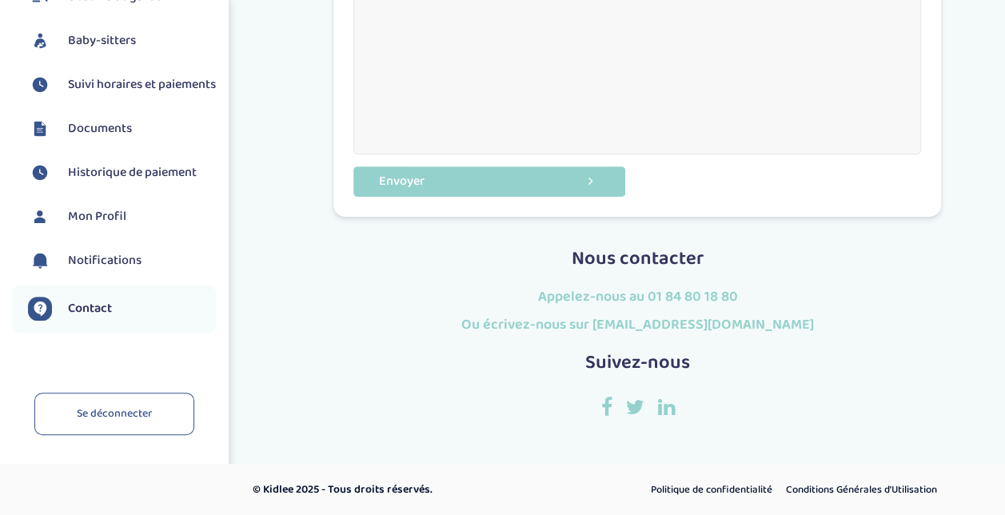
scroll to position [0, 0]
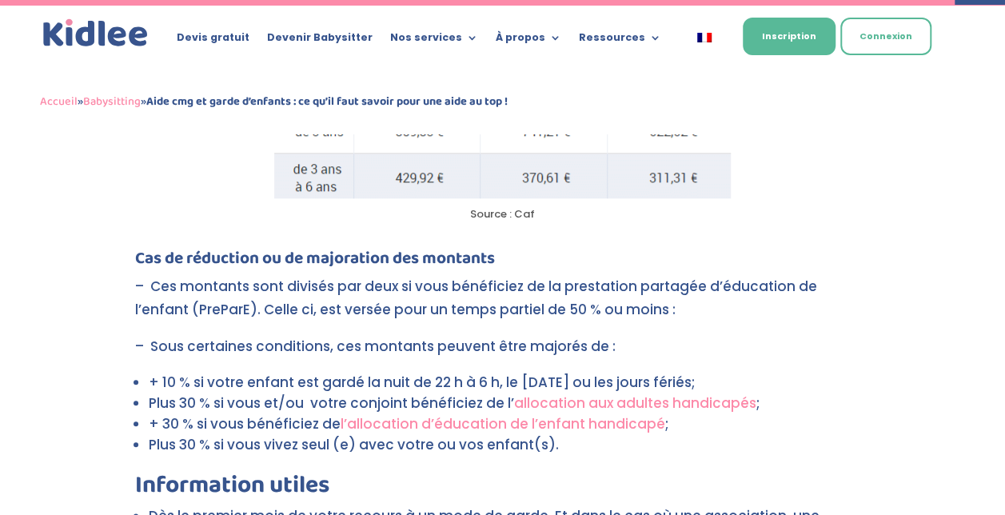
scroll to position [3695, 0]
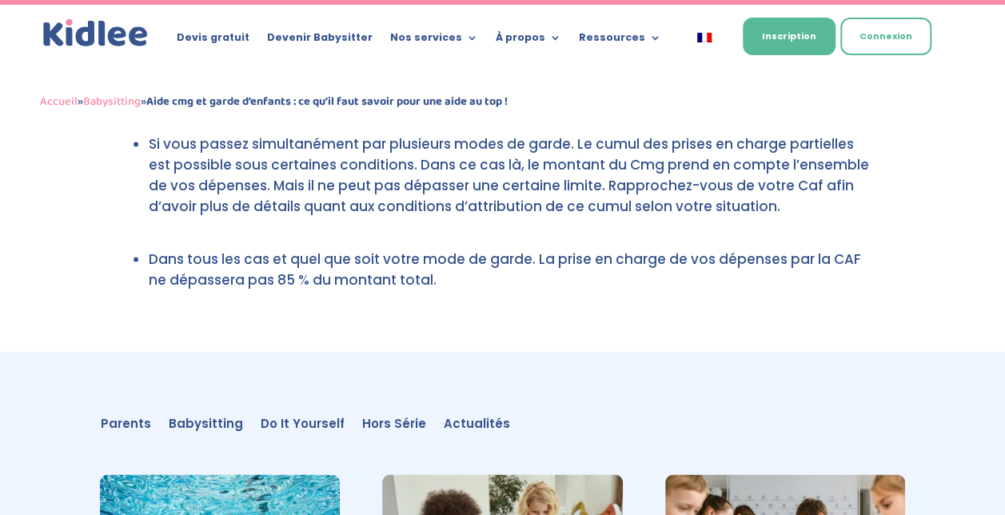
scroll to position [4580, 0]
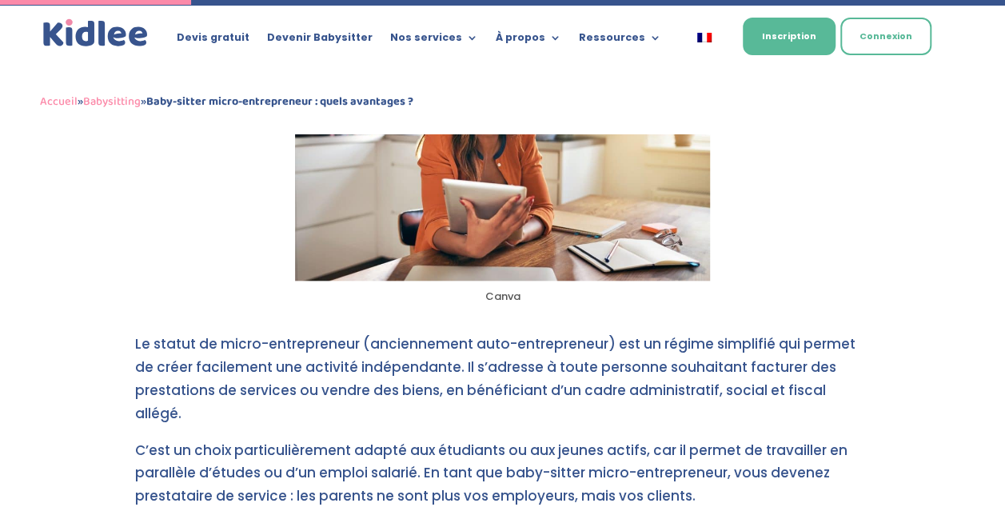
scroll to position [730, 0]
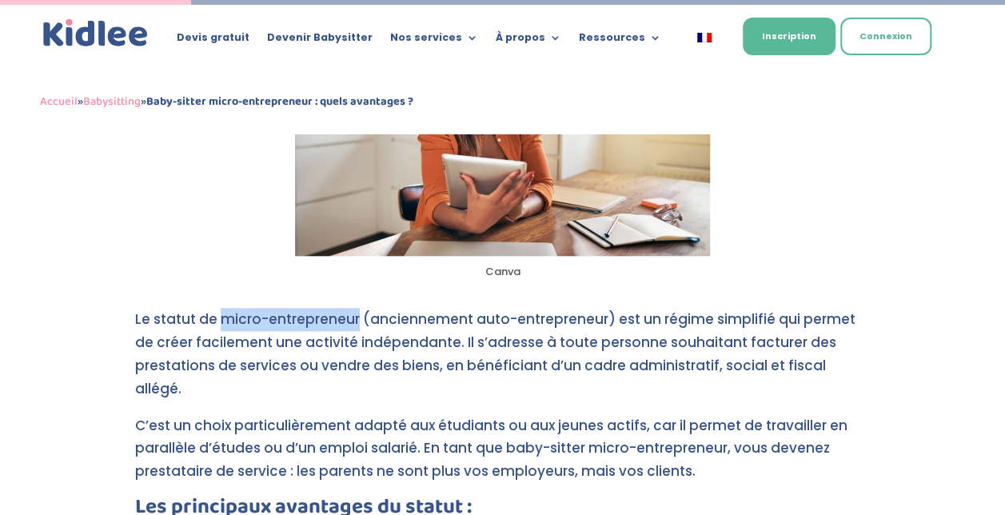
drag, startPoint x: 219, startPoint y: 315, endPoint x: 355, endPoint y: 309, distance: 136.0
click at [355, 309] on p "Le statut de micro-entrepreneur (anciennement auto-entrepreneur) est un régime …" at bounding box center [502, 361] width 735 height 106
copy p "micro-entrepreneur"
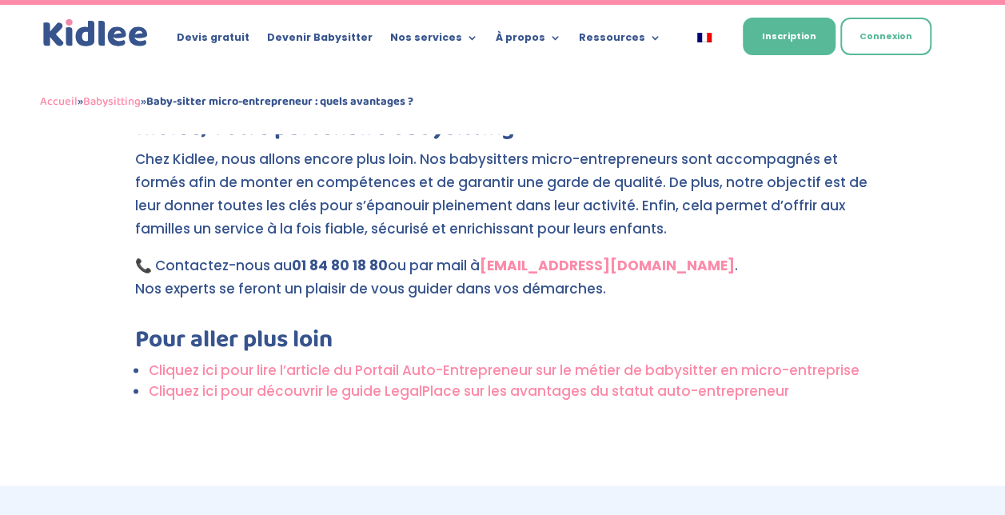
scroll to position [4074, 0]
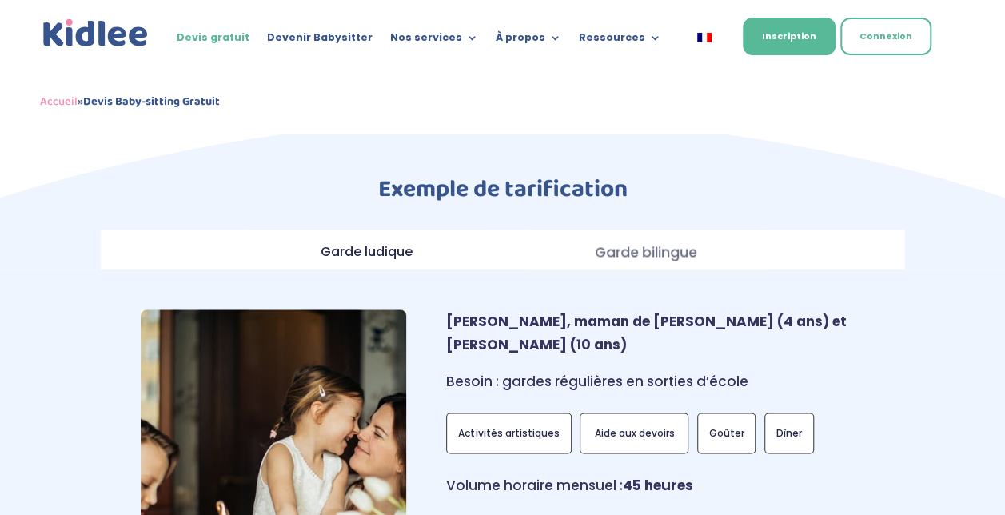
scroll to position [1231, 0]
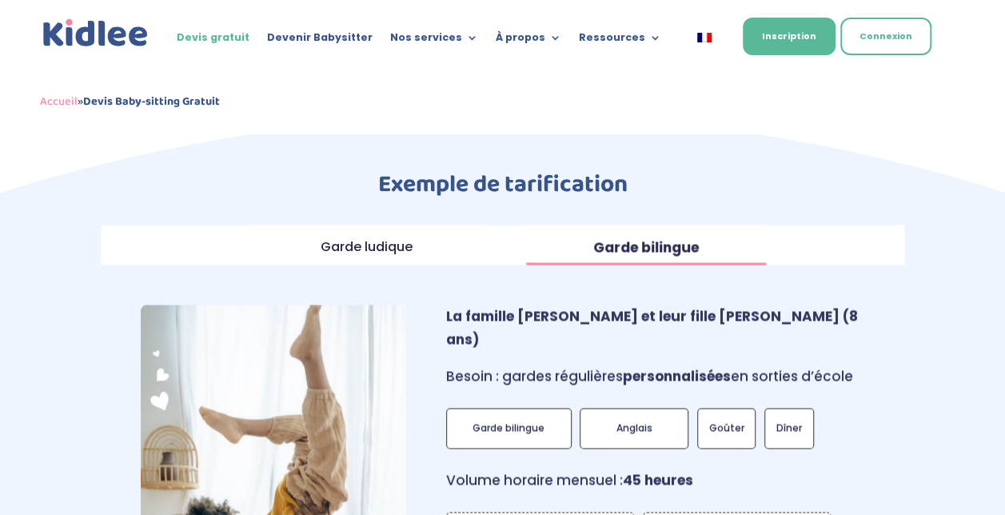
click at [672, 237] on strong "Garde bilingue" at bounding box center [646, 246] width 106 height 19
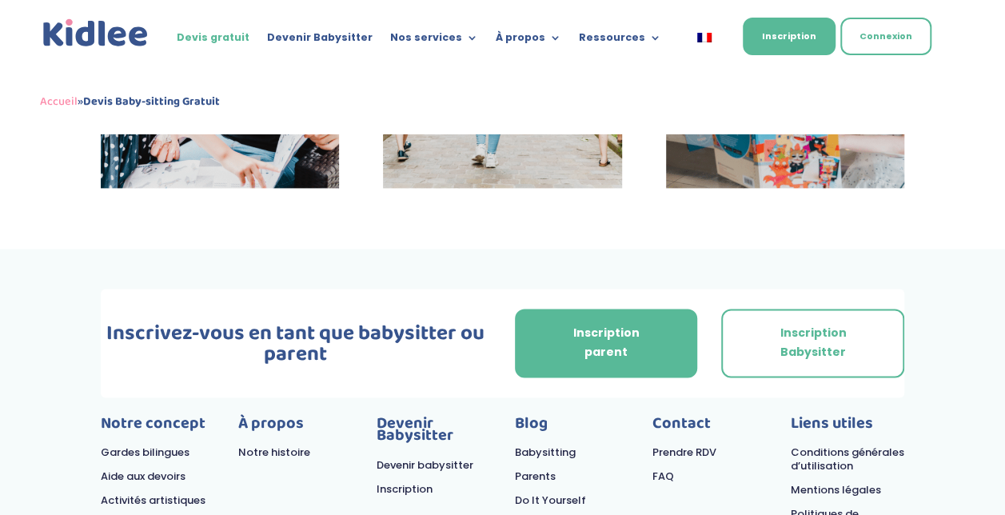
scroll to position [4245, 0]
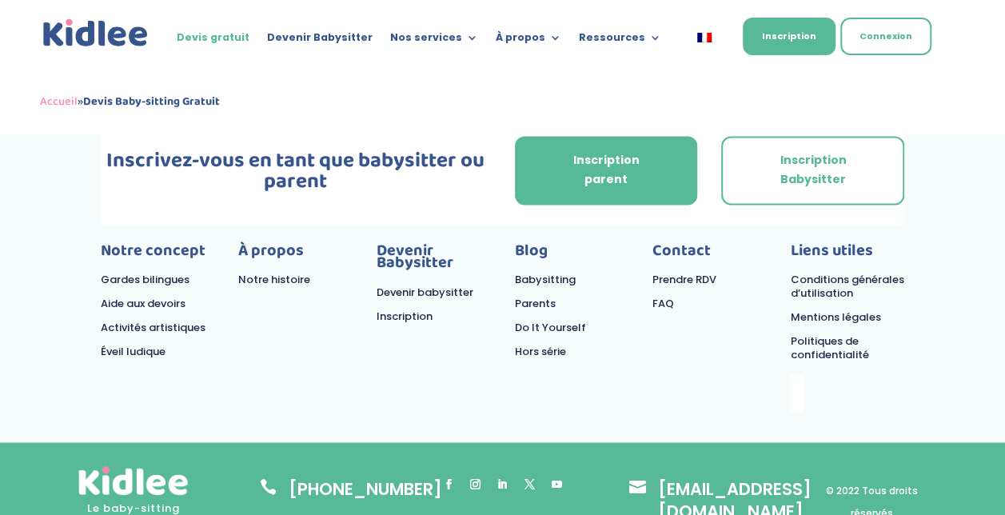
click at [803, 271] on link "Conditions générales d’utilisation" at bounding box center [848, 285] width 114 height 29
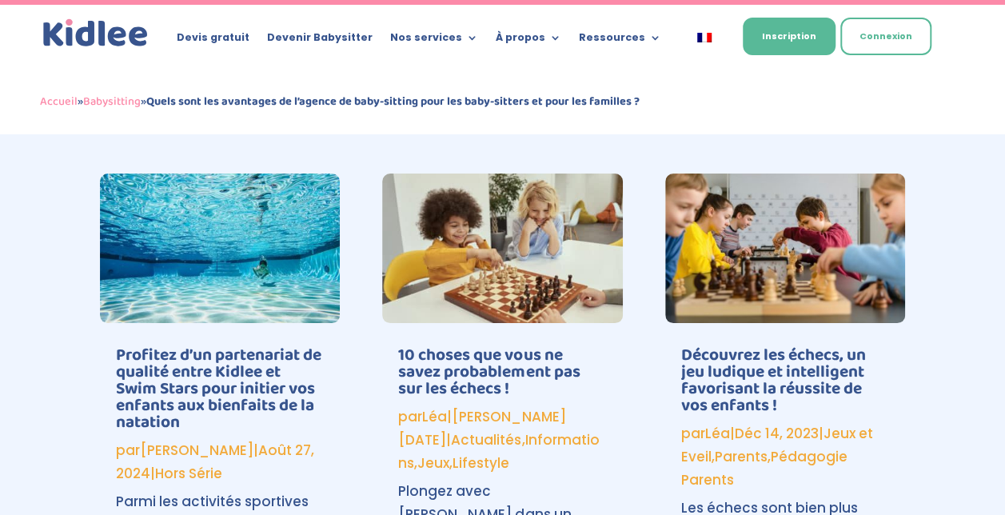
scroll to position [2937, 0]
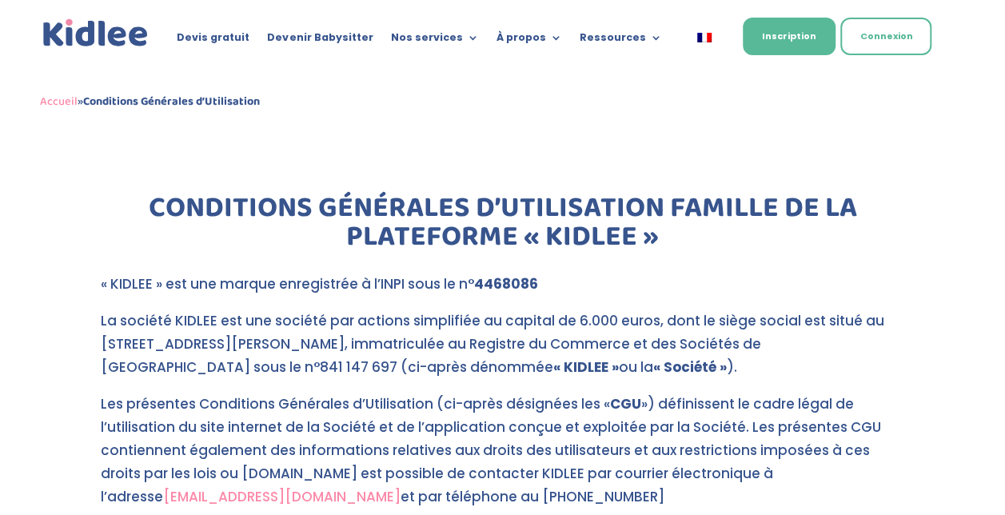
drag, startPoint x: 0, startPoint y: 0, endPoint x: 616, endPoint y: 138, distance: 630.9
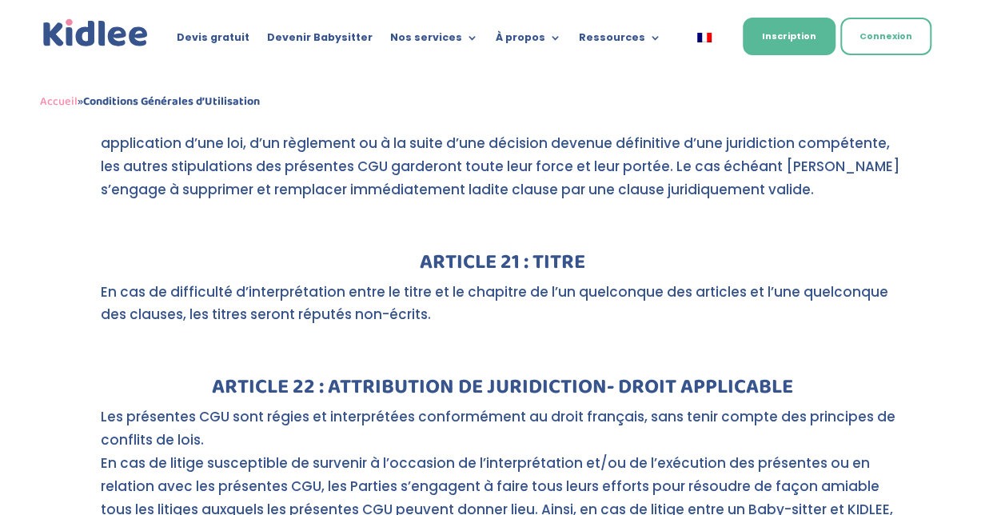
scroll to position [36723, 0]
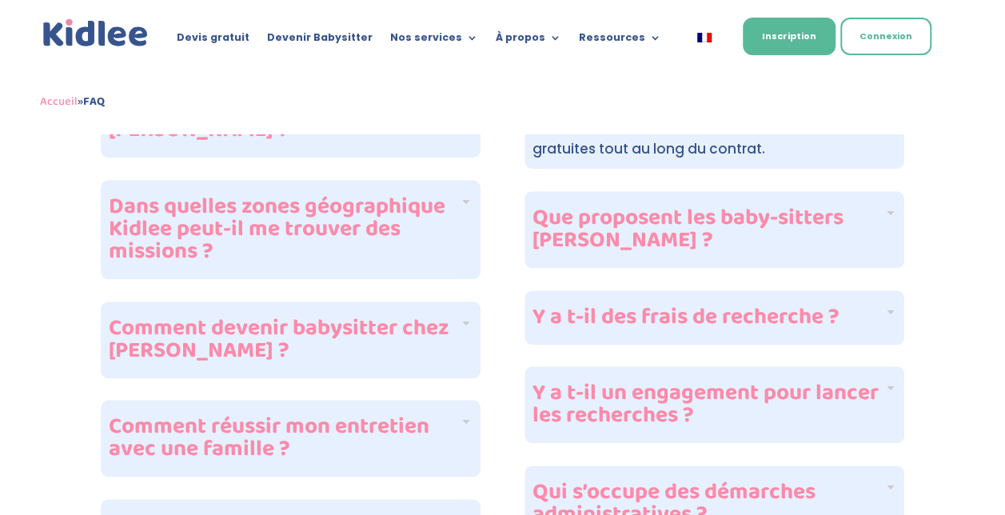
scroll to position [711, 0]
click at [839, 305] on h4 "Y a t-il des frais de recherche ?" at bounding box center [707, 316] width 351 height 22
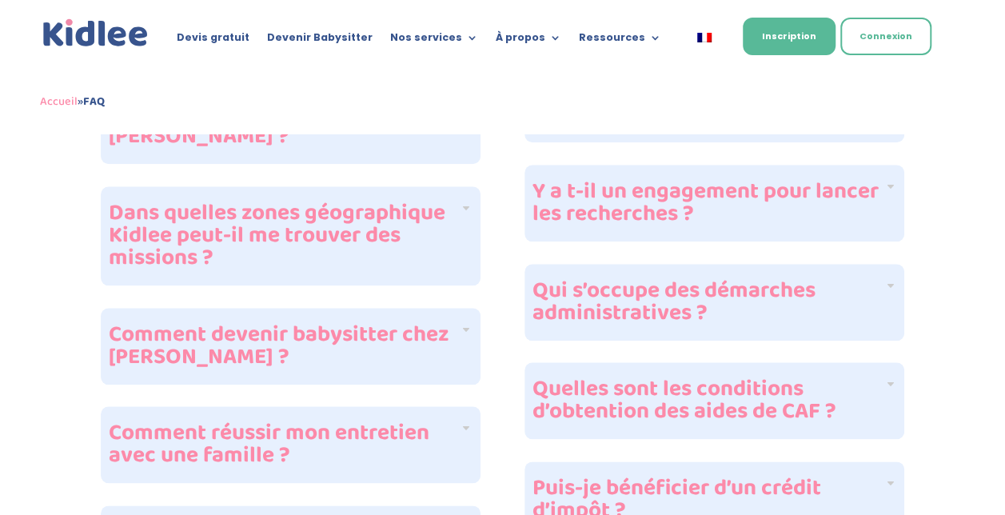
scroll to position [711, 0]
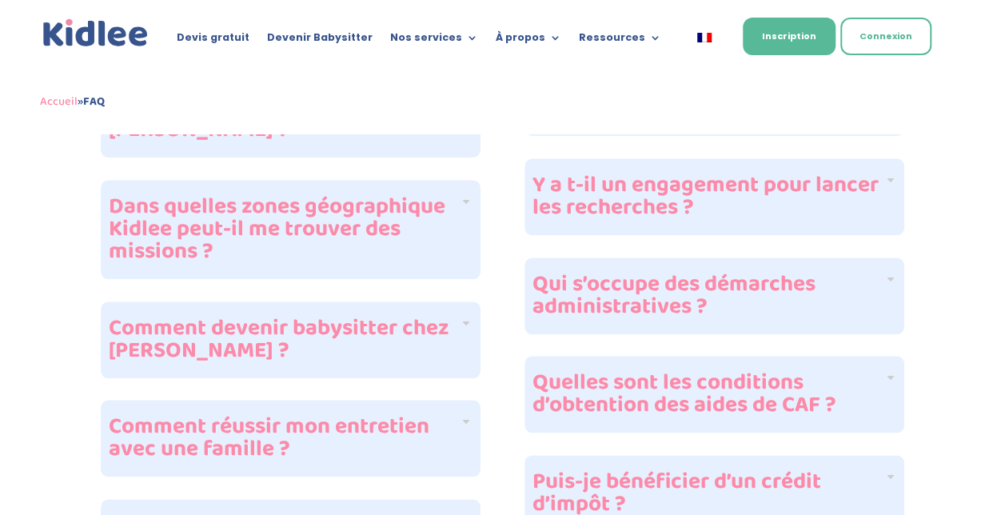
click at [874, 273] on h4 "Qui s’occupe des démarches administratives ?" at bounding box center [707, 295] width 351 height 45
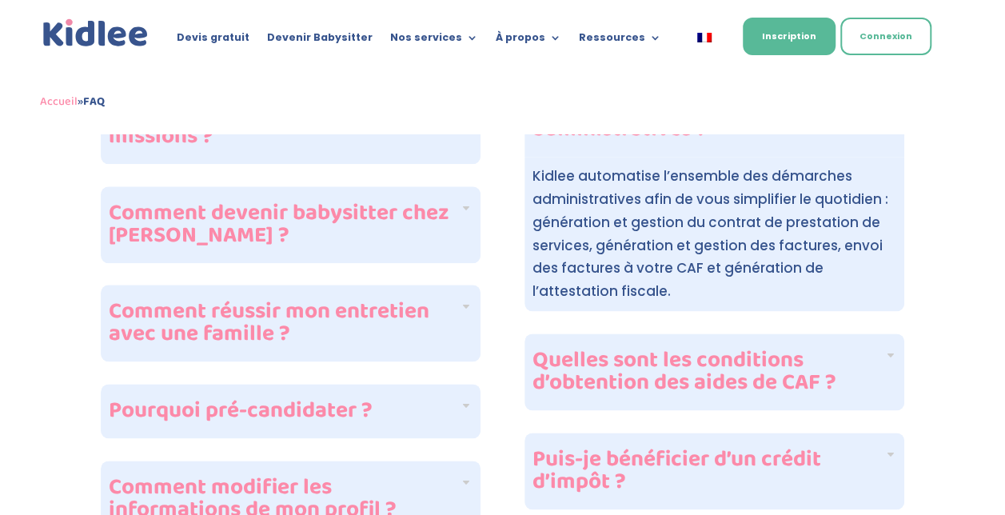
scroll to position [862, 0]
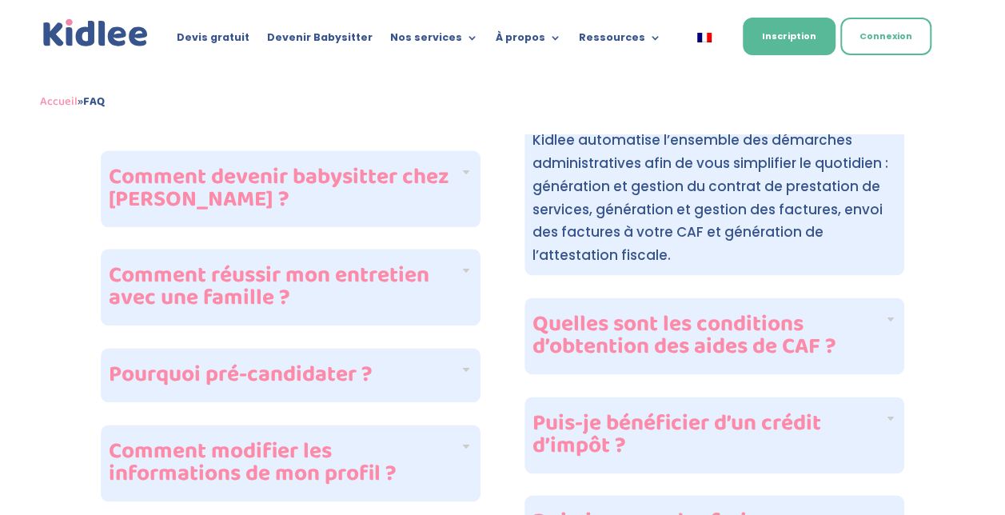
click at [811, 333] on h4 "Quelles sont les conditions d’obtention des aides de CAF ?" at bounding box center [707, 335] width 351 height 45
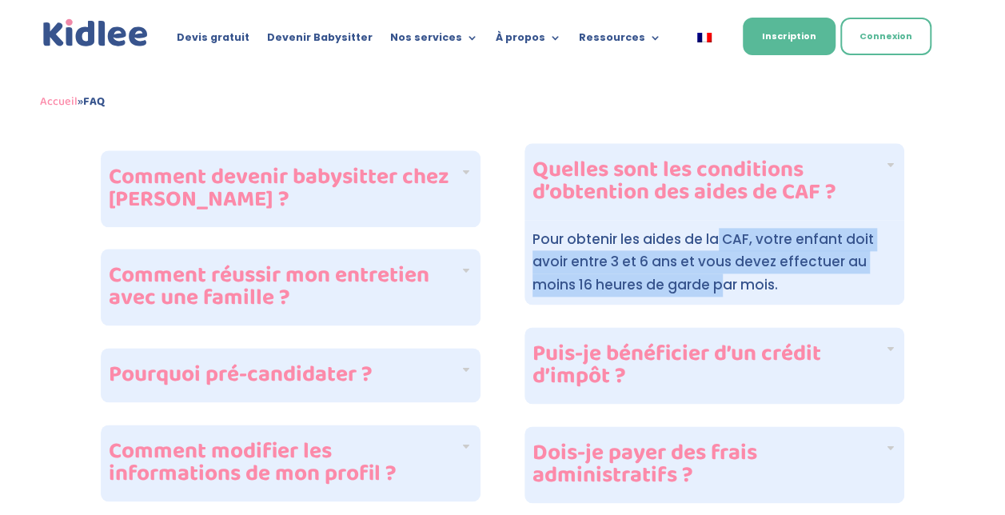
drag, startPoint x: 718, startPoint y: 214, endPoint x: 721, endPoint y: 251, distance: 36.9
click at [721, 251] on span "Pour obtenir les aides de la CAF, votre enfant doit avoir entre 3 et 6 ans et v…" at bounding box center [702, 262] width 341 height 66
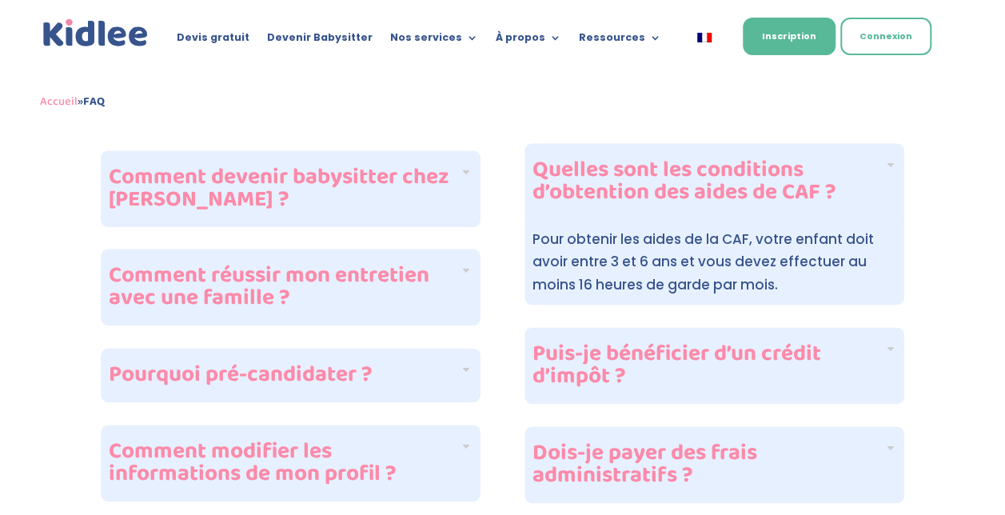
click at [941, 233] on div "FAQ : Foire aux questions Devenir baby-sitter Kidlee : Cliquez sur les question…" at bounding box center [502, 466] width 1005 height 2388
click at [827, 343] on h4 "Puis-je bénéficier d’un crédit d’impôt ?" at bounding box center [707, 365] width 351 height 45
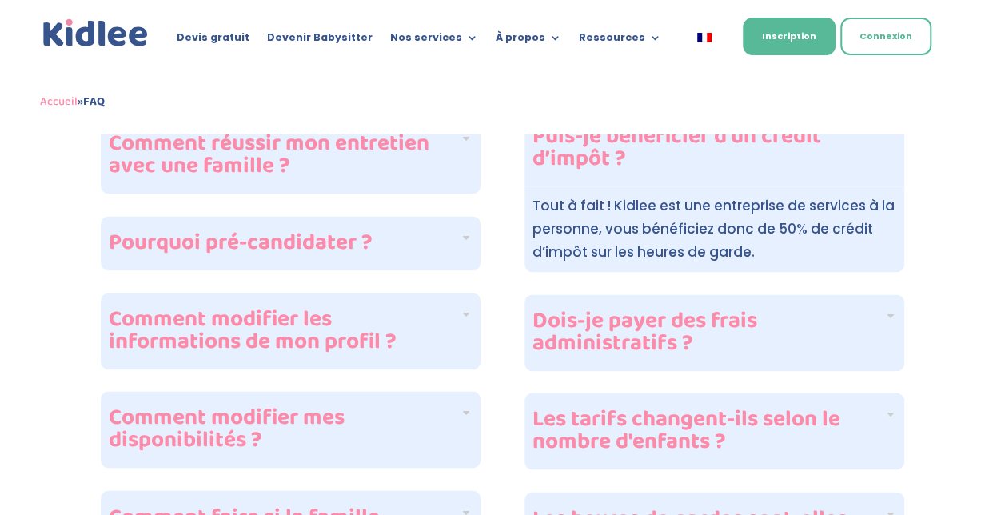
scroll to position [996, 0]
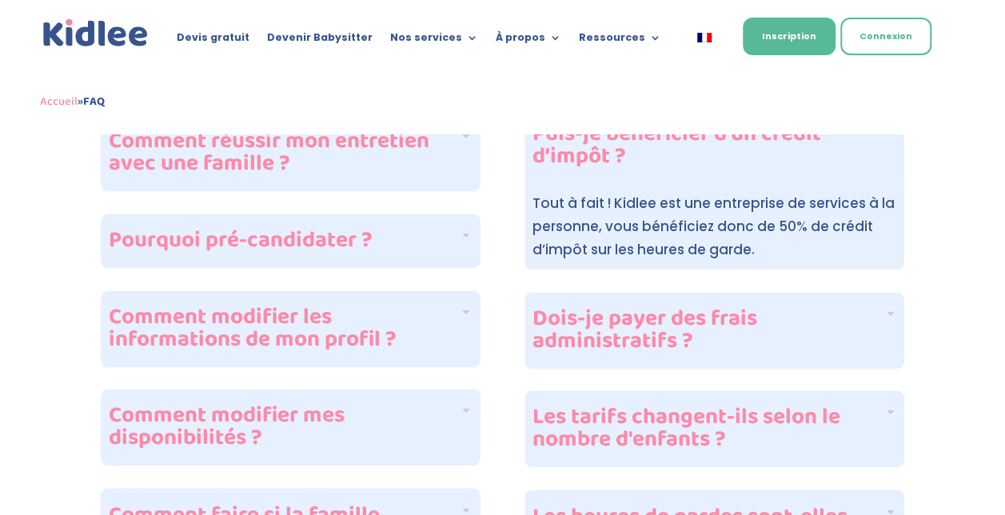
click at [848, 308] on h4 "Dois-je payer des frais administratifs ?" at bounding box center [707, 330] width 351 height 45
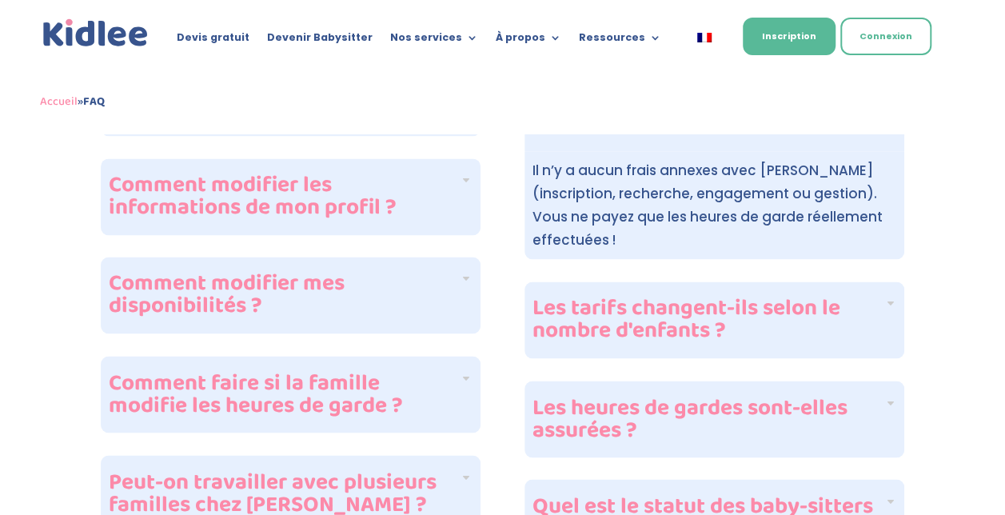
scroll to position [1129, 0]
click at [824, 297] on h4 "Les tarifs changent-ils selon le nombre d'enfants ?" at bounding box center [707, 319] width 351 height 45
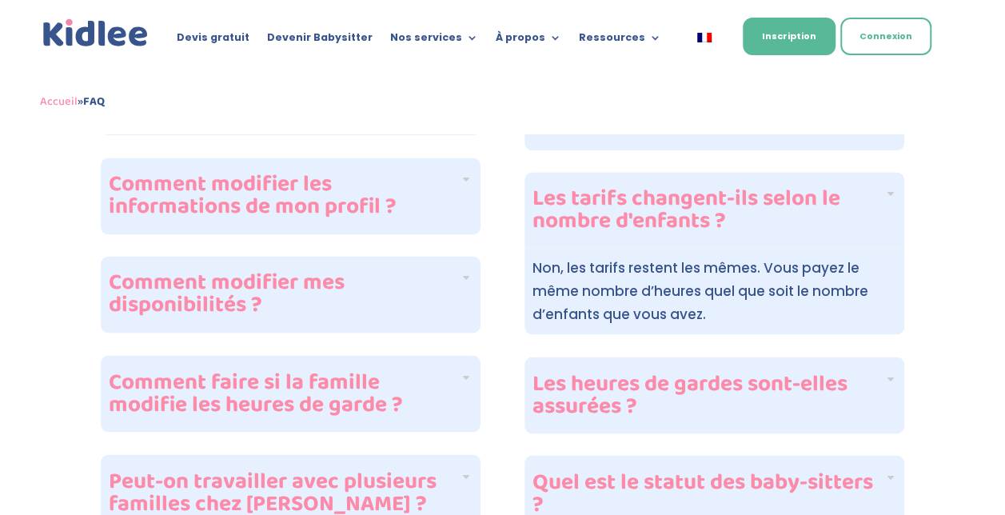
click at [859, 373] on h4 "Les heures de gardes sont-elles assurées ?" at bounding box center [707, 395] width 351 height 45
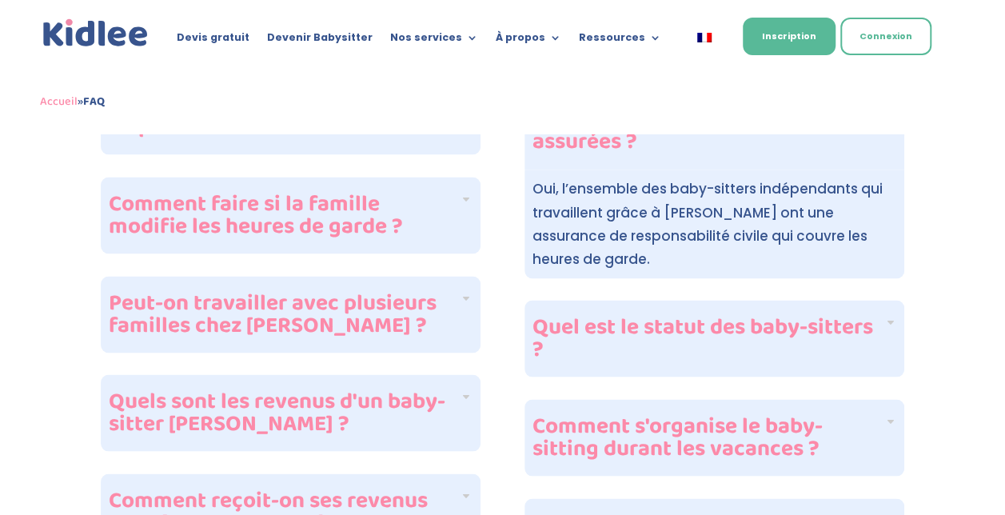
scroll to position [1308, 0]
click at [862, 315] on h4 "Quel est le statut des baby-sitters ?" at bounding box center [707, 337] width 351 height 45
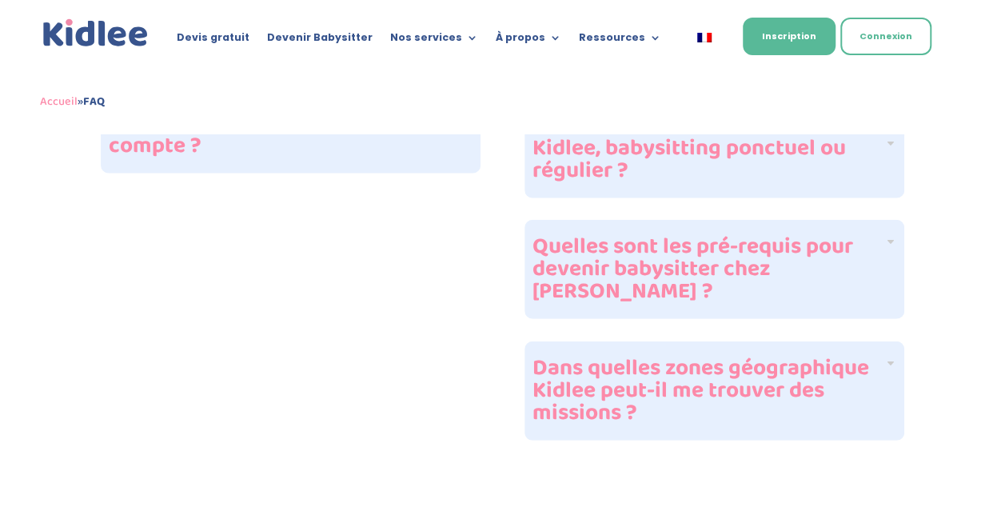
scroll to position [2004, 0]
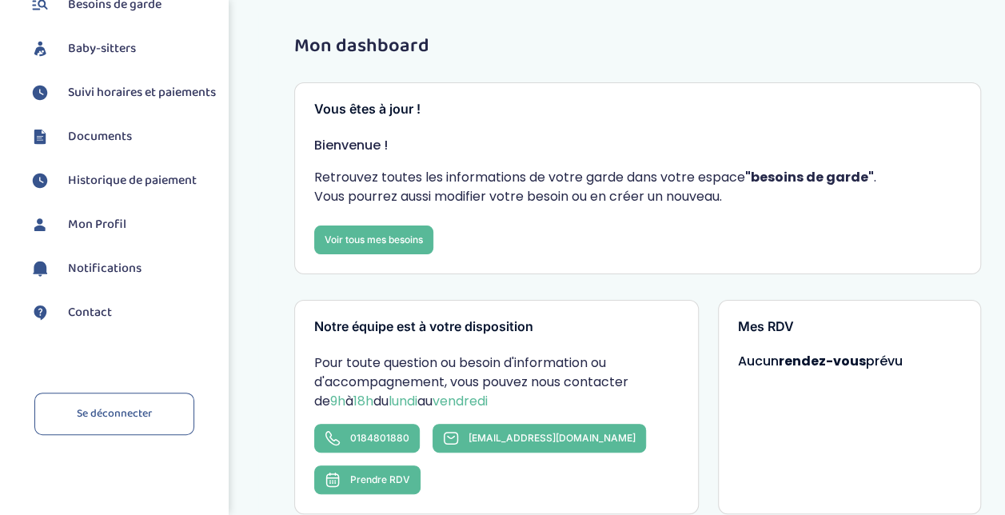
scroll to position [185, 0]
click at [97, 309] on span "Contact" at bounding box center [90, 312] width 44 height 19
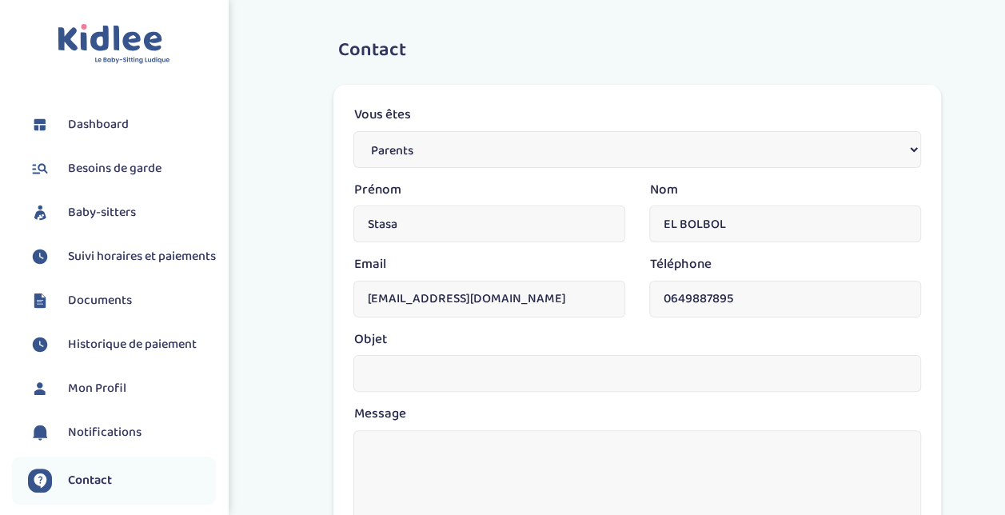
click at [448, 370] on input "text" at bounding box center [637, 373] width 568 height 37
type input "Question - CMG"
click at [451, 461] on textarea at bounding box center [637, 524] width 568 height 188
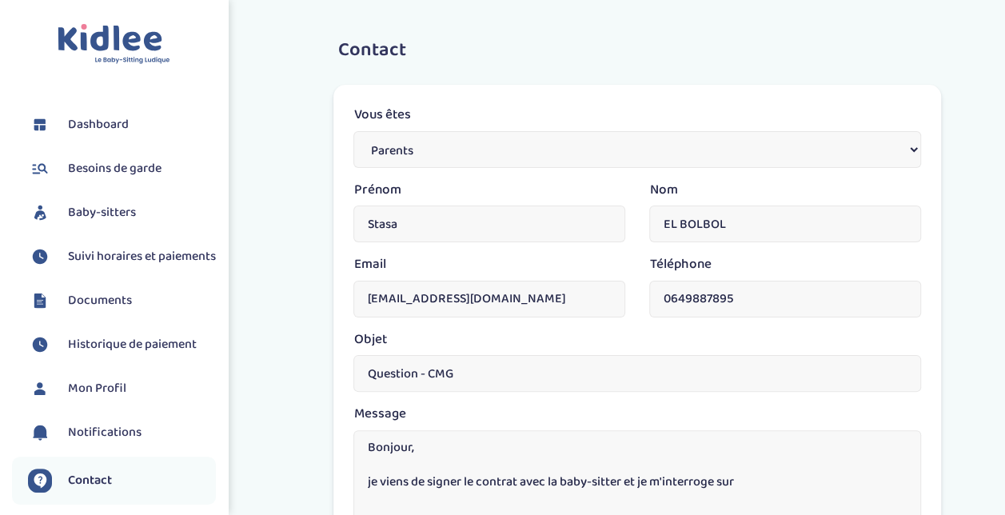
click at [766, 476] on textarea "Bonjour, je viens de signer le contrat avec la baby-sitter et je m'interroge sur" at bounding box center [637, 524] width 568 height 188
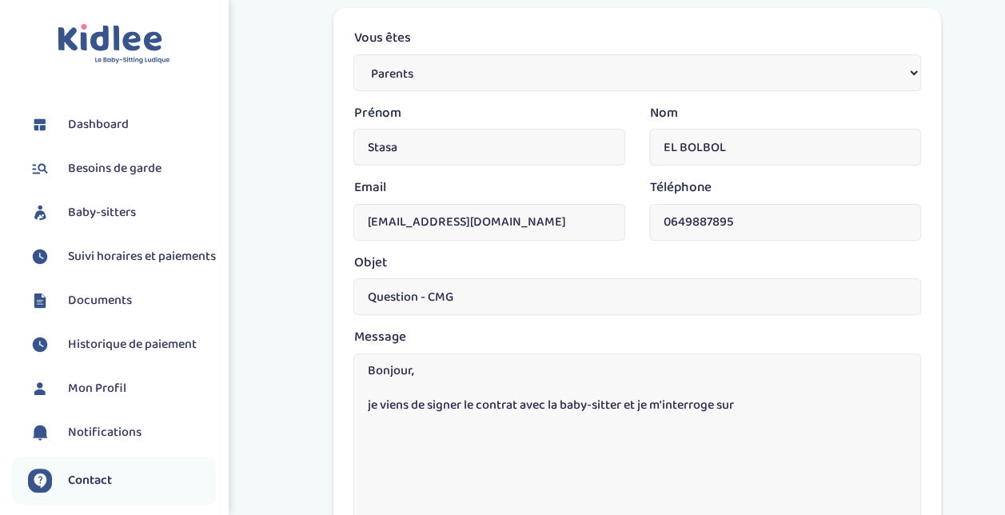
scroll to position [82, 0]
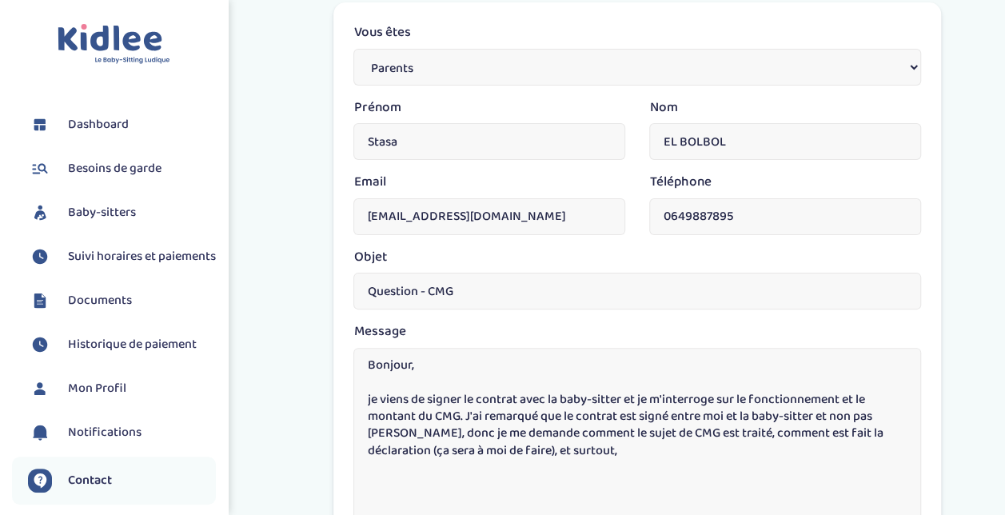
click at [644, 447] on textarea "Bonjour, je viens de signer le contrat avec la baby-sitter et je m'interroge su…" at bounding box center [637, 442] width 568 height 188
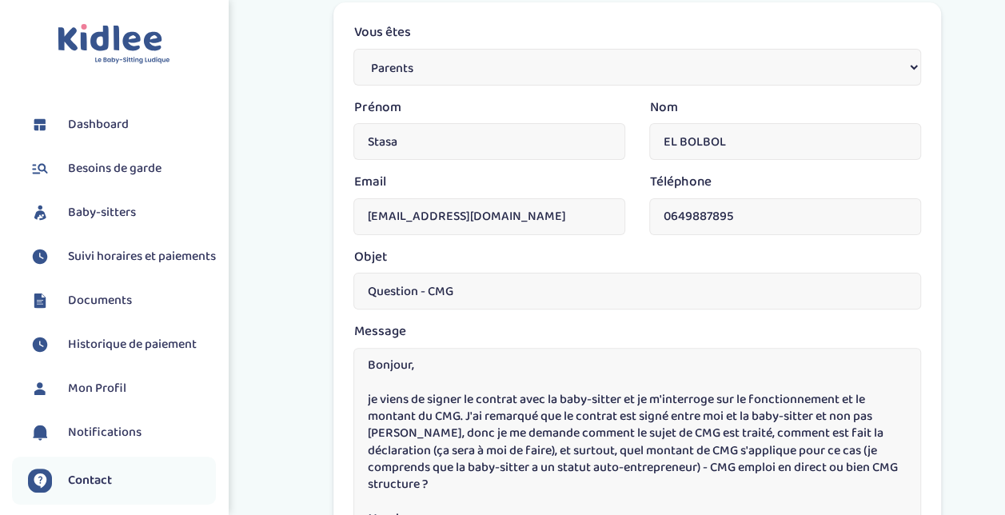
scroll to position [96, 0]
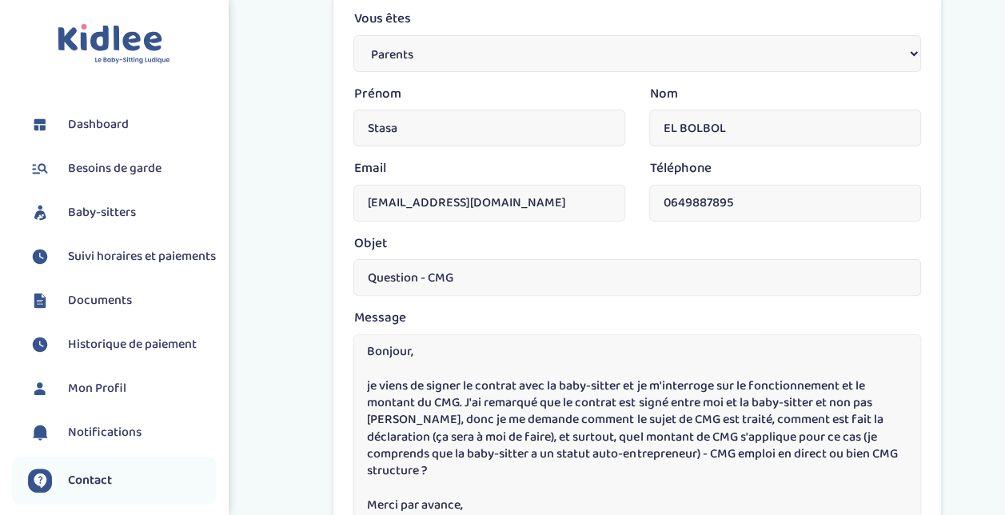
click at [701, 452] on textarea "Bonjour, je viens de signer le contrat avec la baby-sitter et je m'interroge su…" at bounding box center [637, 428] width 568 height 188
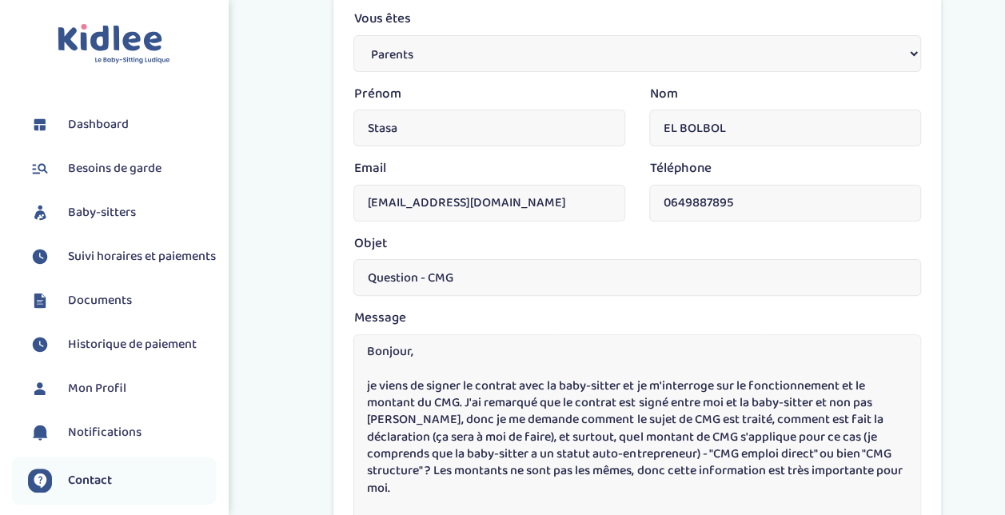
click at [468, 355] on textarea "Bonjour, je viens de signer le contrat avec la baby-sitter et je m'interroge su…" at bounding box center [637, 428] width 568 height 188
type textarea "Bonjour, Je viens de signer le contrat avec la baby-sitter et je m'interroge su…"
click at [419, 281] on input "Question - CMG" at bounding box center [637, 277] width 568 height 37
type input "Question importante - CMG"
click at [432, 359] on textarea "Bonjour, Je viens de signer le contrat avec la baby-sitter et je m'interroge su…" at bounding box center [637, 428] width 568 height 188
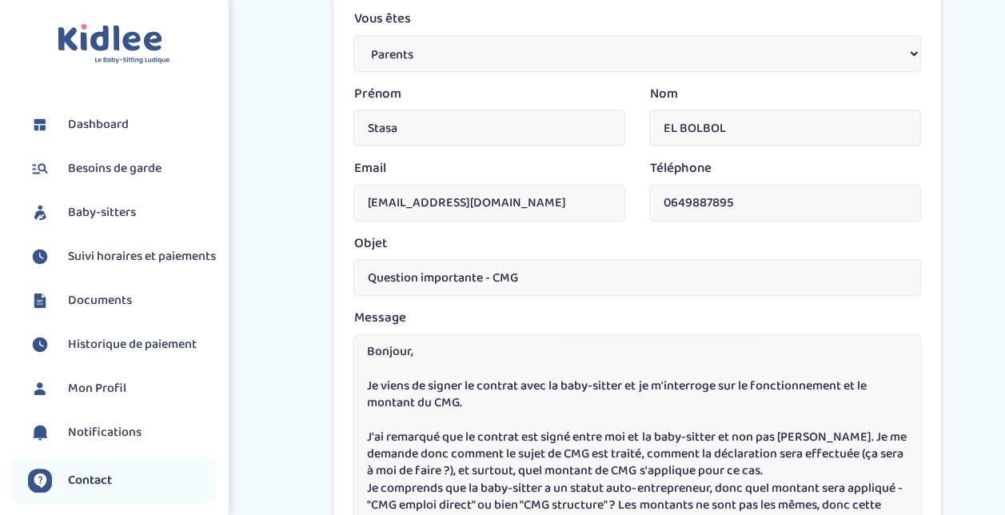
scroll to position [68, 0]
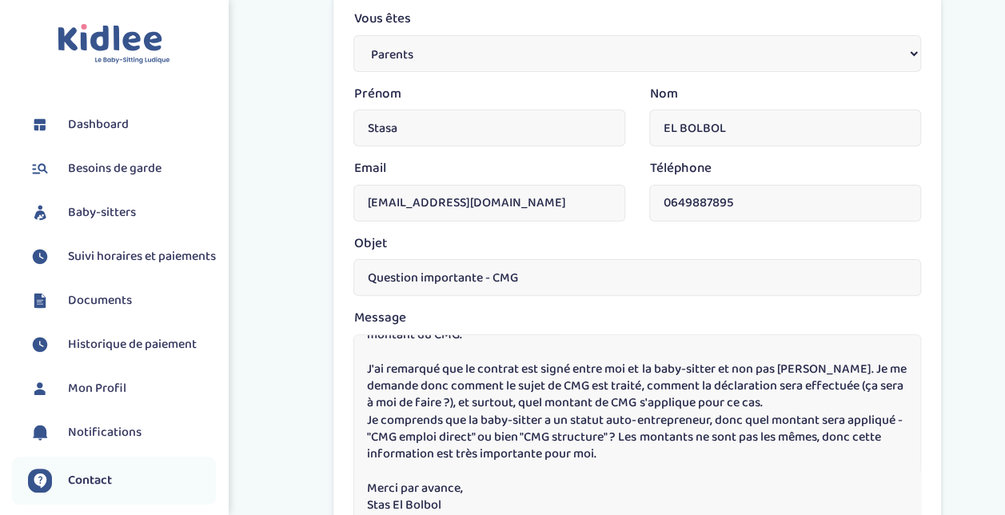
click at [518, 363] on textarea "Bonjour, Je viens de signer le contrat avec la baby-sitter et je m'interroge su…" at bounding box center [637, 428] width 568 height 188
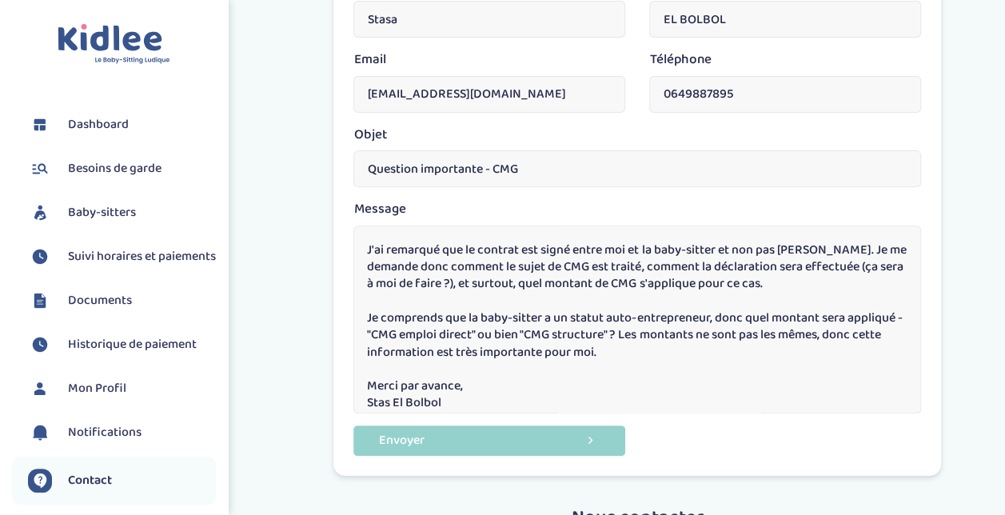
scroll to position [261, 0]
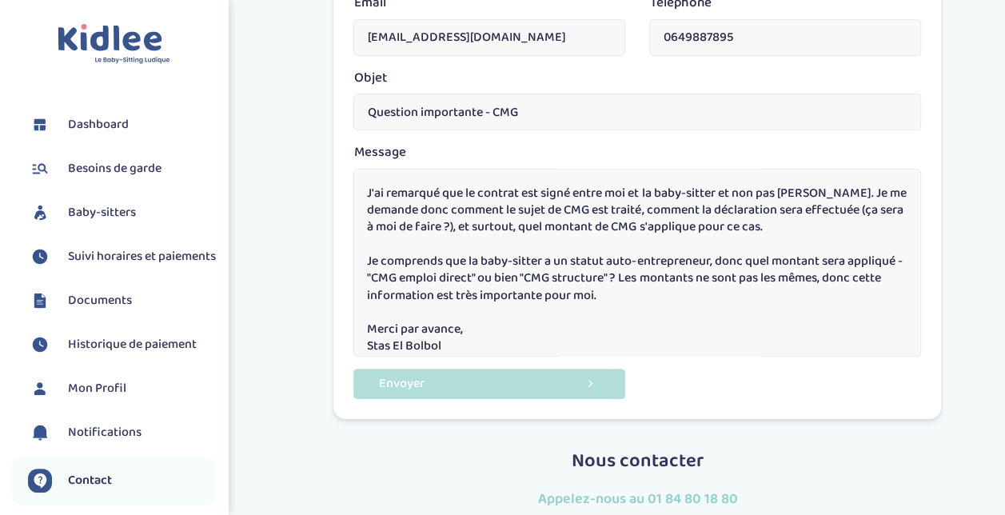
type textarea "Bonjour, Je viens de signer le contrat avec la baby-sitter et je m'interroge su…"
click at [431, 382] on button "Envoyer" at bounding box center [489, 384] width 272 height 30
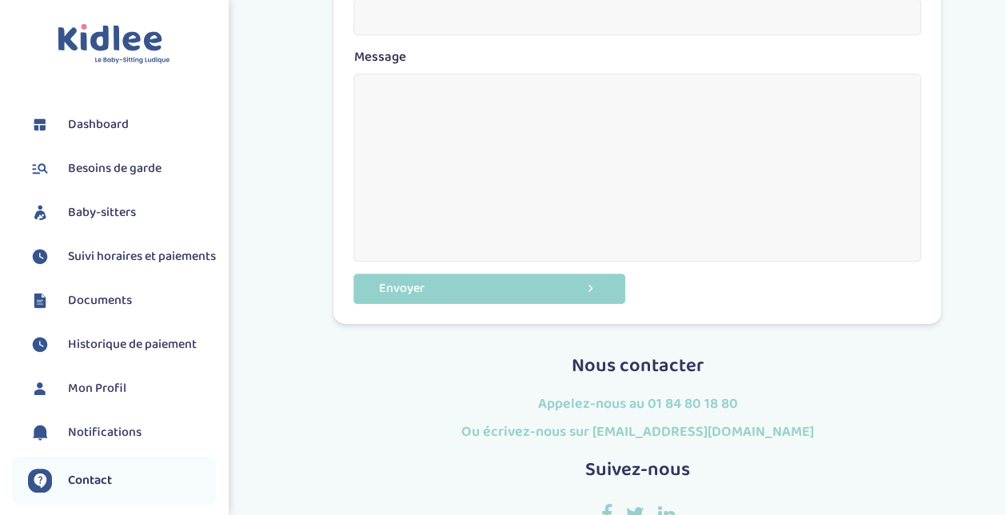
scroll to position [464, 0]
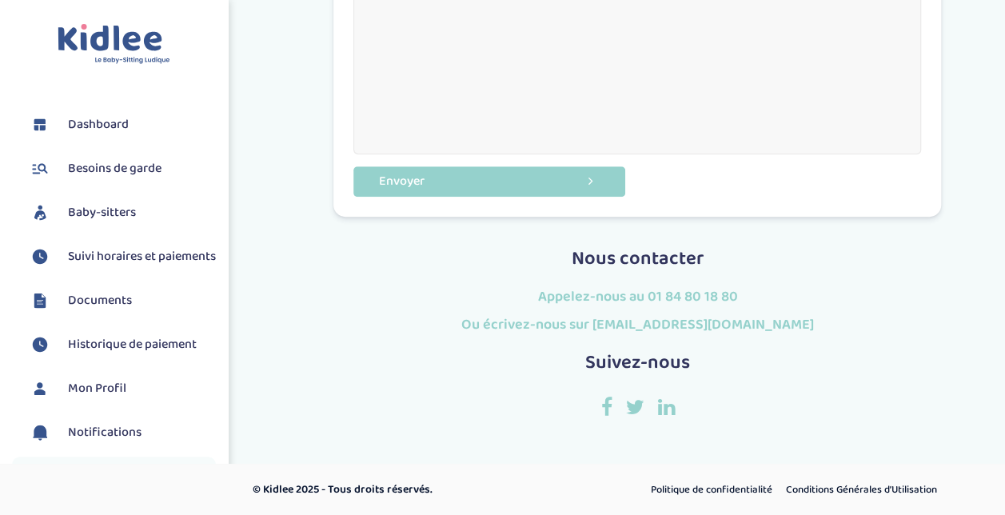
click at [107, 122] on span "Dashboard" at bounding box center [98, 124] width 61 height 19
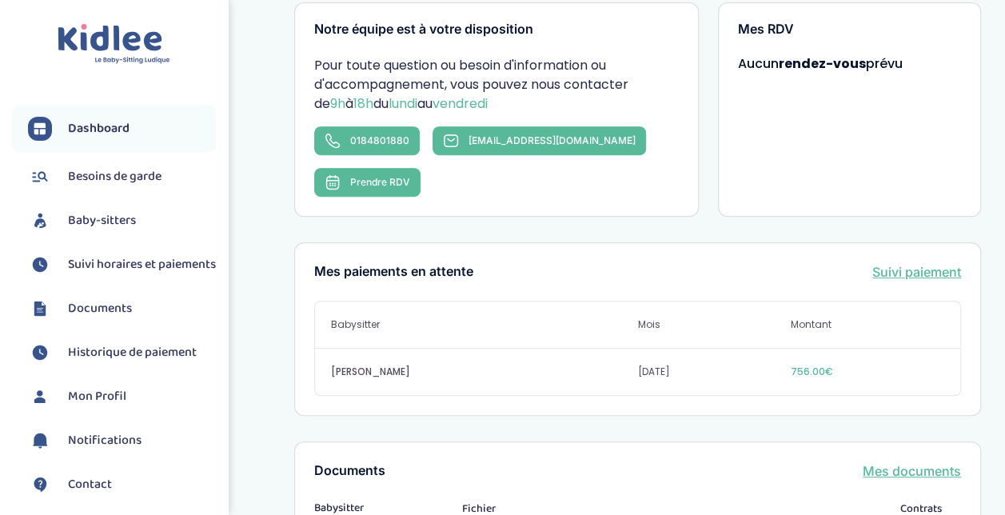
scroll to position [295, 0]
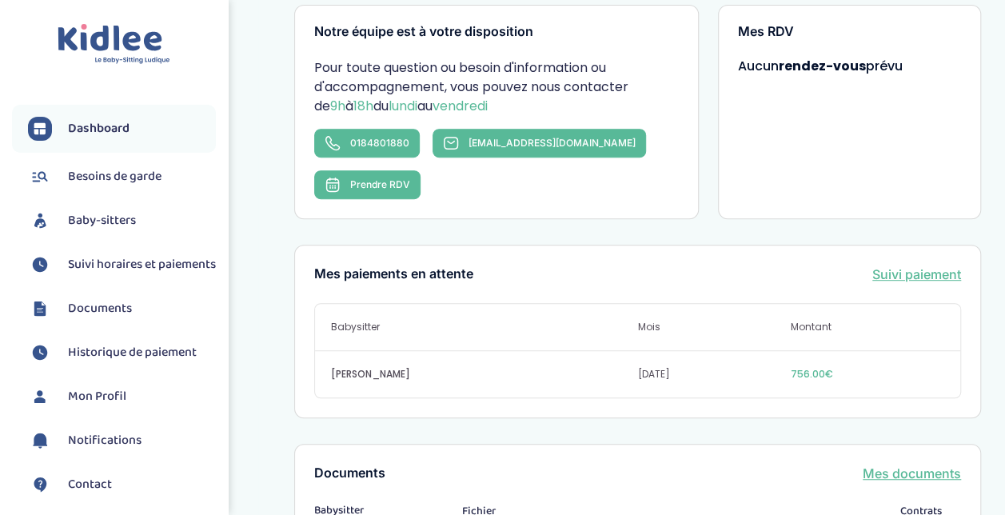
click at [930, 265] on link "Suivi paiement" at bounding box center [916, 274] width 89 height 19
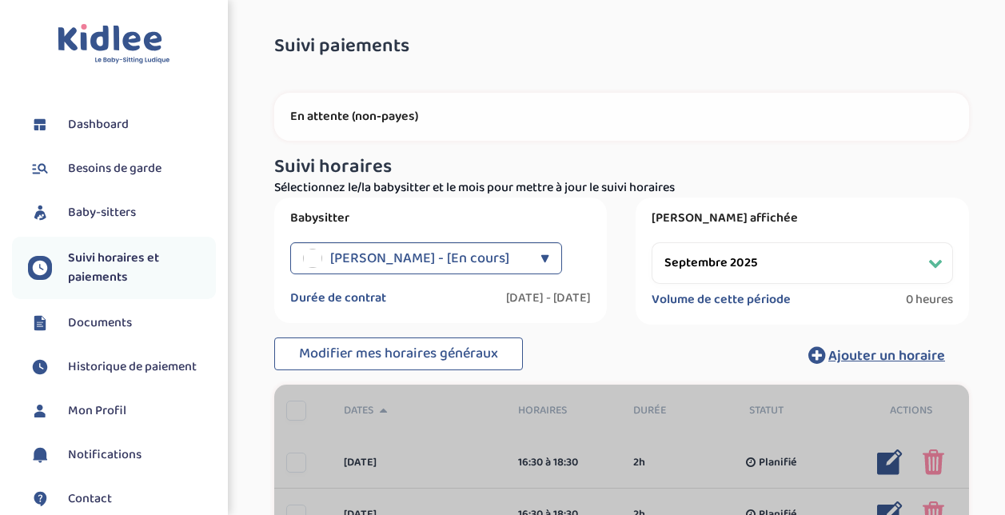
select select "septembre 2025"
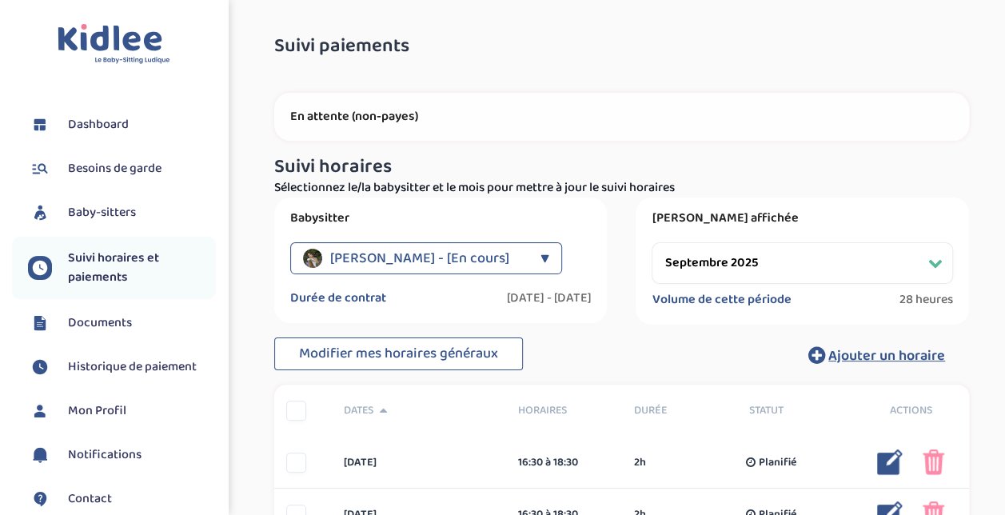
click at [132, 313] on link "Documents" at bounding box center [122, 323] width 188 height 24
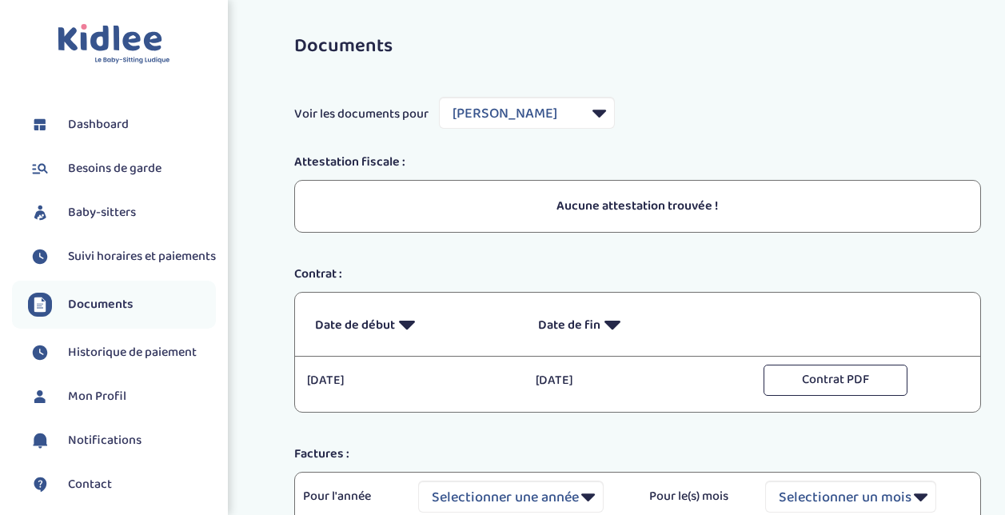
select select "44189"
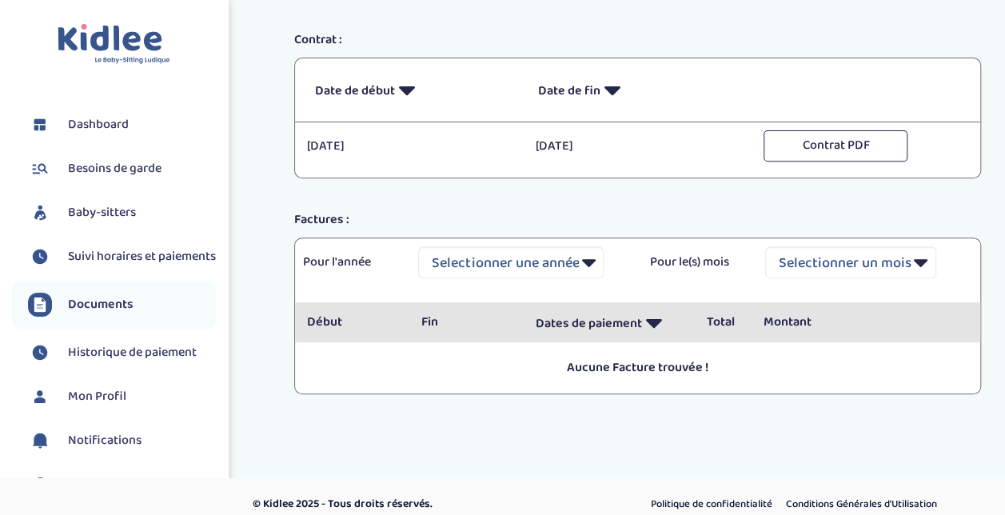
scroll to position [237, 0]
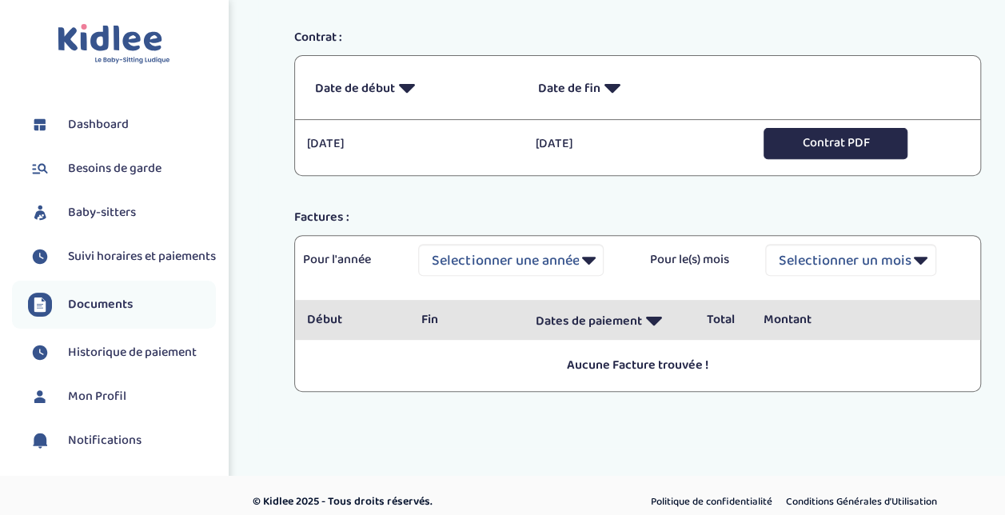
click at [824, 133] on button "Contrat PDF" at bounding box center [835, 143] width 144 height 31
click at [136, 35] on img at bounding box center [114, 44] width 113 height 41
